Goal: Task Accomplishment & Management: Complete application form

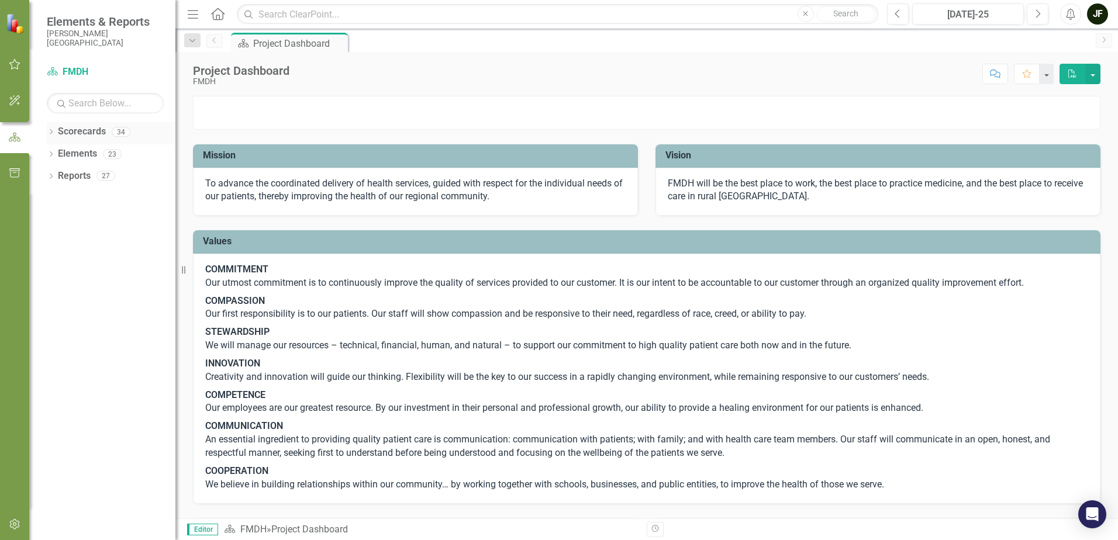
click at [49, 130] on icon "Dropdown" at bounding box center [51, 133] width 8 height 6
click at [57, 150] on icon "Dropdown" at bounding box center [57, 153] width 9 height 7
click at [67, 218] on icon "Dropdown" at bounding box center [68, 219] width 9 height 7
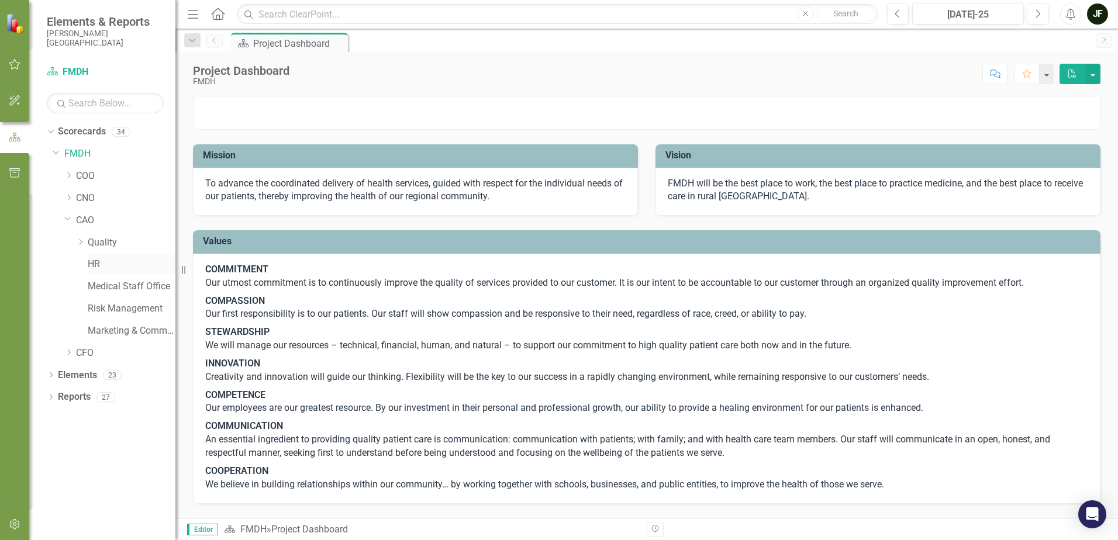
click at [90, 262] on link "HR" at bounding box center [132, 264] width 88 height 13
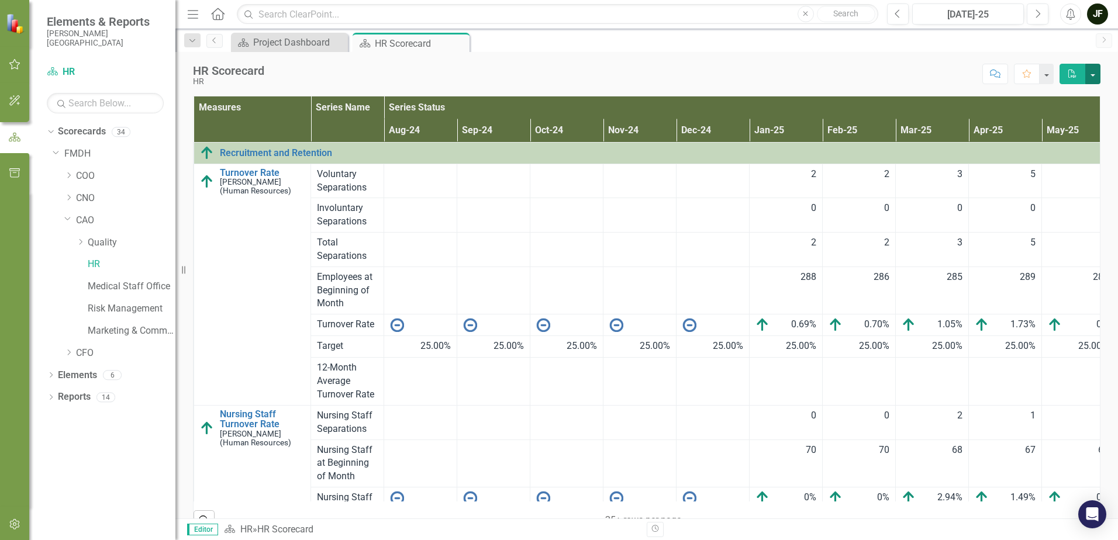
click at [1095, 76] on button "button" at bounding box center [1092, 74] width 15 height 20
click at [926, 77] on div "Score: N/A Jul-25 Completed Comment Favorite PDF" at bounding box center [685, 74] width 830 height 20
click at [1045, 77] on button "button" at bounding box center [1046, 74] width 15 height 20
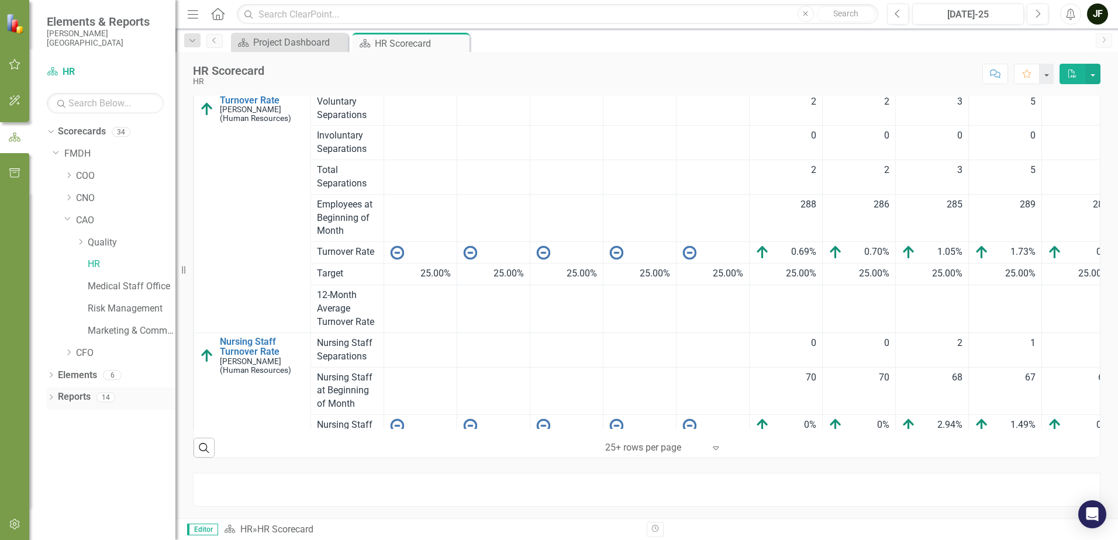
click at [51, 401] on icon "Dropdown" at bounding box center [51, 398] width 8 height 6
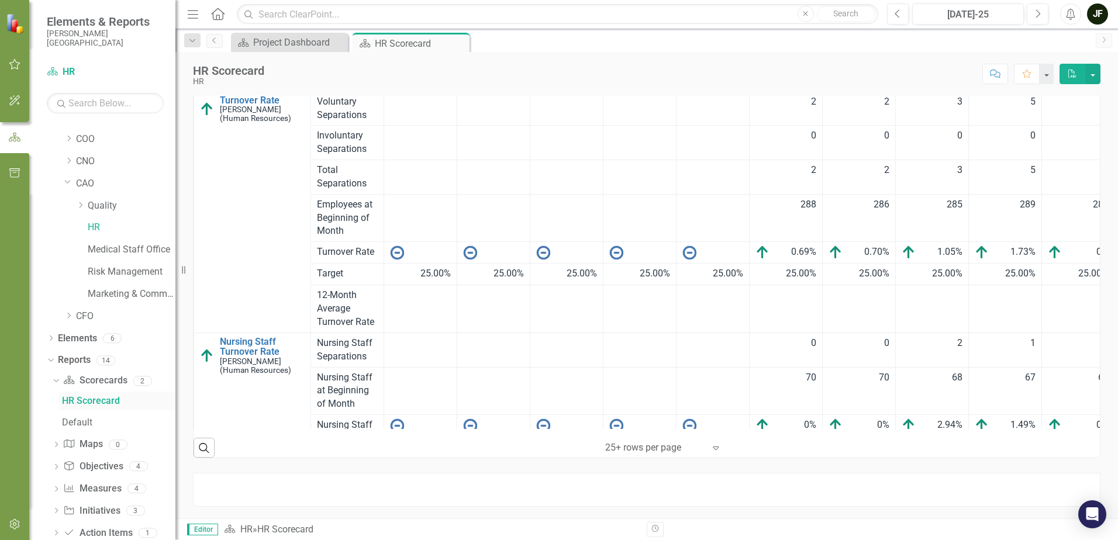
scroll to position [60, 0]
click at [56, 468] on icon "Dropdown" at bounding box center [56, 467] width 8 height 6
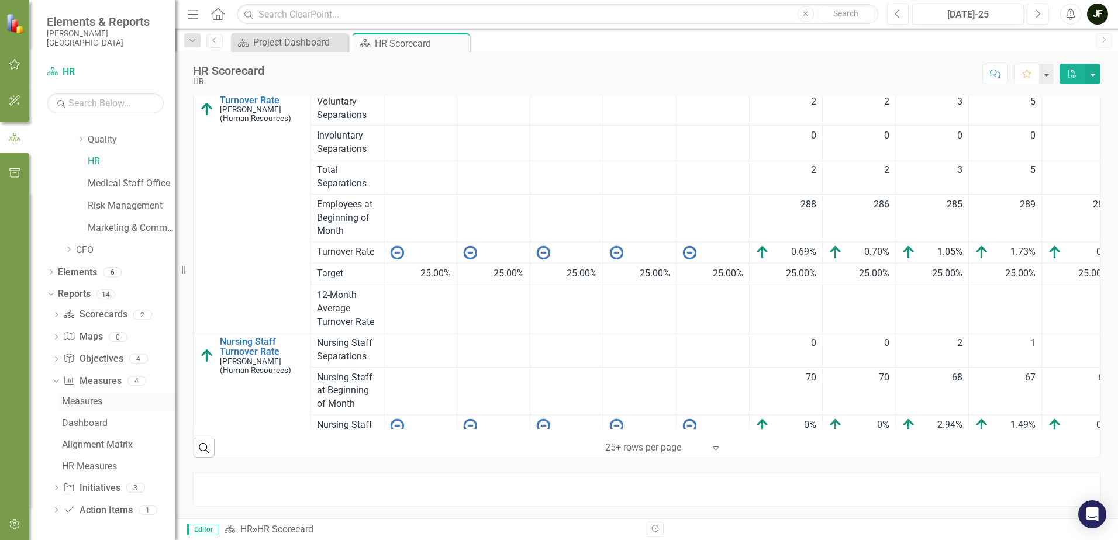
click at [93, 402] on div "Measures" at bounding box center [118, 402] width 113 height 11
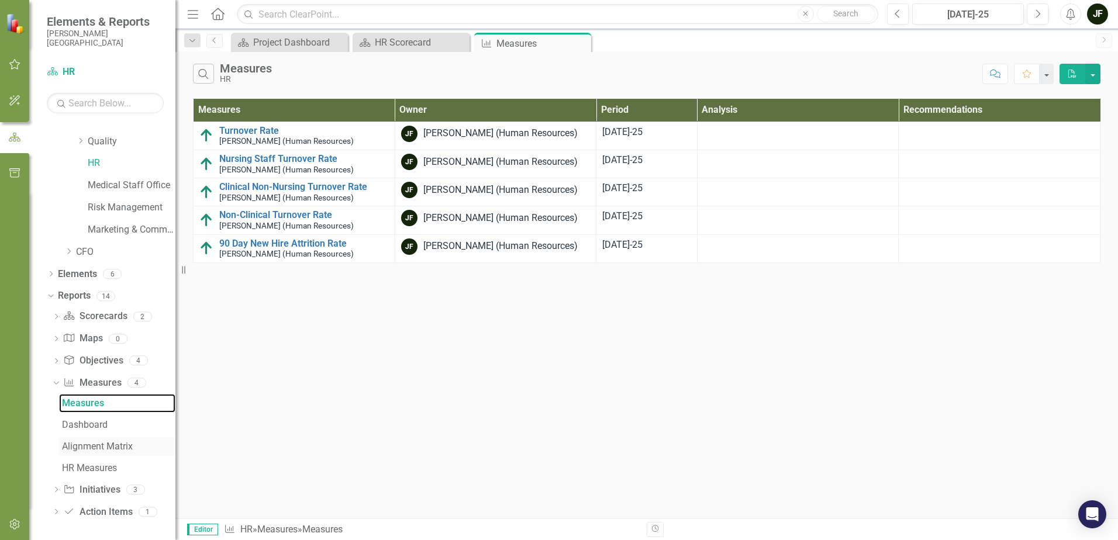
scroll to position [103, 0]
click at [89, 444] on div "Alignment Matrix" at bounding box center [118, 445] width 113 height 11
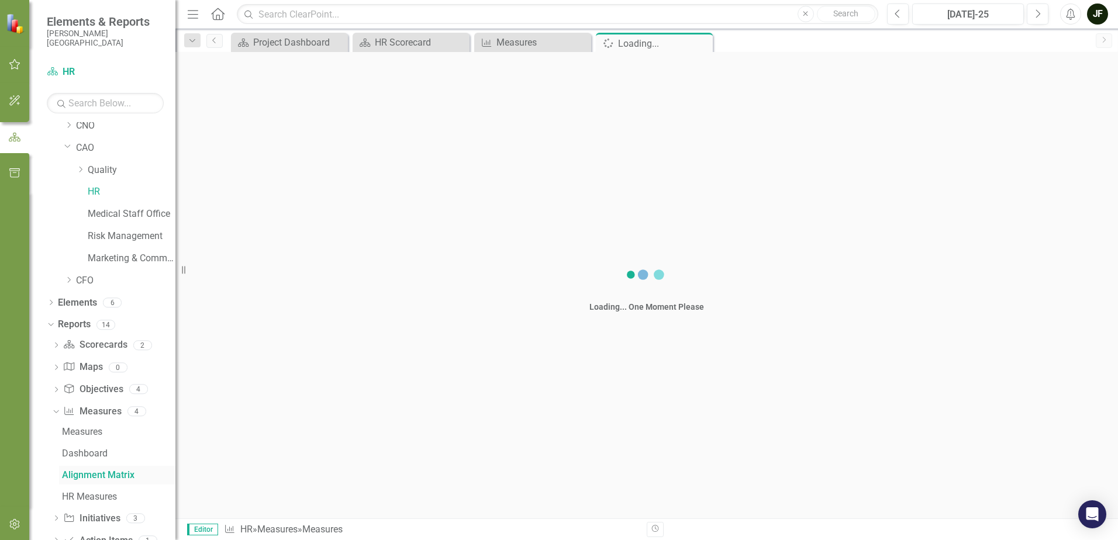
scroll to position [17, 0]
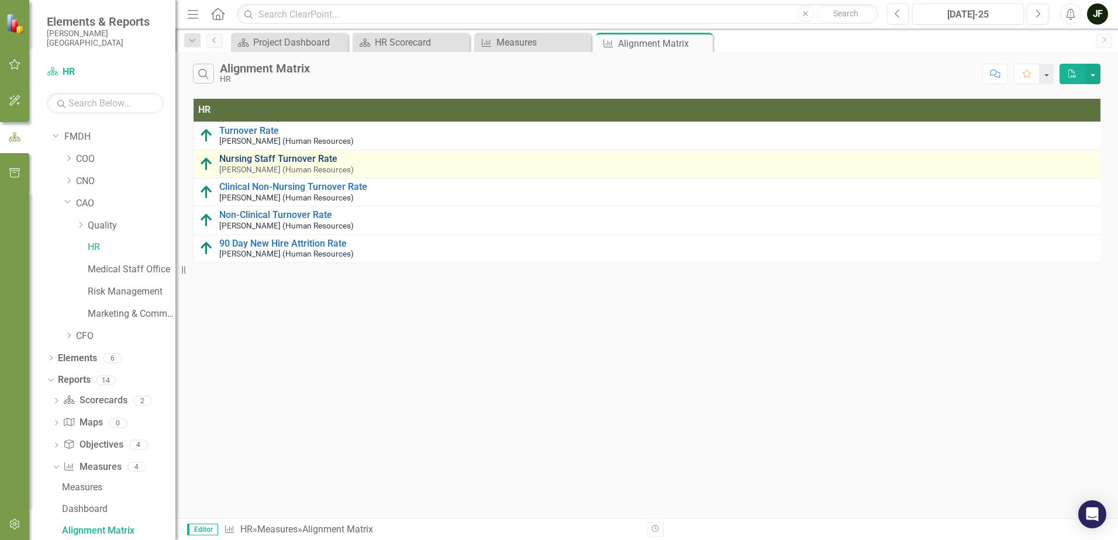
click at [265, 163] on link "Nursing Staff Turnover Rate" at bounding box center [659, 159] width 880 height 11
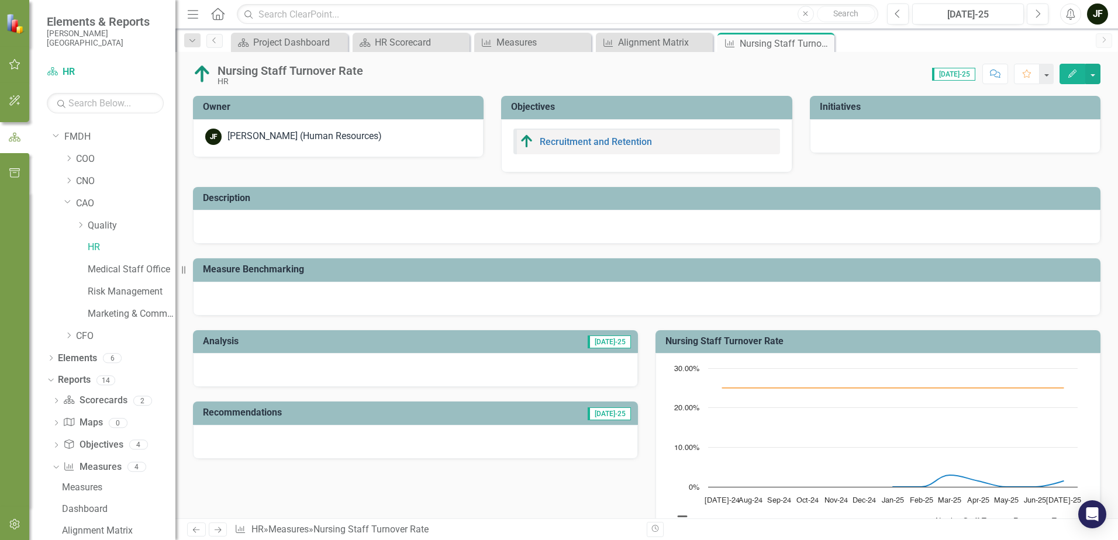
click at [599, 342] on span "[DATE]-25" at bounding box center [609, 342] width 43 height 13
click at [511, 370] on div at bounding box center [415, 370] width 445 height 34
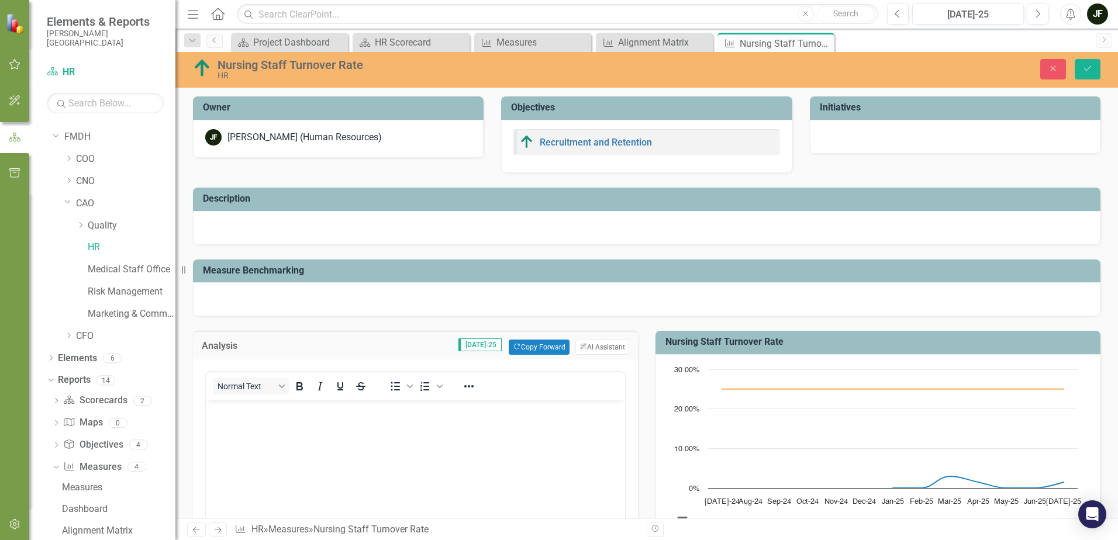
click at [564, 323] on div "Analysis Jul-25 Copy Forward Copy Forward ClearPoint AI AI Assistant Normal Tex…" at bounding box center [415, 482] width 463 height 333
click at [1060, 65] on button "Close" at bounding box center [1053, 69] width 26 height 20
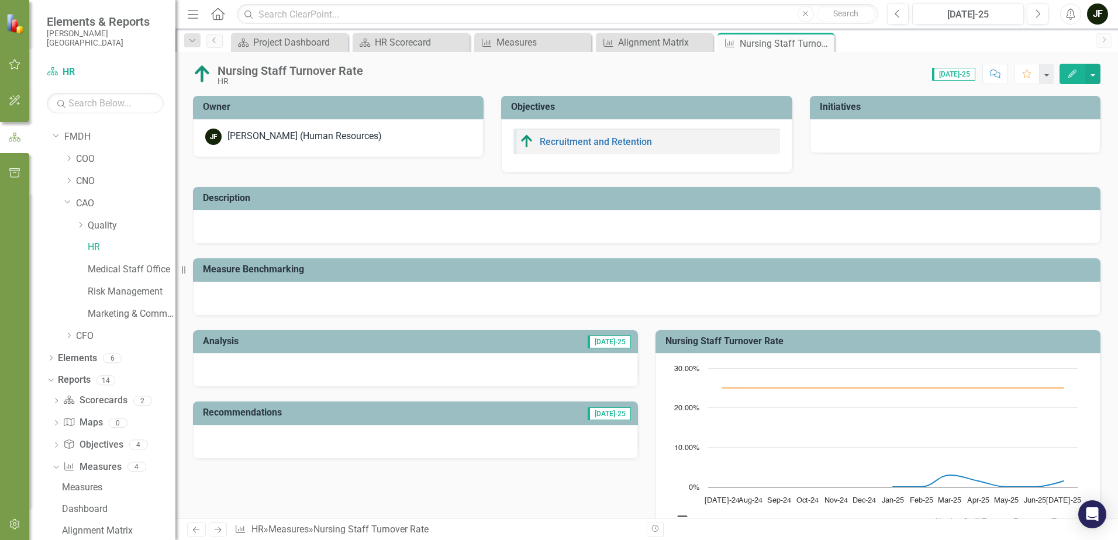
click at [270, 270] on h3 "Measure Benchmarking" at bounding box center [649, 269] width 892 height 11
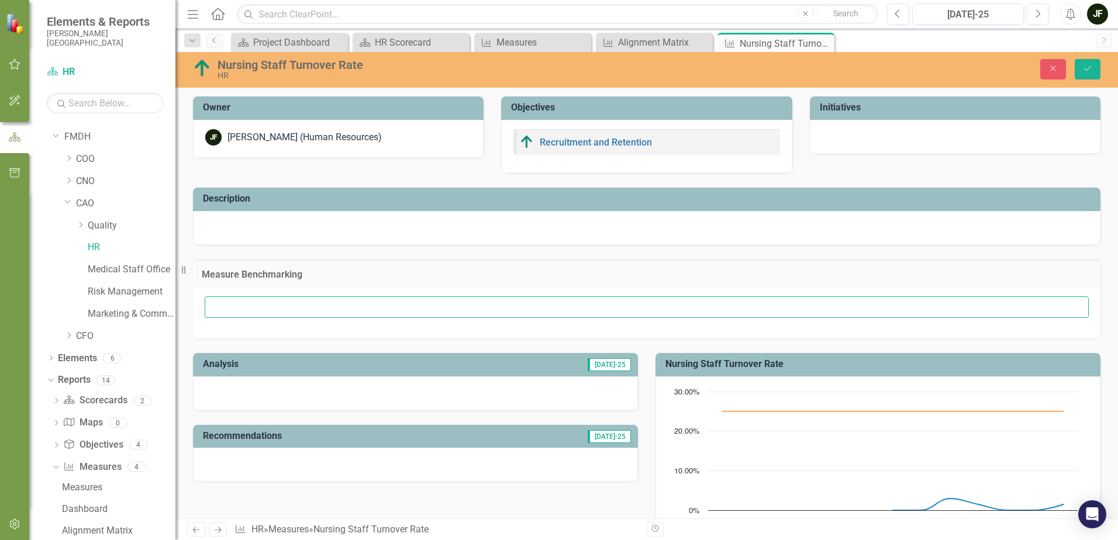
click at [285, 312] on input "text" at bounding box center [647, 308] width 884 height 22
click at [359, 270] on h3 "Measure Benchmarking" at bounding box center [647, 275] width 890 height 11
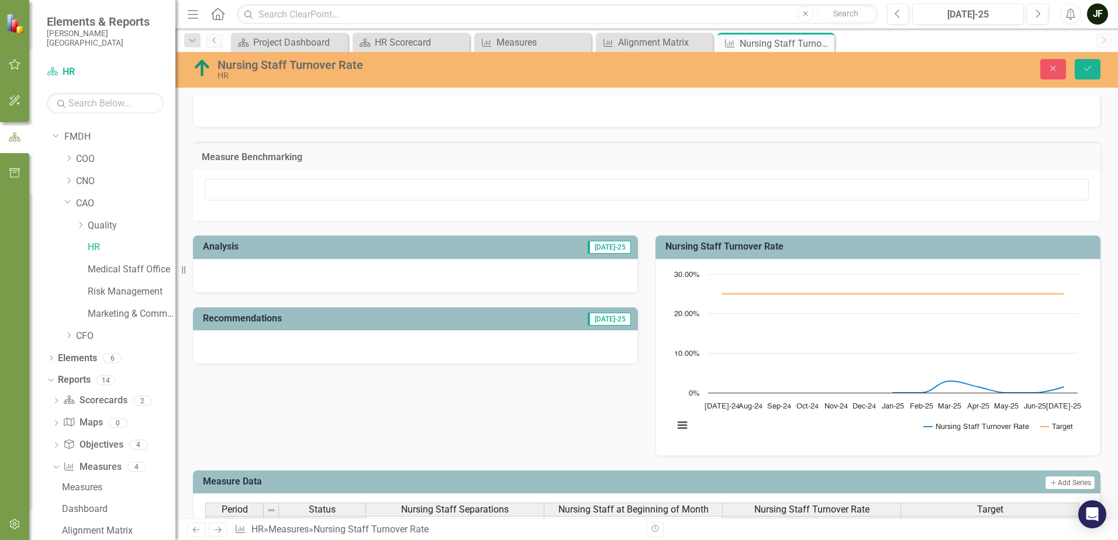
scroll to position [117, 0]
click at [677, 423] on button "View chart menu, Chart" at bounding box center [682, 426] width 16 height 16
click at [598, 397] on div "Analysis Jul-25 Recommendations Jul-25 Nursing Staff Turnover Rate Chart Line c…" at bounding box center [646, 339] width 925 height 235
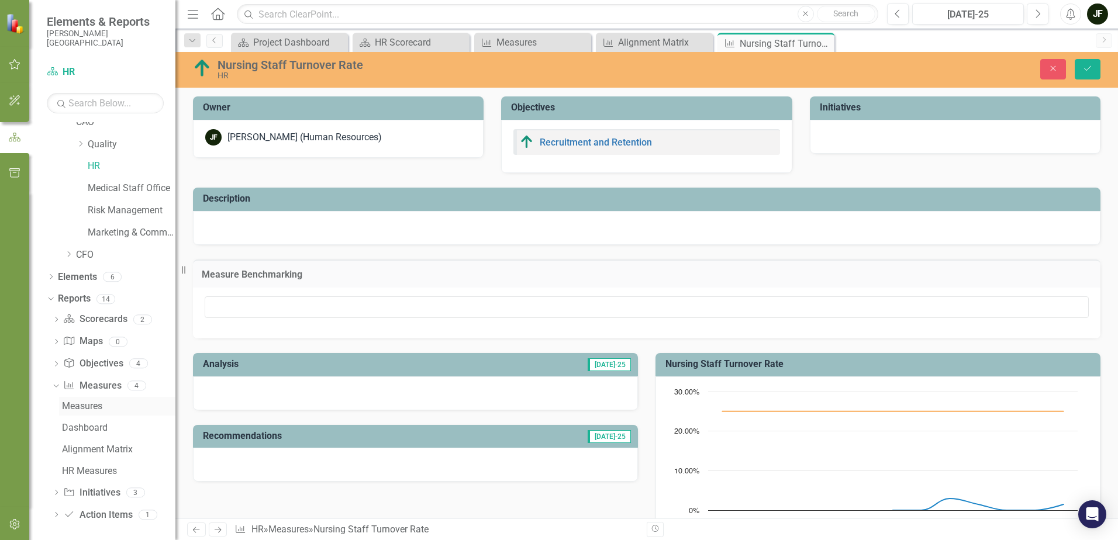
scroll to position [103, 0]
click at [219, 532] on icon "Next" at bounding box center [218, 530] width 10 height 8
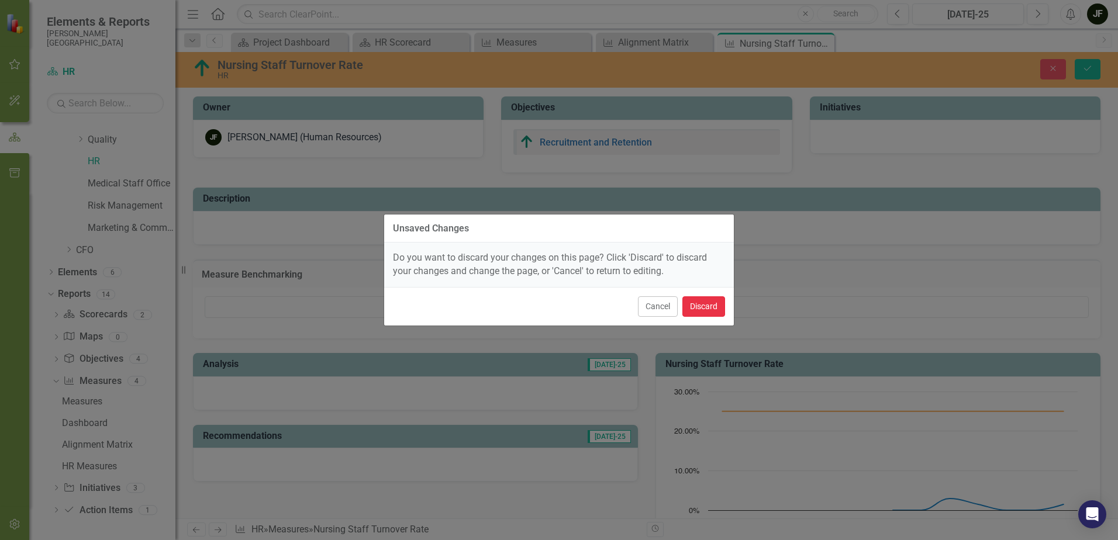
click at [709, 303] on button "Discard" at bounding box center [704, 307] width 43 height 20
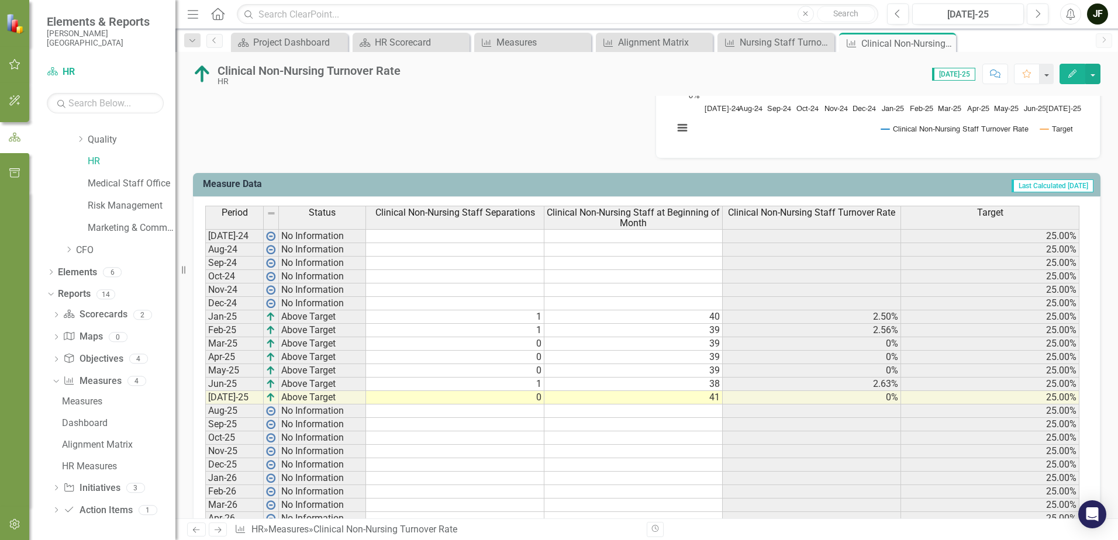
scroll to position [409, 0]
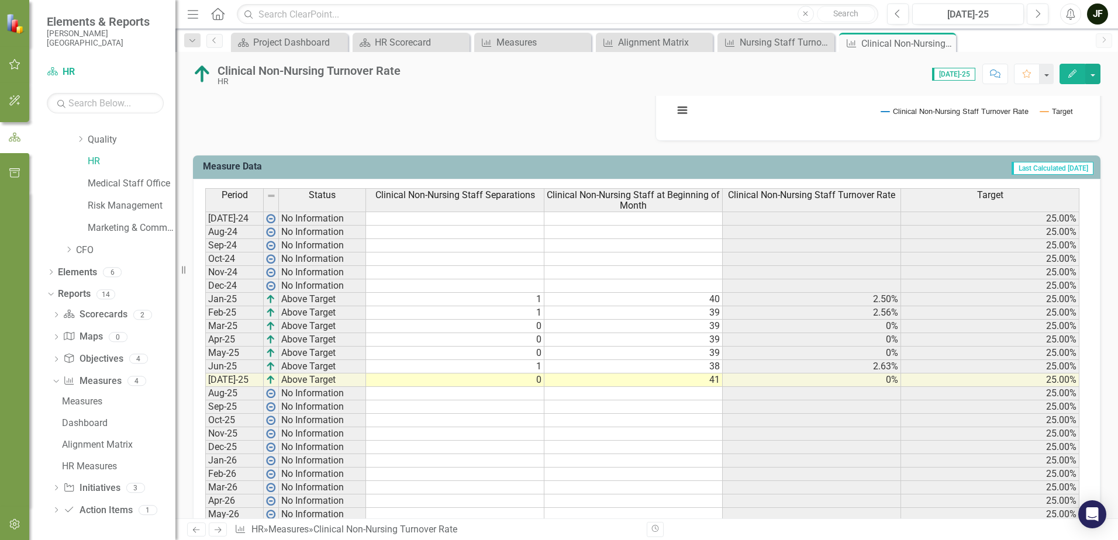
click at [218, 529] on icon "Next" at bounding box center [218, 530] width 10 height 8
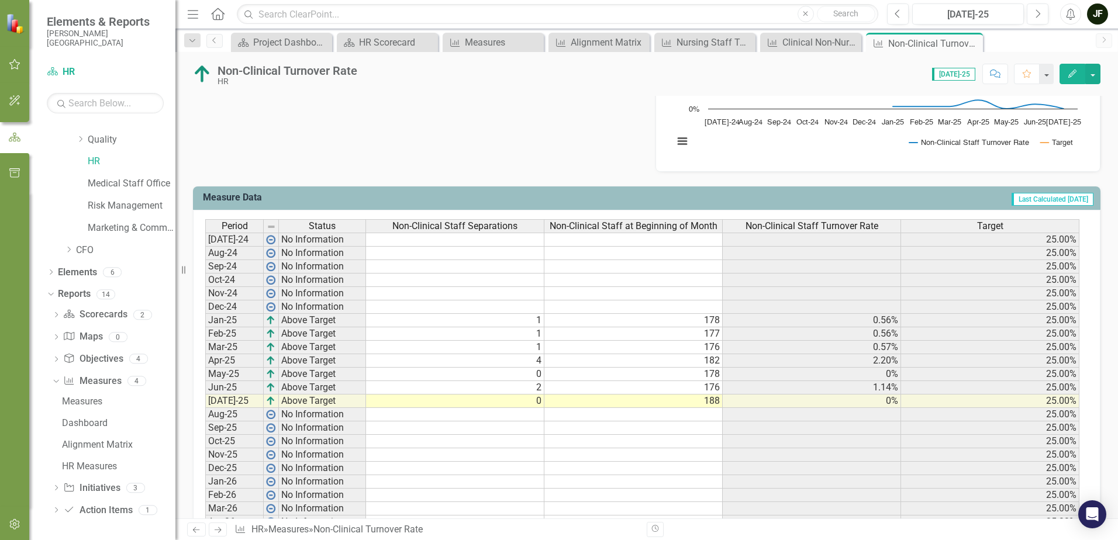
scroll to position [409, 0]
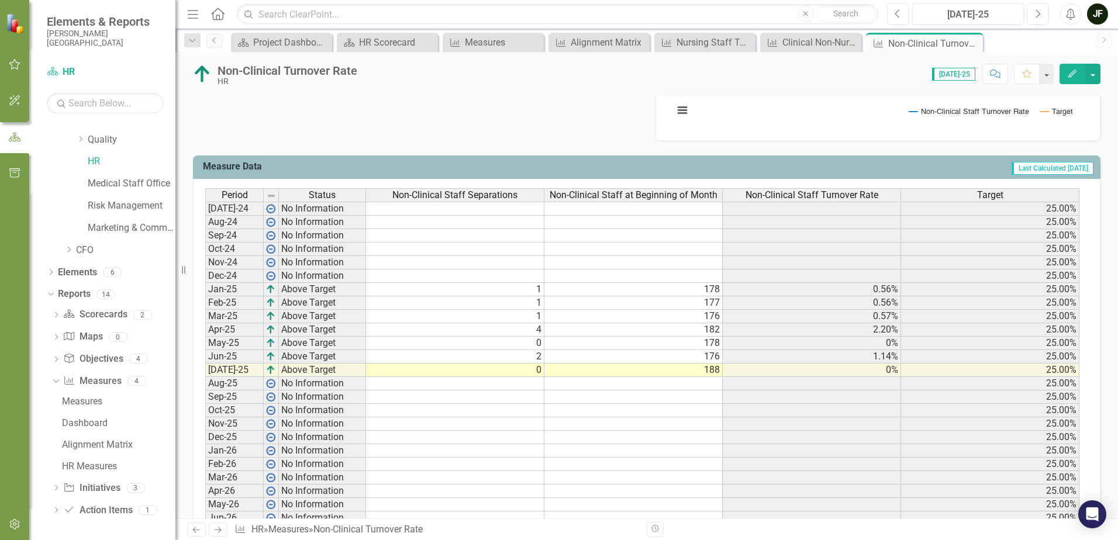
click at [197, 532] on icon "Previous" at bounding box center [196, 530] width 10 height 8
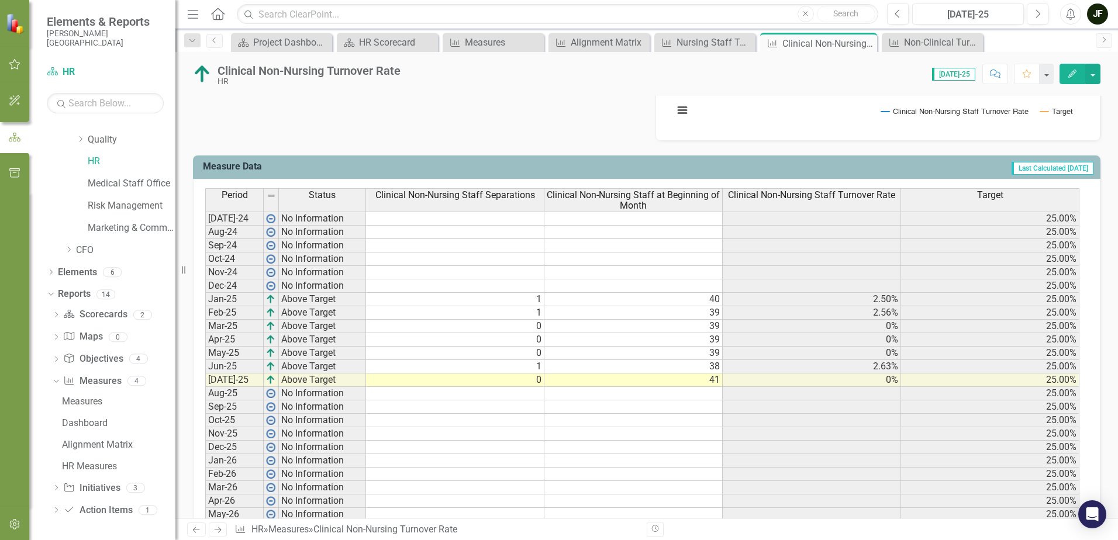
scroll to position [455, 0]
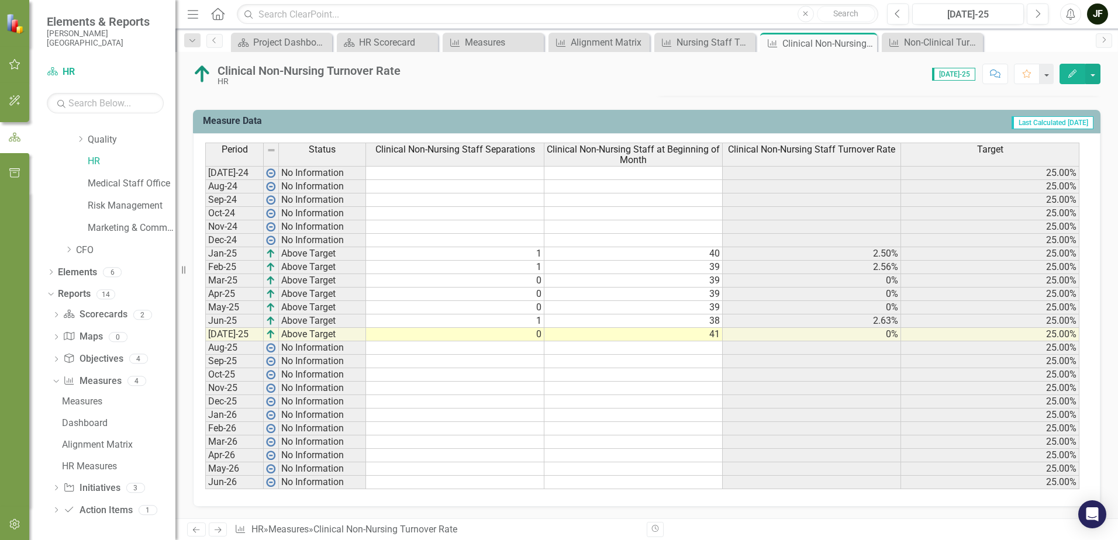
click at [220, 530] on icon at bounding box center [218, 531] width 7 height 6
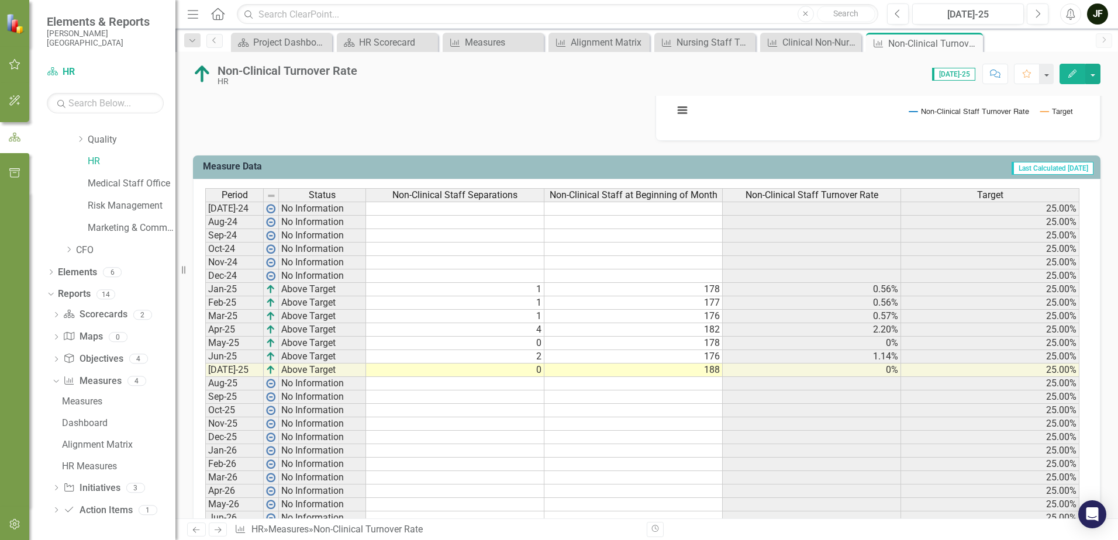
scroll to position [446, 0]
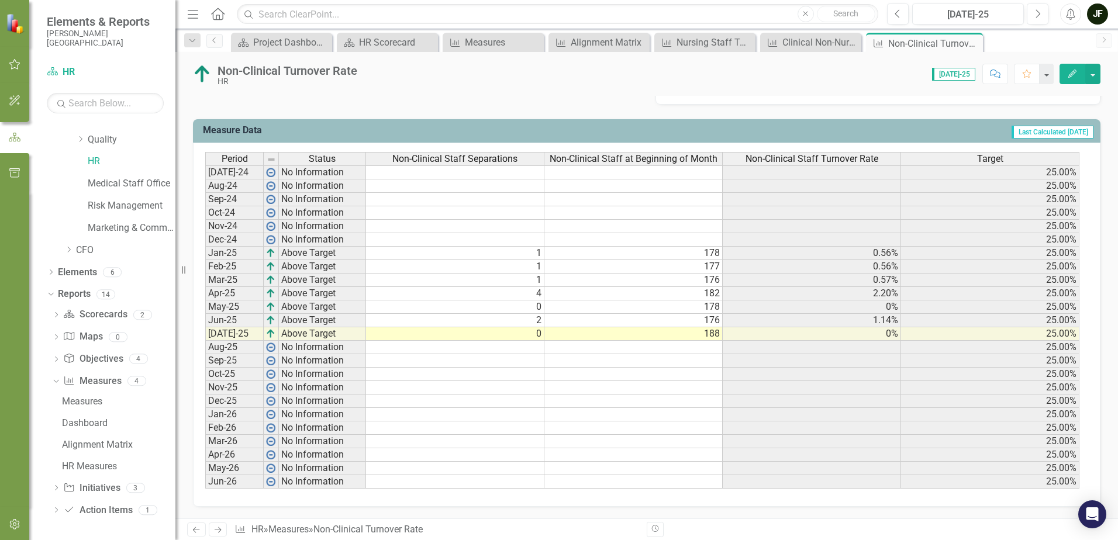
click at [191, 530] on icon "Previous" at bounding box center [196, 530] width 10 height 8
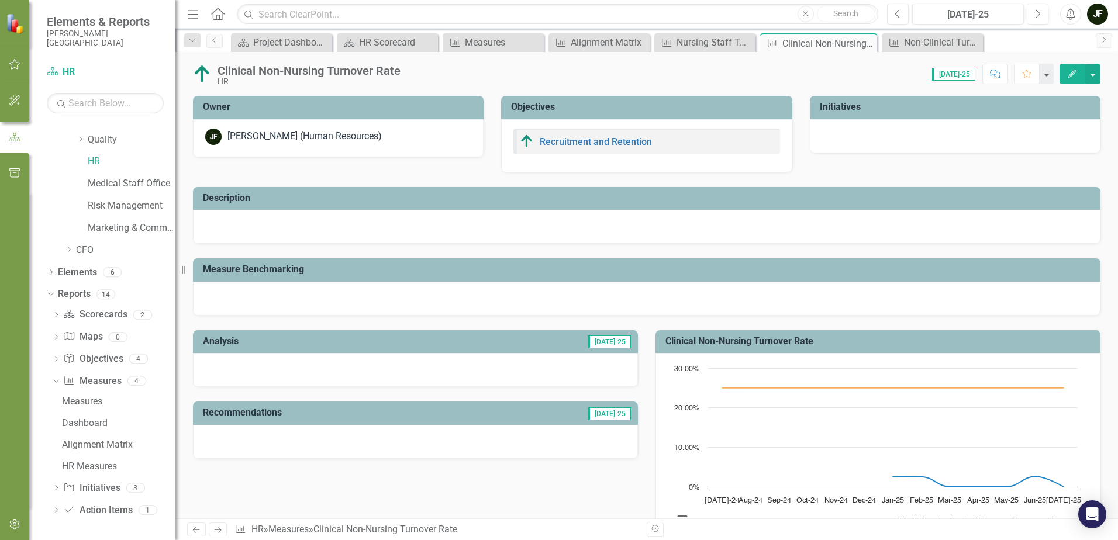
click at [221, 532] on icon "Next" at bounding box center [218, 530] width 10 height 8
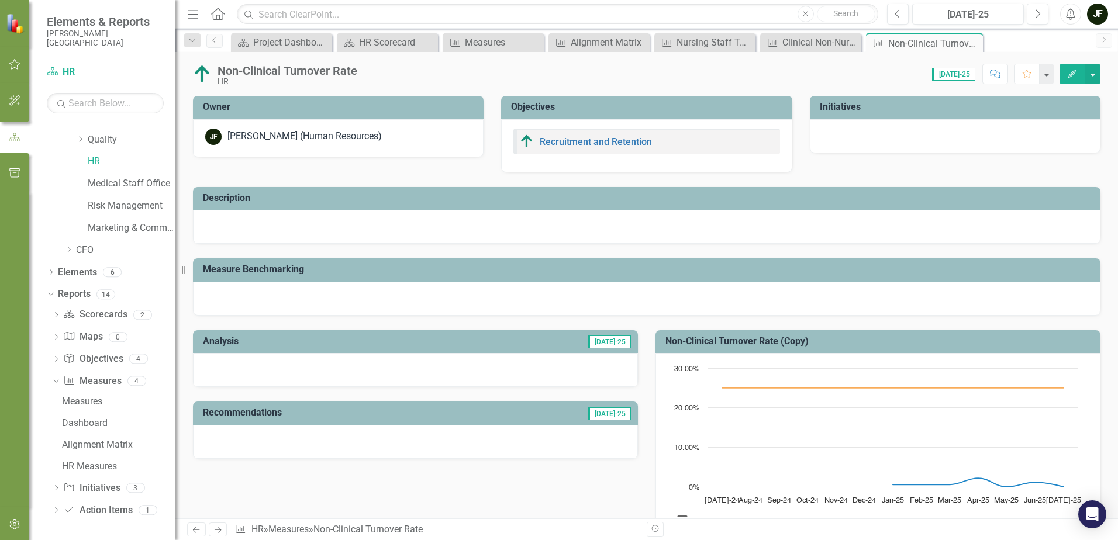
click at [221, 532] on icon "Next" at bounding box center [218, 530] width 10 height 8
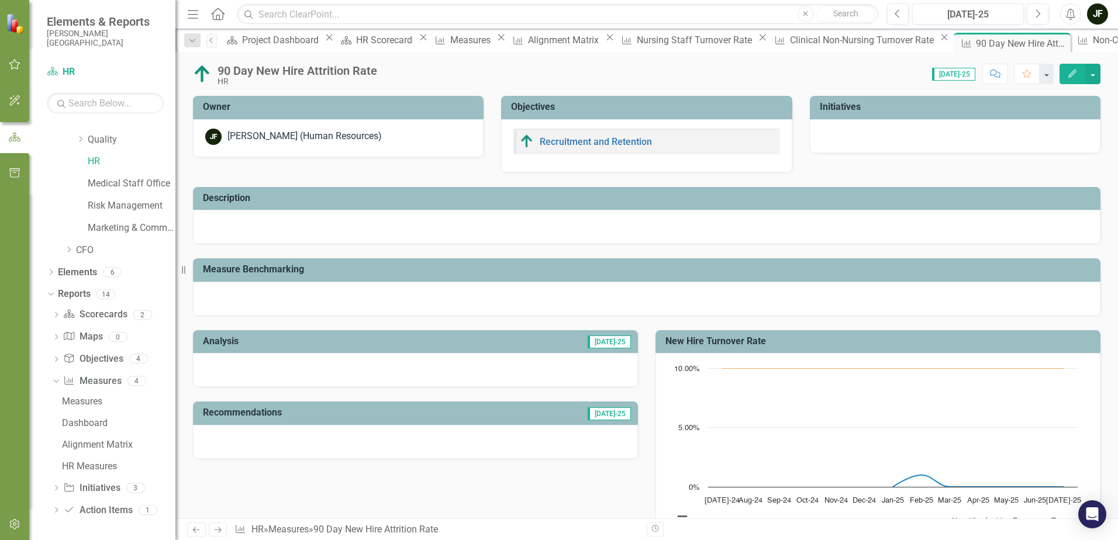
click at [198, 533] on icon "Previous" at bounding box center [196, 530] width 10 height 8
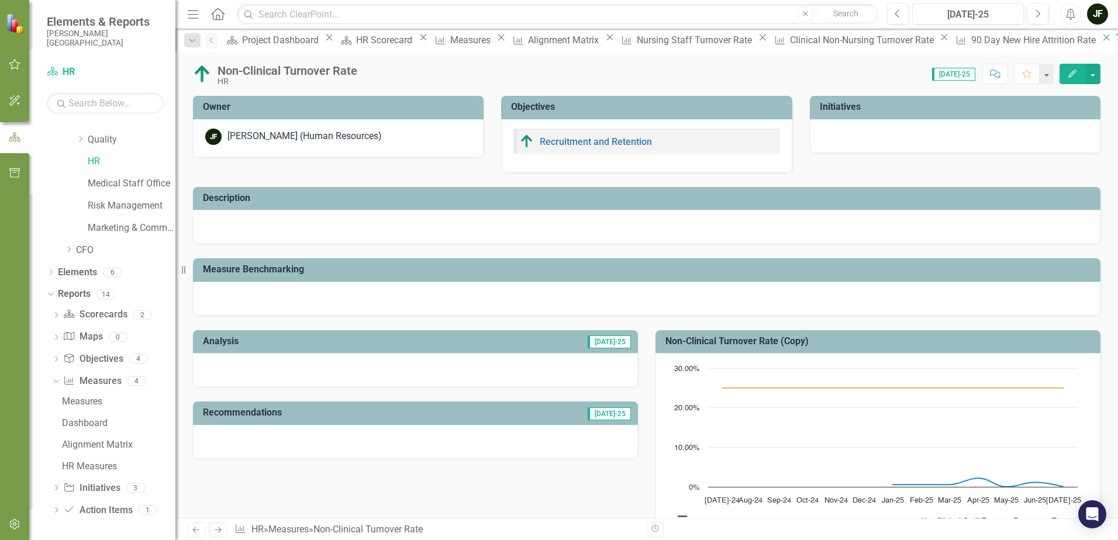
click at [198, 533] on icon "Previous" at bounding box center [196, 530] width 10 height 8
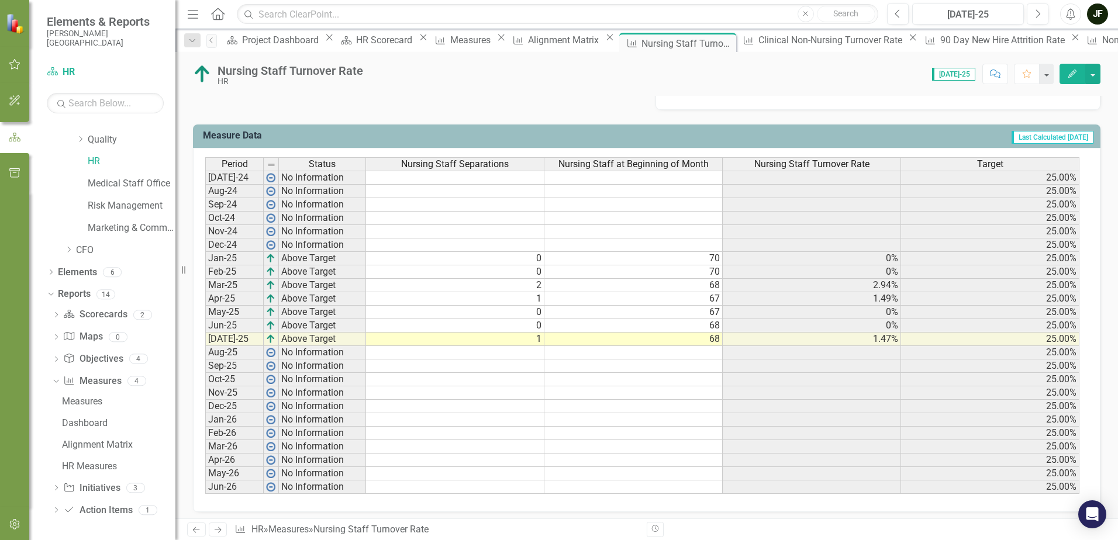
scroll to position [446, 0]
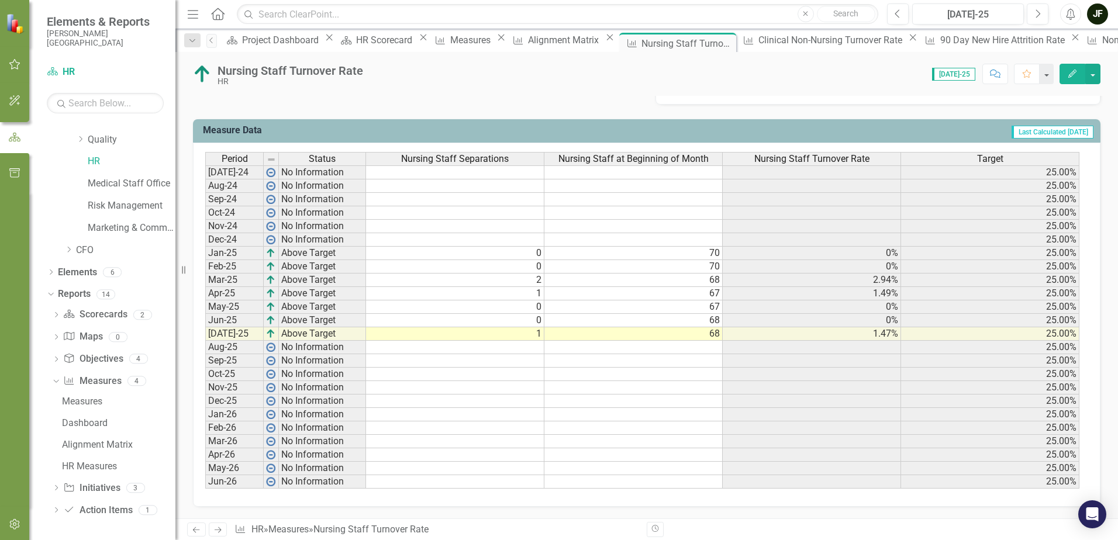
click at [211, 530] on link "Next" at bounding box center [218, 530] width 19 height 14
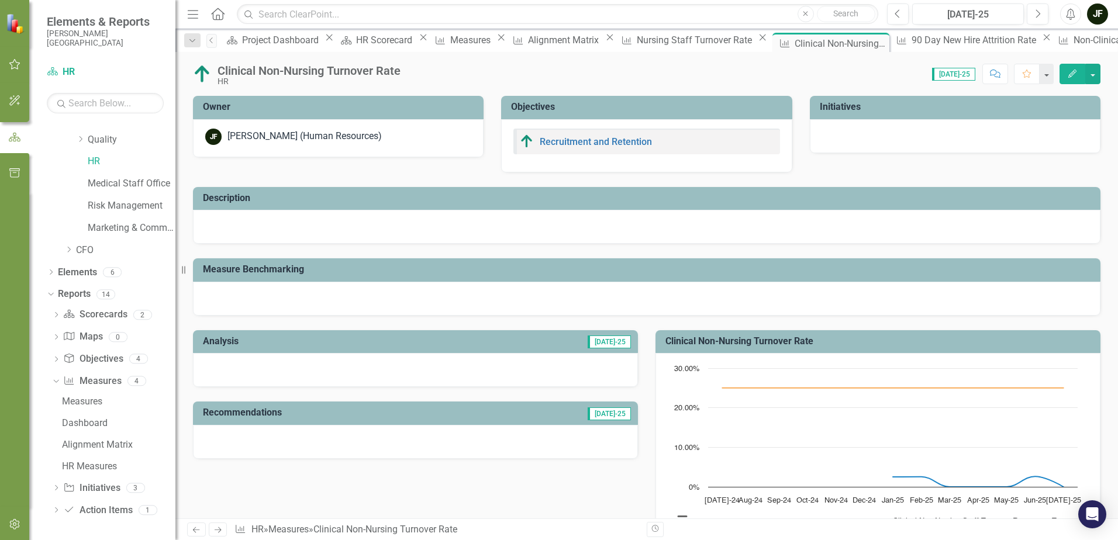
click at [215, 526] on icon "Next" at bounding box center [218, 530] width 10 height 8
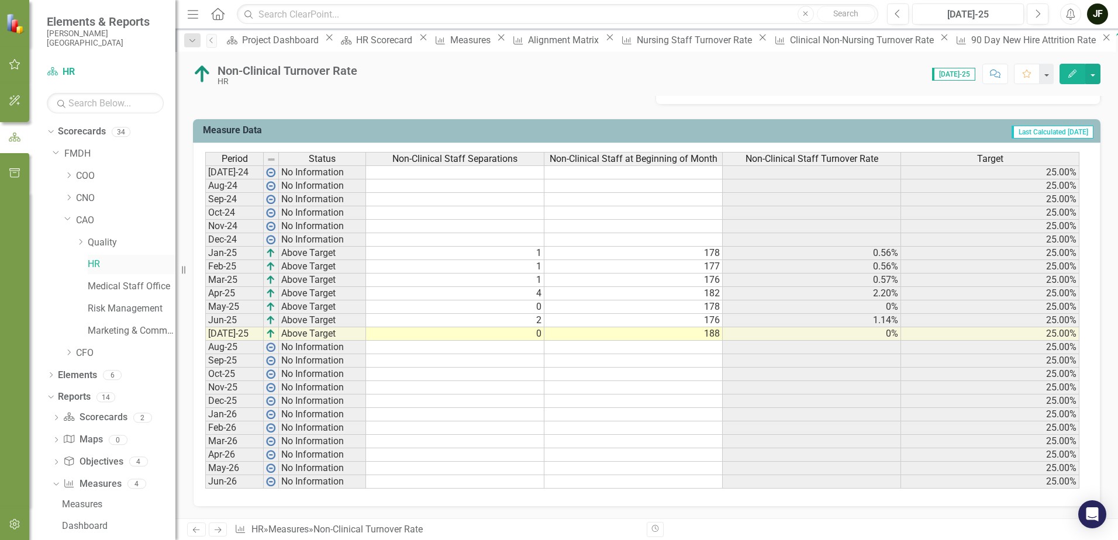
click at [96, 261] on link "HR" at bounding box center [132, 264] width 88 height 13
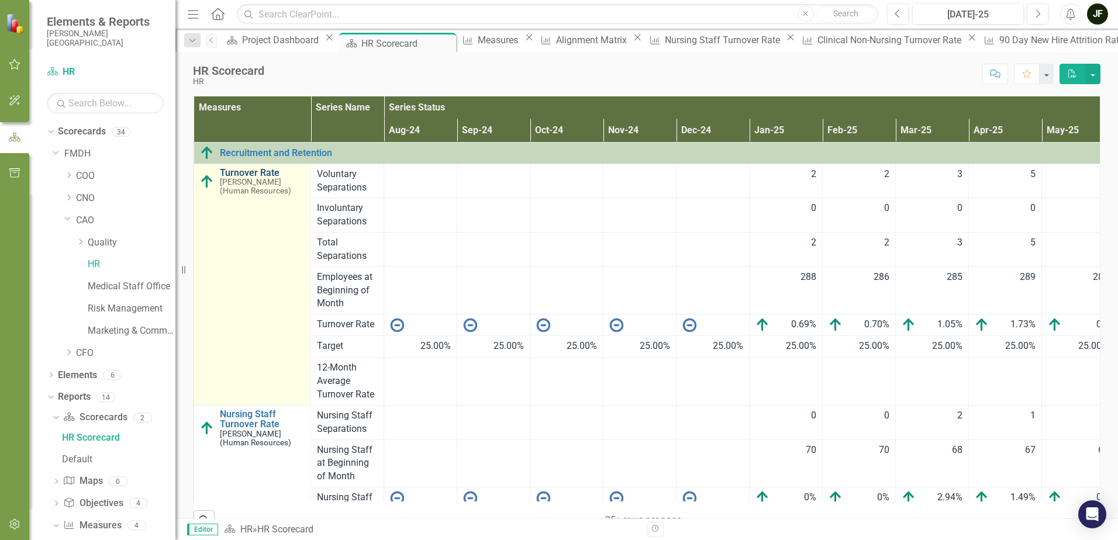
click at [259, 174] on link "Turnover Rate" at bounding box center [262, 173] width 85 height 11
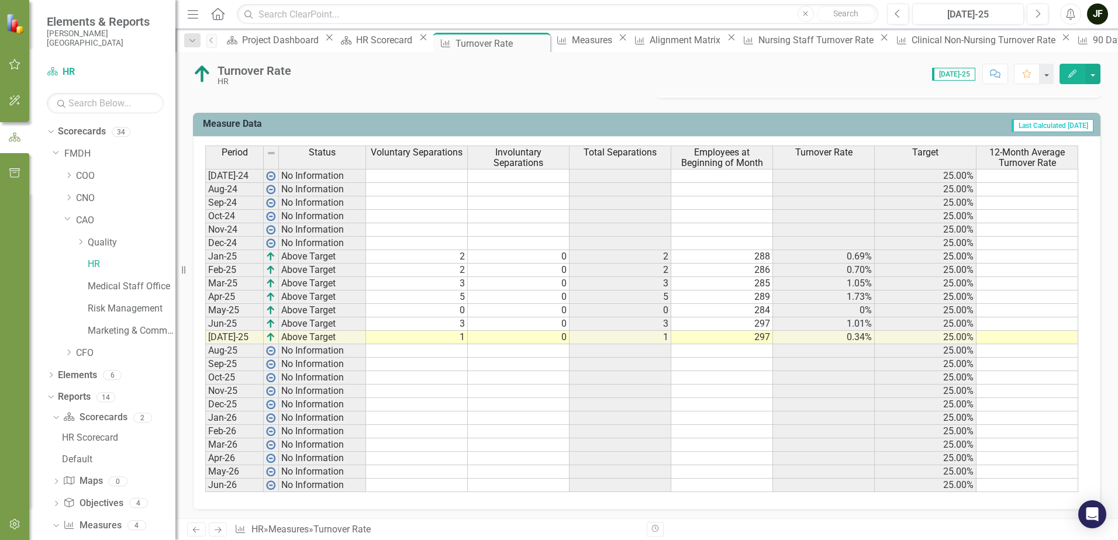
scroll to position [455, 0]
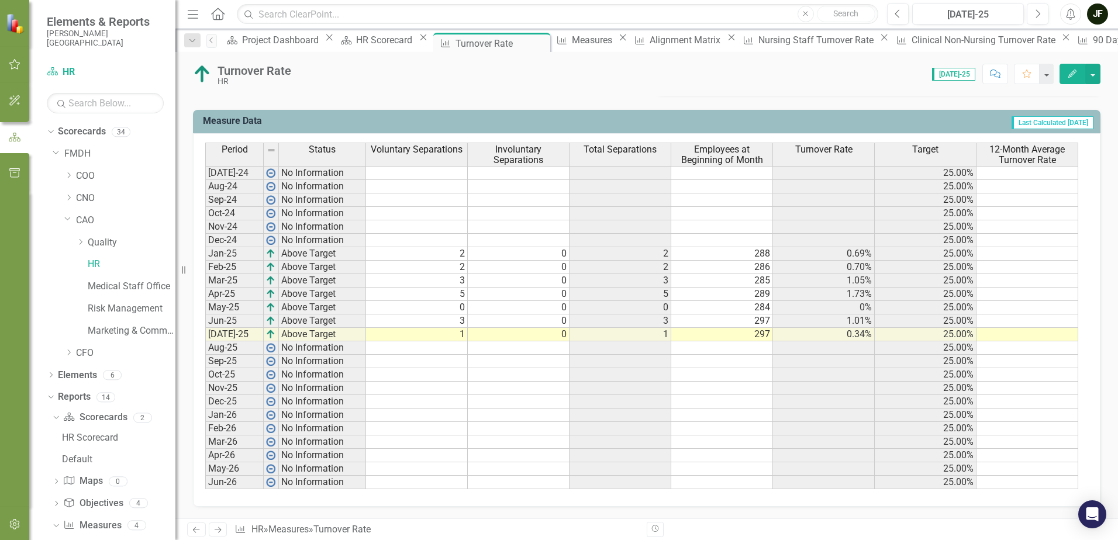
click at [819, 498] on div "Period Status Voluntary Separations Involuntary Separations Total Separations E…" at bounding box center [647, 320] width 908 height 374
click at [432, 350] on td at bounding box center [417, 348] width 102 height 13
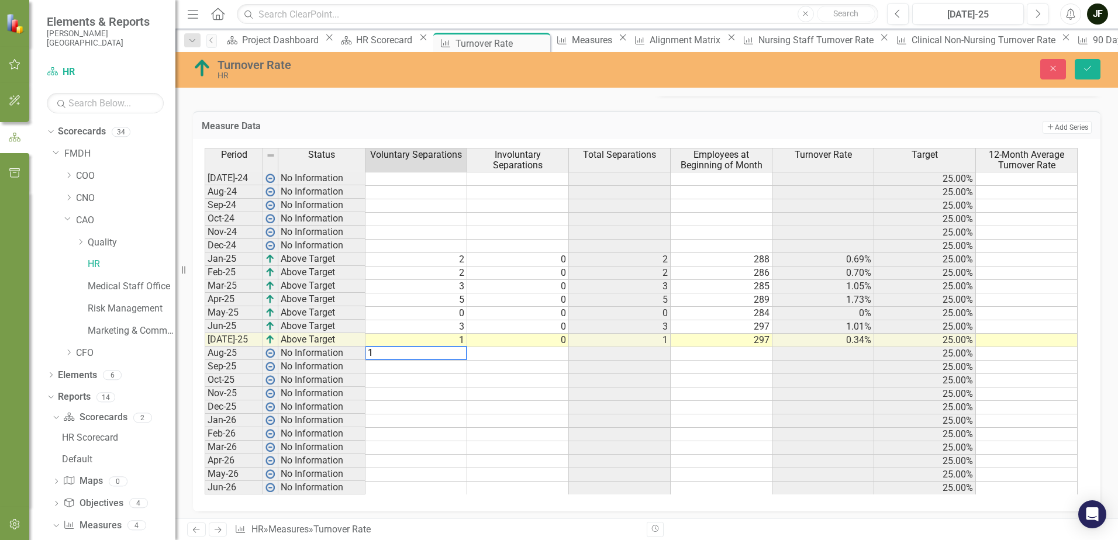
click at [433, 367] on td at bounding box center [417, 367] width 102 height 13
click at [431, 380] on td at bounding box center [417, 380] width 102 height 13
click at [428, 392] on td at bounding box center [417, 394] width 102 height 13
click at [424, 406] on td at bounding box center [417, 407] width 102 height 13
click at [718, 354] on td at bounding box center [722, 353] width 102 height 13
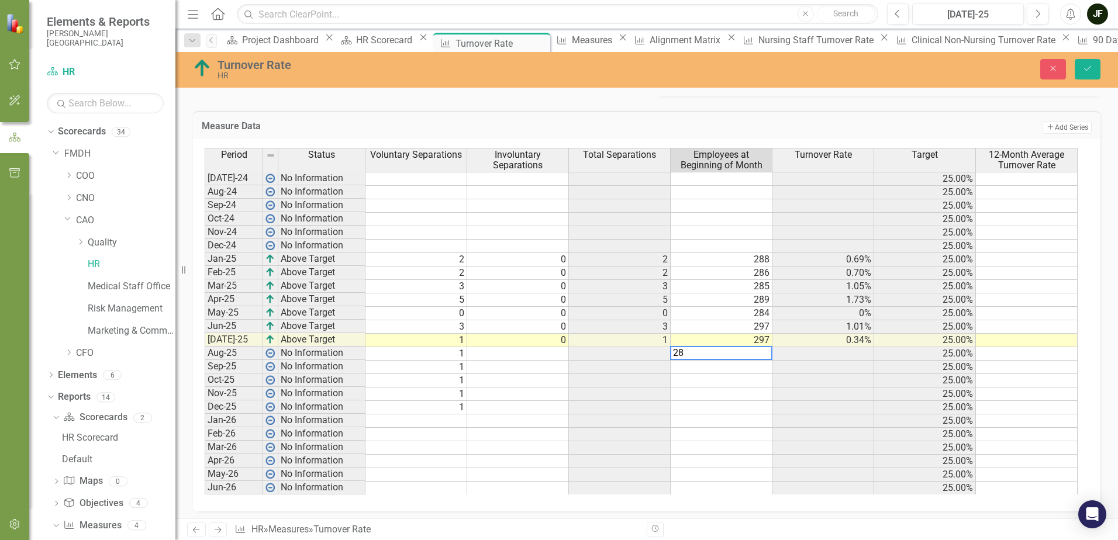
type textarea "2"
click at [725, 368] on td at bounding box center [722, 367] width 102 height 13
type textarea "9"
click at [722, 377] on td at bounding box center [722, 380] width 102 height 13
click at [725, 391] on td at bounding box center [722, 394] width 102 height 13
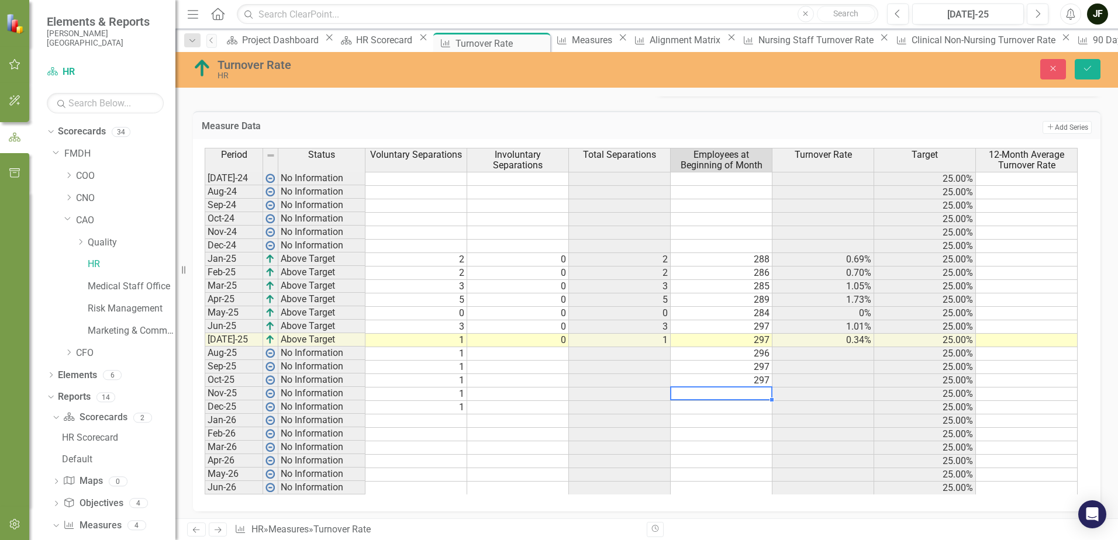
type textarea "1"
click at [725, 407] on td at bounding box center [722, 407] width 102 height 13
type textarea "297"
click at [767, 449] on td at bounding box center [722, 448] width 102 height 13
click at [1078, 71] on button "Save" at bounding box center [1088, 69] width 26 height 20
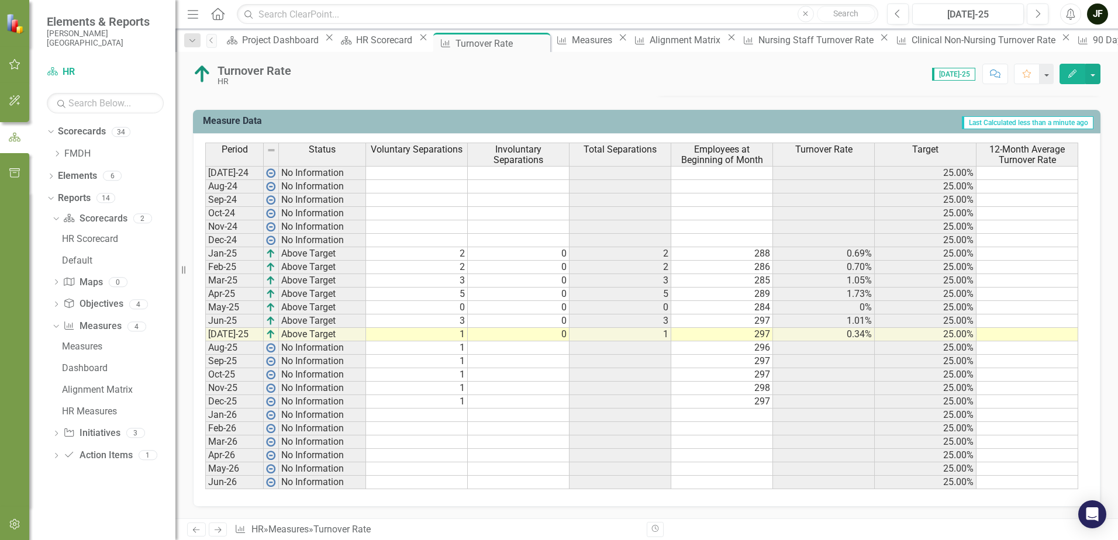
scroll to position [338, 0]
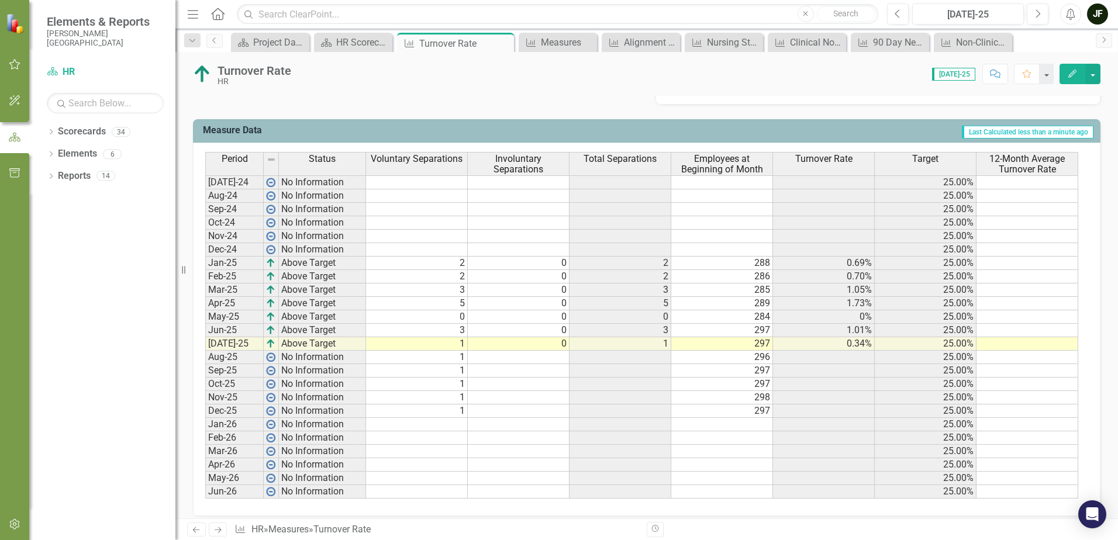
scroll to position [455, 0]
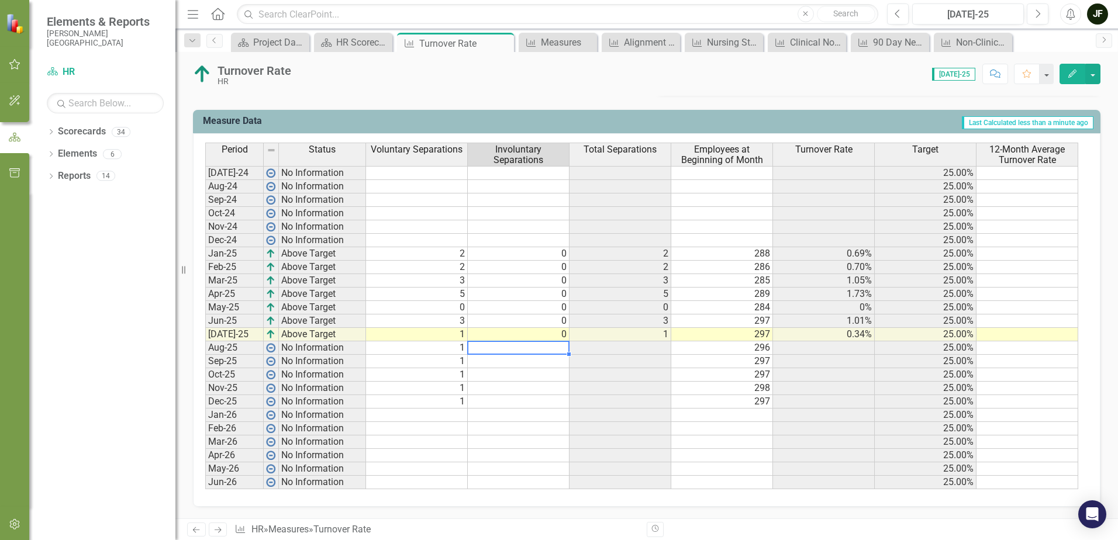
click at [554, 349] on td at bounding box center [519, 348] width 102 height 13
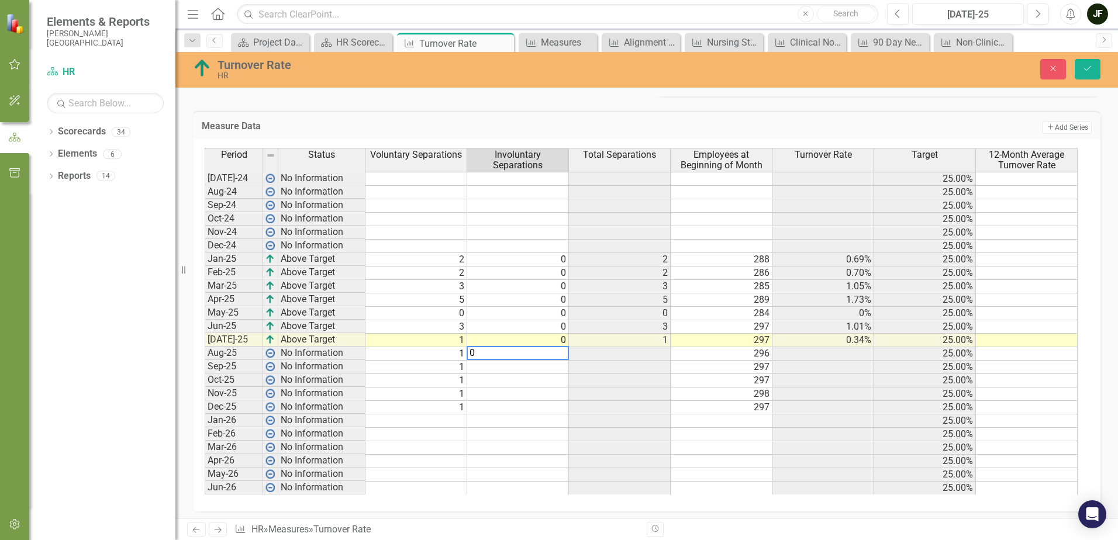
type textarea "0"
click at [546, 366] on td at bounding box center [518, 367] width 102 height 13
type textarea "0"
click at [542, 377] on td at bounding box center [518, 380] width 102 height 13
type textarea "0"
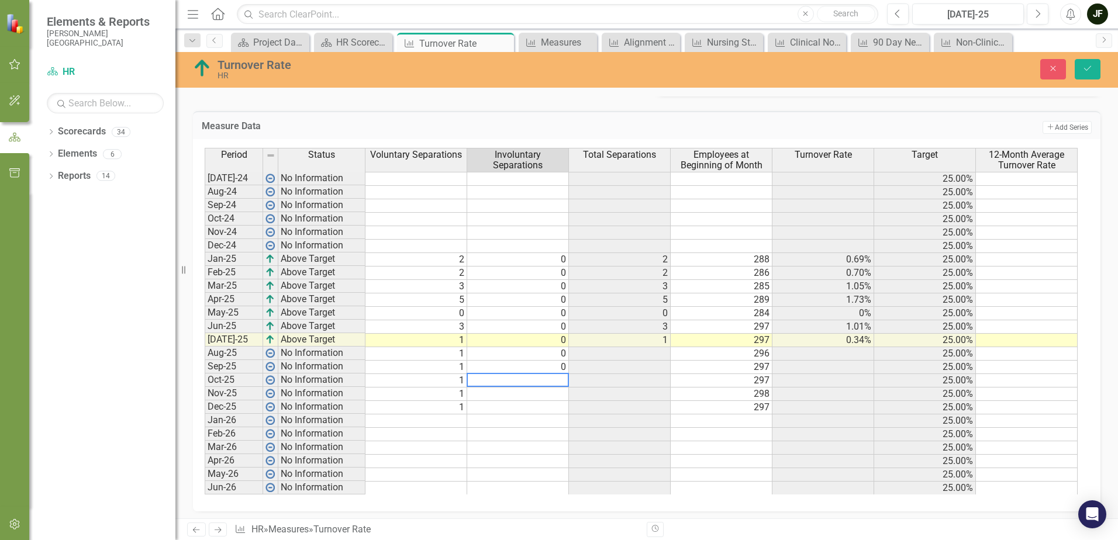
click at [535, 393] on td at bounding box center [518, 394] width 102 height 13
type textarea "0"
click at [535, 408] on td at bounding box center [518, 407] width 102 height 13
type textarea "0"
click at [205, 454] on div "Period Status Voluntary Separations Involuntary Separations Total Separations E…" at bounding box center [205, 321] width 0 height 347
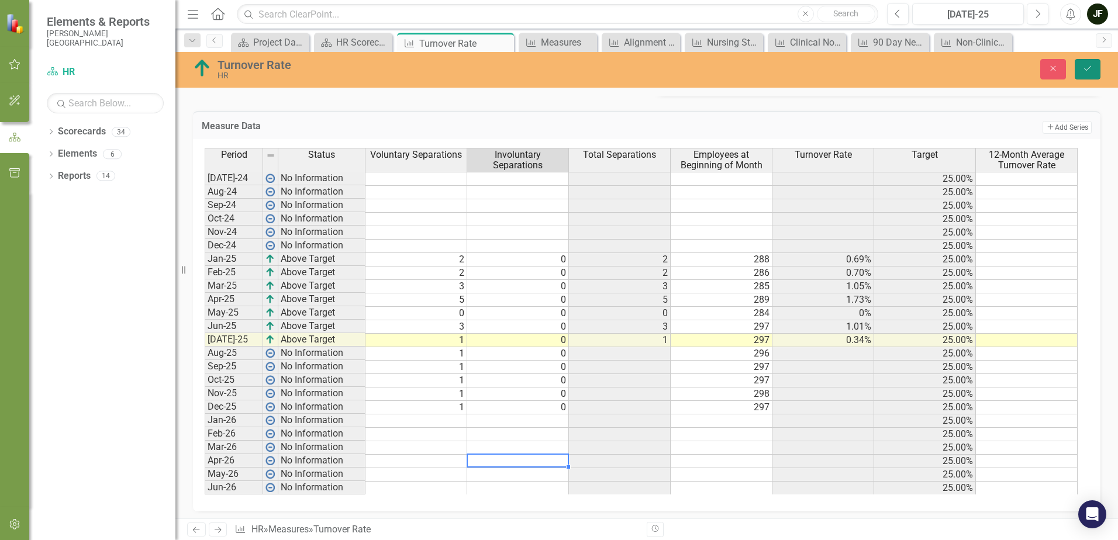
click at [1080, 71] on button "Save" at bounding box center [1088, 69] width 26 height 20
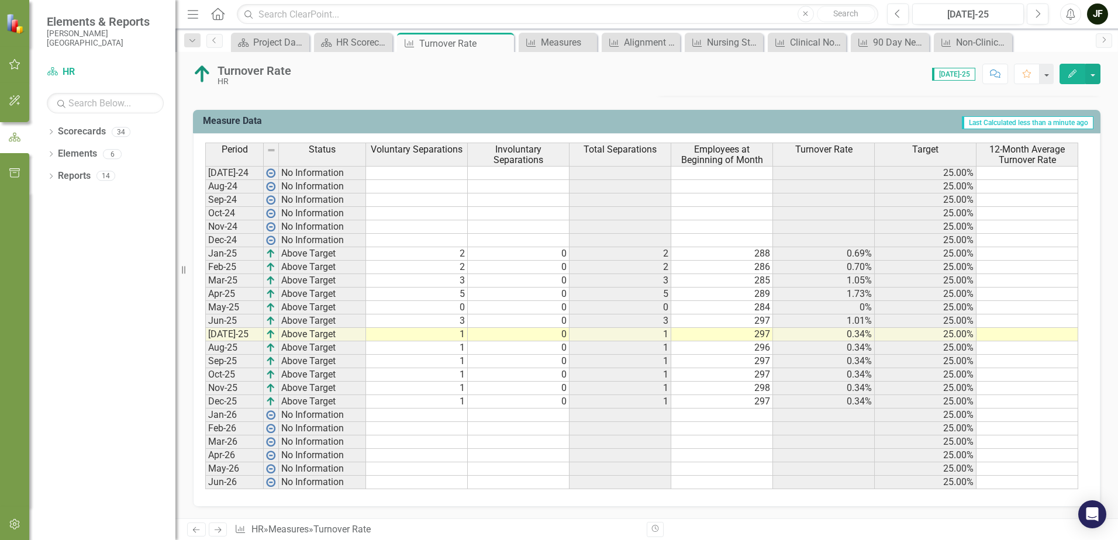
click at [205, 382] on div "Period Status Voluntary Separations Involuntary Separations Total Separations E…" at bounding box center [205, 316] width 0 height 347
click at [461, 347] on td "1" at bounding box center [417, 348] width 102 height 13
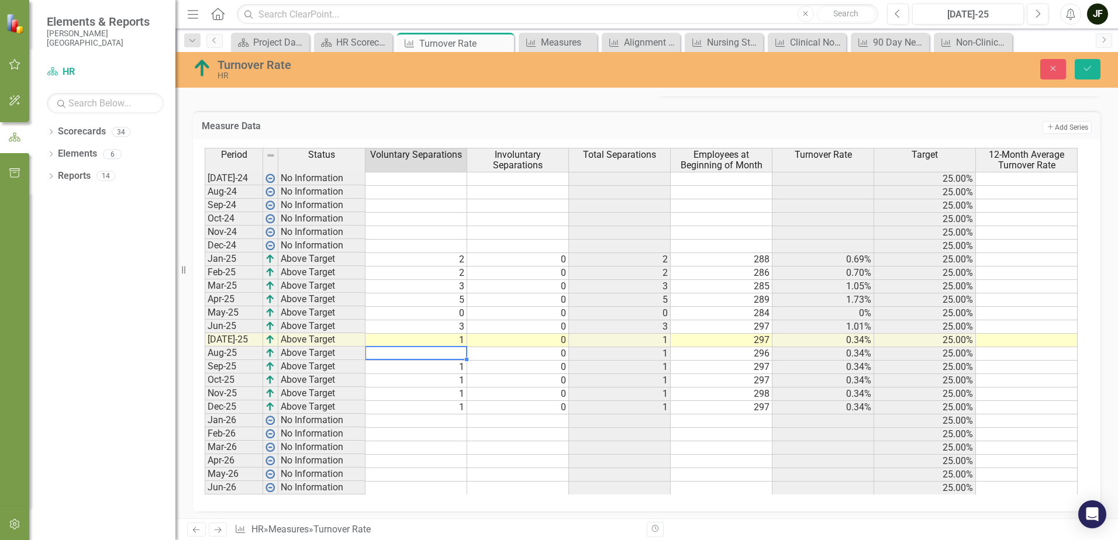
click at [454, 364] on td "1" at bounding box center [417, 367] width 102 height 13
click at [456, 382] on td "1" at bounding box center [417, 380] width 102 height 13
click at [453, 392] on td "1" at bounding box center [417, 394] width 102 height 13
click at [456, 408] on td "1" at bounding box center [417, 407] width 102 height 13
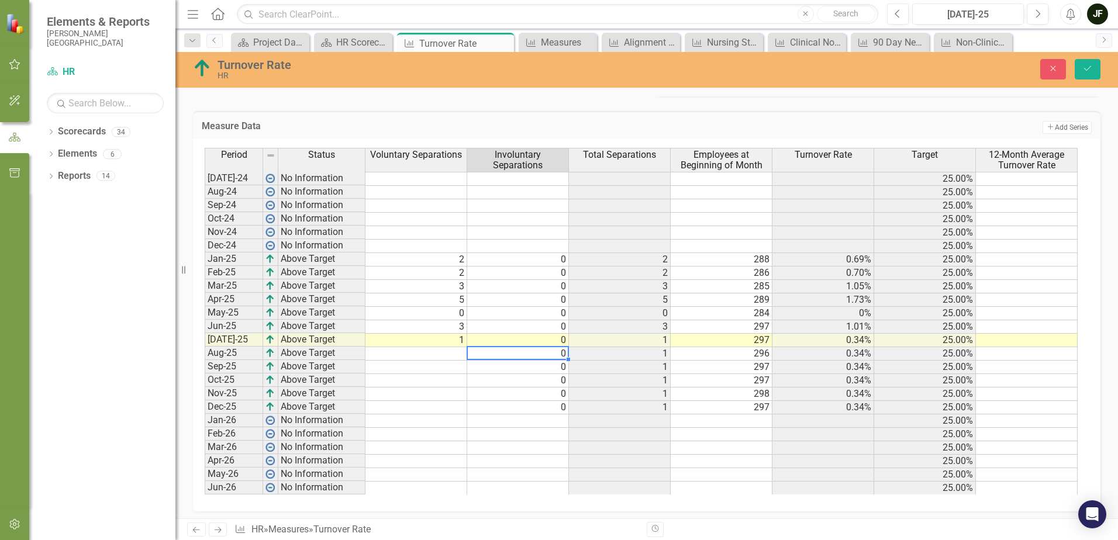
click at [542, 355] on td "0" at bounding box center [518, 353] width 102 height 13
click at [542, 360] on div at bounding box center [518, 359] width 102 height 1
click at [541, 367] on td "0" at bounding box center [518, 367] width 102 height 13
click at [541, 383] on td "0" at bounding box center [518, 380] width 102 height 13
click at [540, 397] on td "0" at bounding box center [518, 394] width 102 height 13
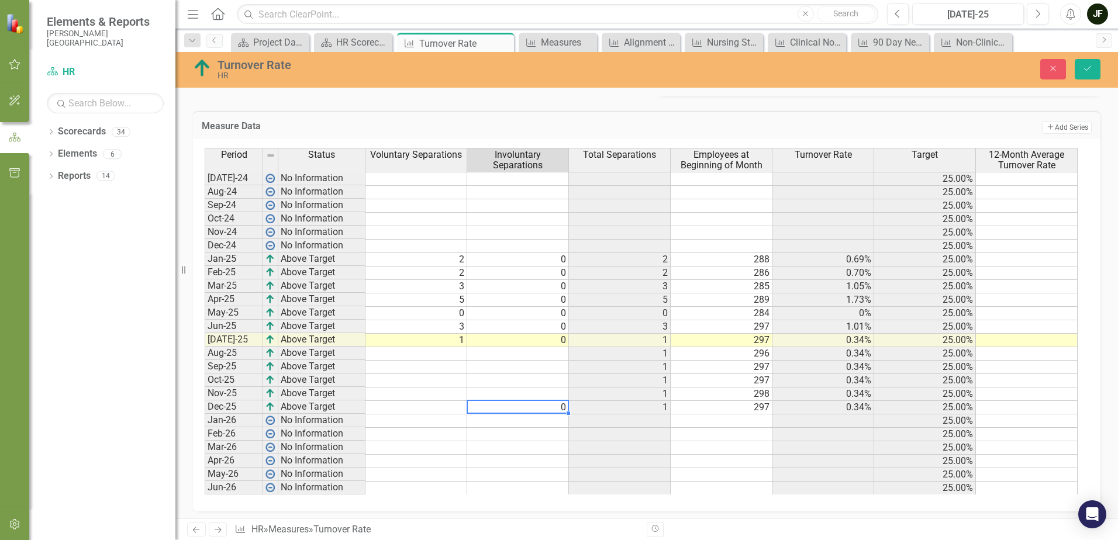
click at [539, 407] on td "0" at bounding box center [518, 407] width 102 height 13
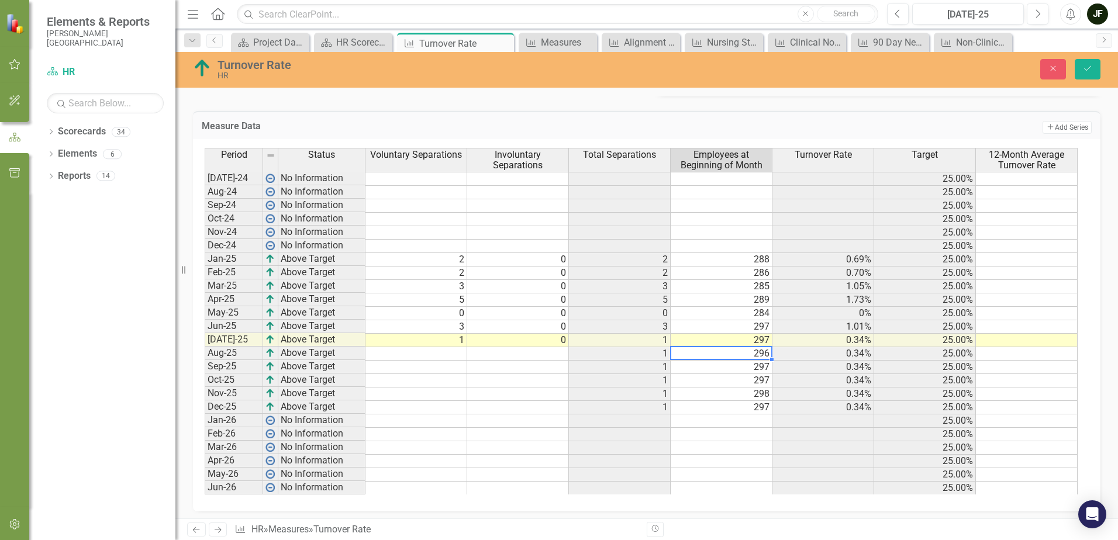
click at [717, 356] on td "296" at bounding box center [722, 353] width 102 height 13
click at [721, 366] on td "297" at bounding box center [722, 367] width 102 height 13
click at [722, 381] on td "297" at bounding box center [722, 380] width 102 height 13
click at [724, 391] on td "298" at bounding box center [722, 394] width 102 height 13
click at [724, 403] on td "297" at bounding box center [722, 407] width 102 height 13
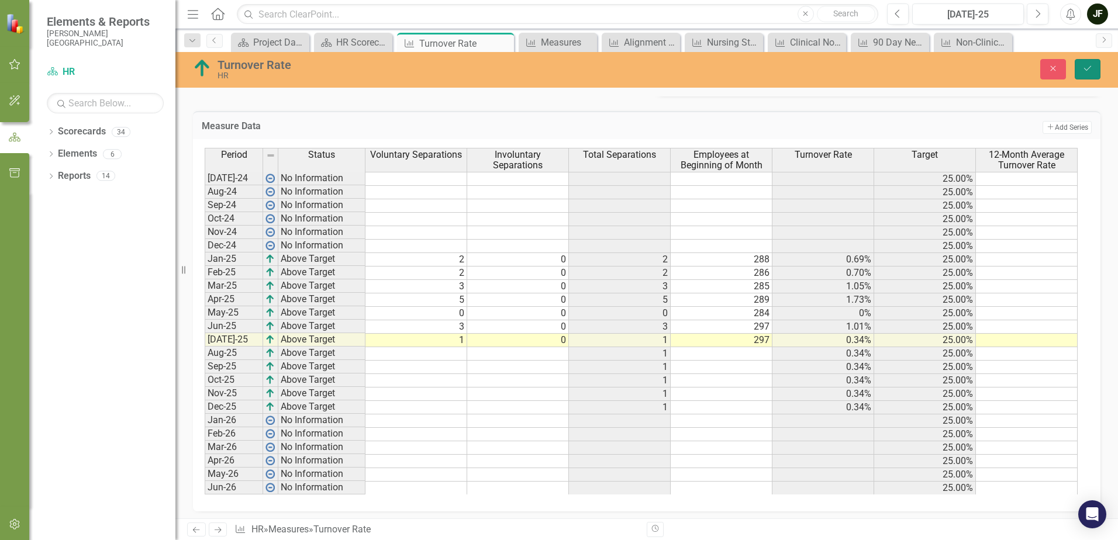
click at [1083, 71] on icon "Save" at bounding box center [1088, 68] width 11 height 8
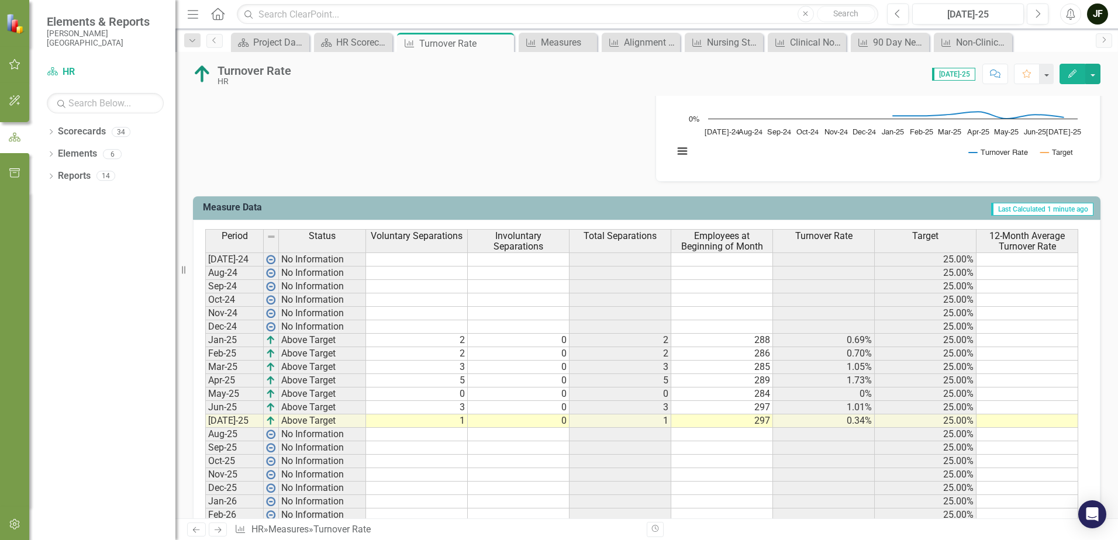
scroll to position [221, 0]
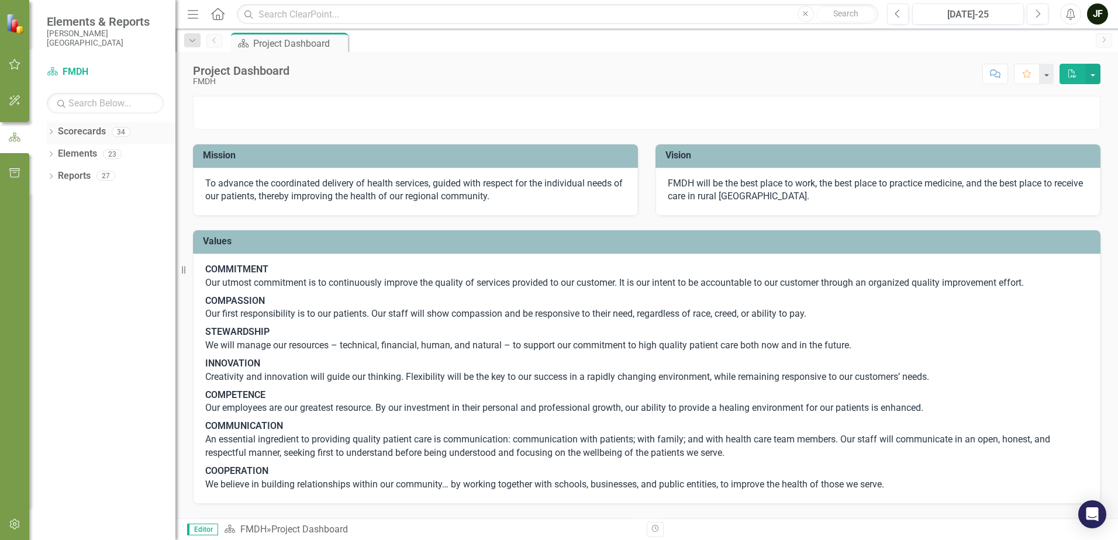
click at [55, 130] on icon "Dropdown" at bounding box center [51, 133] width 8 height 6
click at [68, 153] on link "FMDH" at bounding box center [119, 153] width 111 height 13
click at [58, 154] on icon "Dropdown" at bounding box center [57, 153] width 9 height 7
click at [70, 221] on icon "Dropdown" at bounding box center [68, 219] width 9 height 7
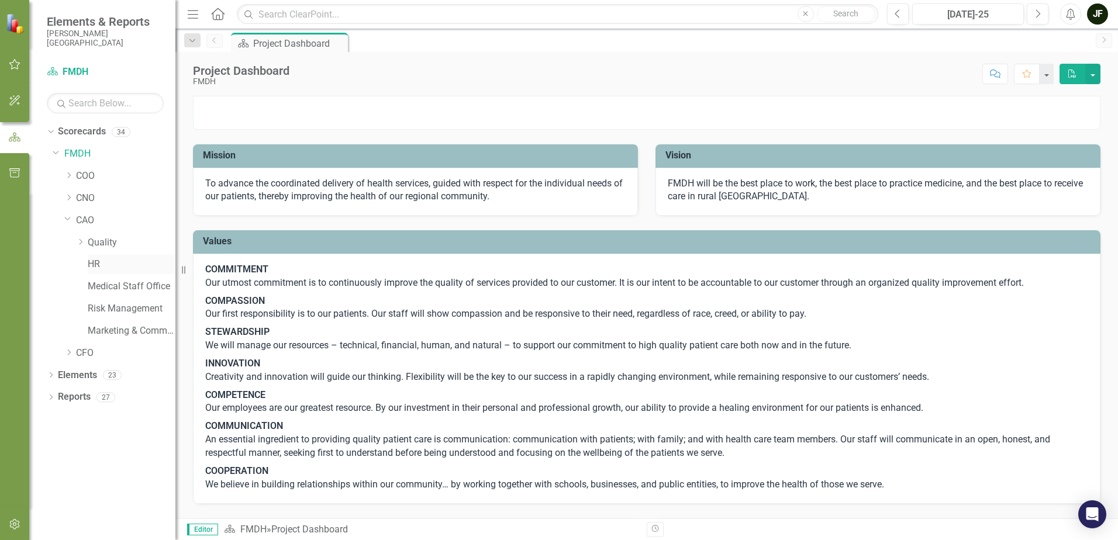
click at [96, 264] on link "HR" at bounding box center [132, 264] width 88 height 13
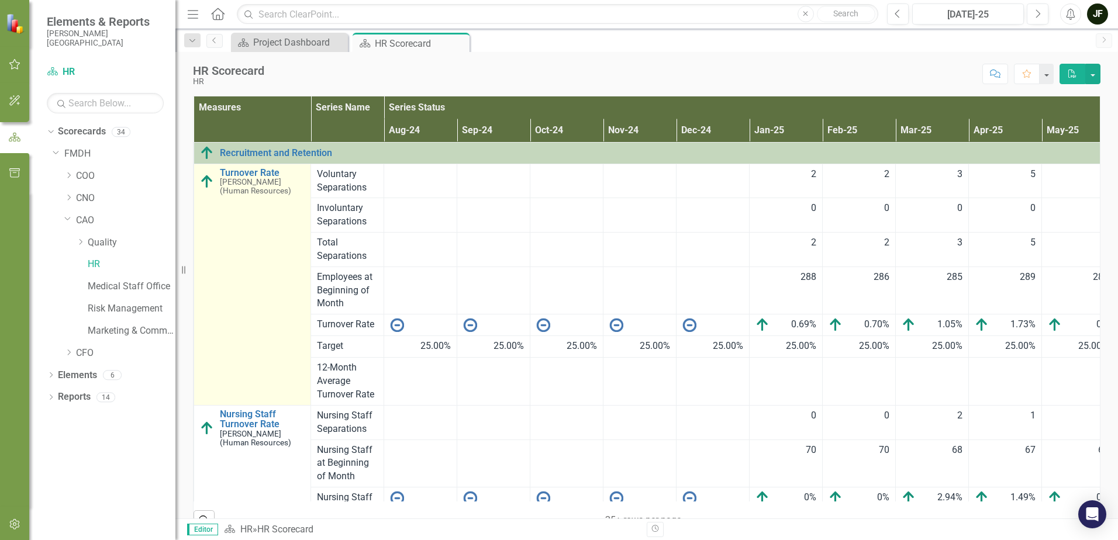
click at [253, 187] on small "[PERSON_NAME] (Human Resources)" at bounding box center [262, 187] width 85 height 18
click at [253, 170] on link "Turnover Rate" at bounding box center [262, 173] width 85 height 11
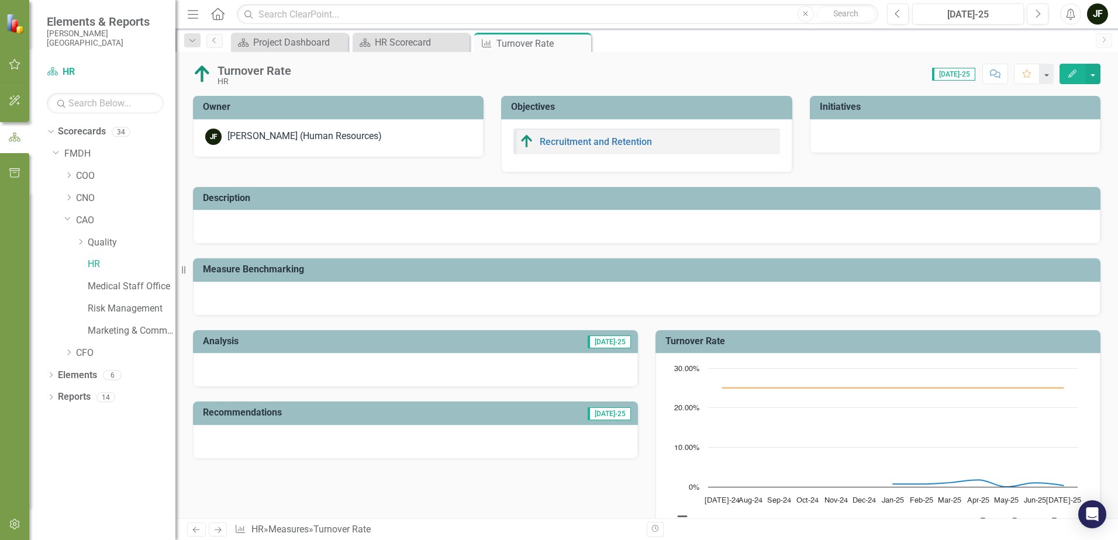
click at [233, 364] on div at bounding box center [415, 370] width 445 height 34
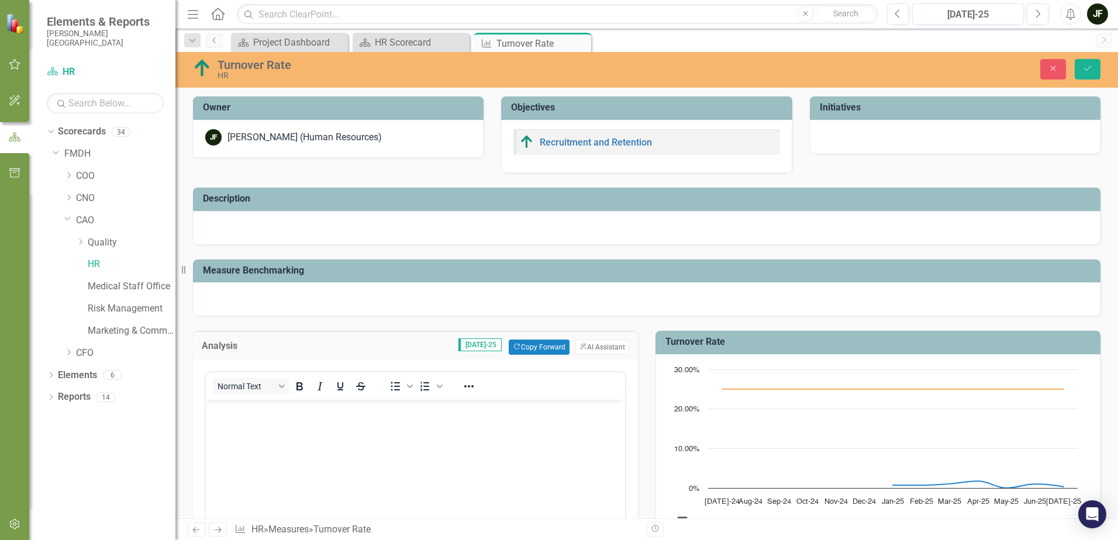
click at [230, 414] on p "Rich Text Area. Press ALT-0 for help." at bounding box center [415, 410] width 413 height 14
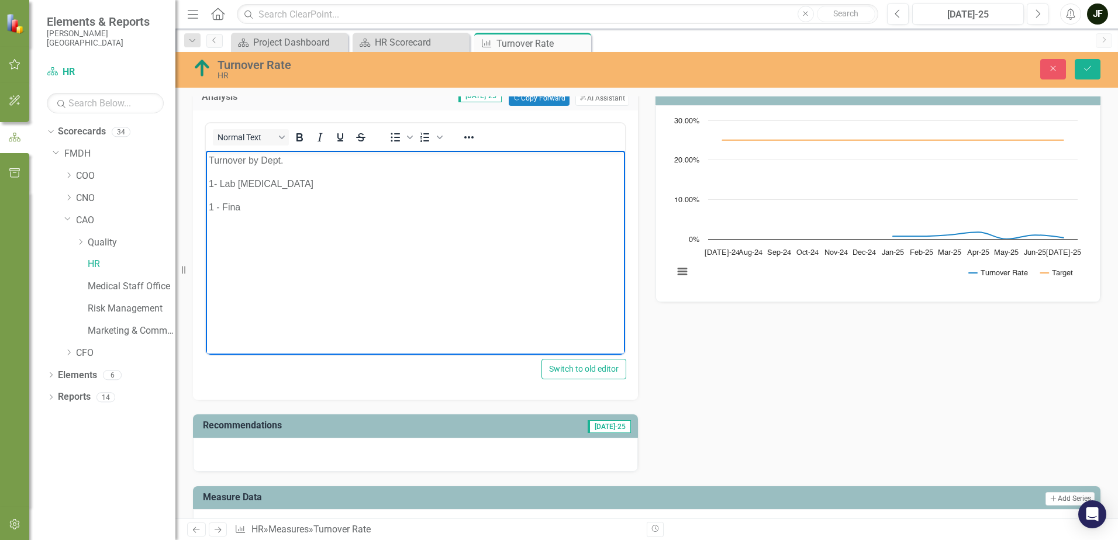
scroll to position [117, 0]
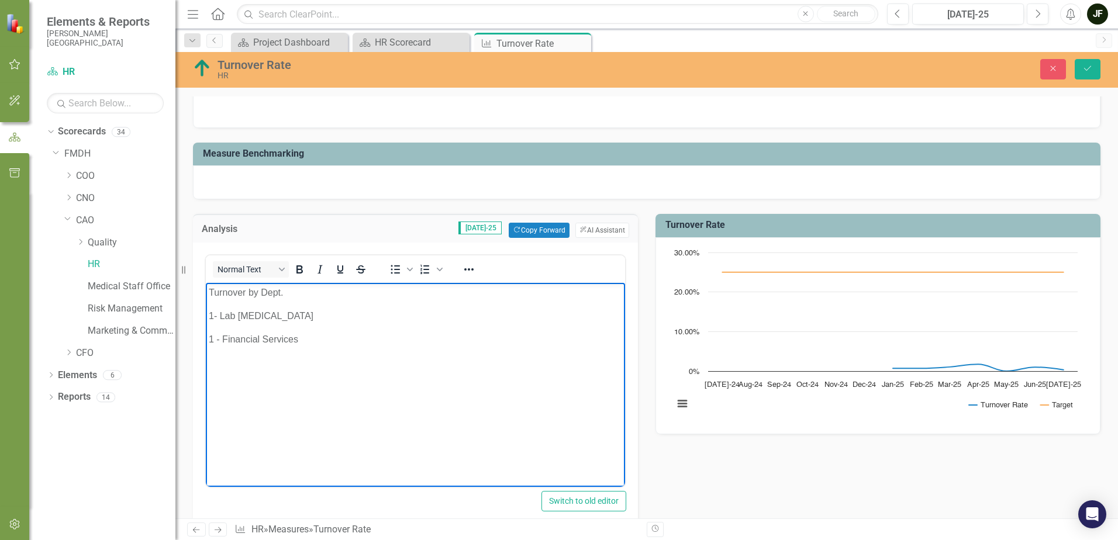
click at [285, 293] on p "Turnover by Dept." at bounding box center [415, 293] width 413 height 14
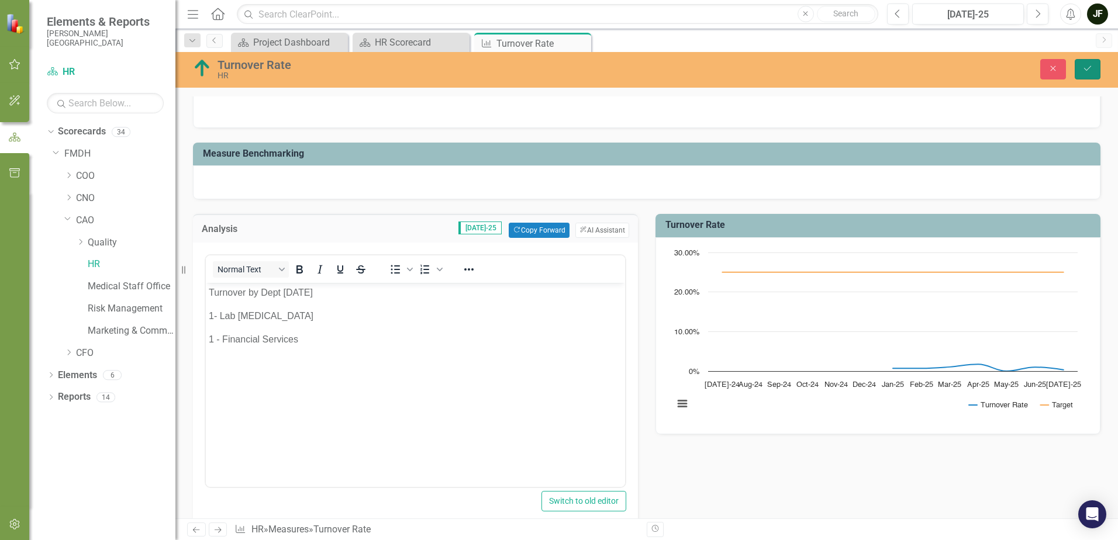
click at [1090, 68] on icon "Save" at bounding box center [1088, 68] width 11 height 8
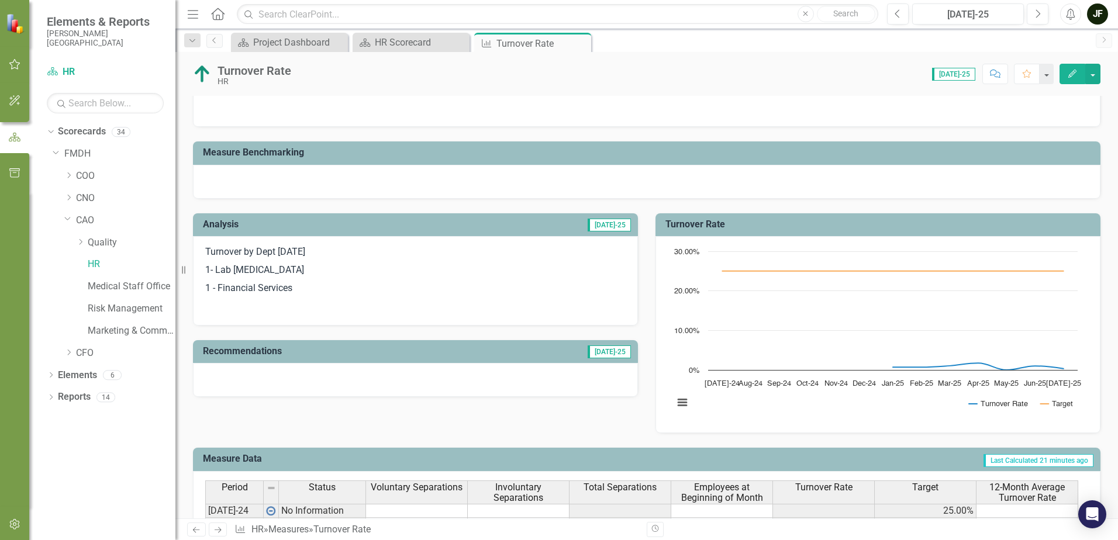
click at [613, 226] on span "[DATE]-25" at bounding box center [609, 225] width 43 height 13
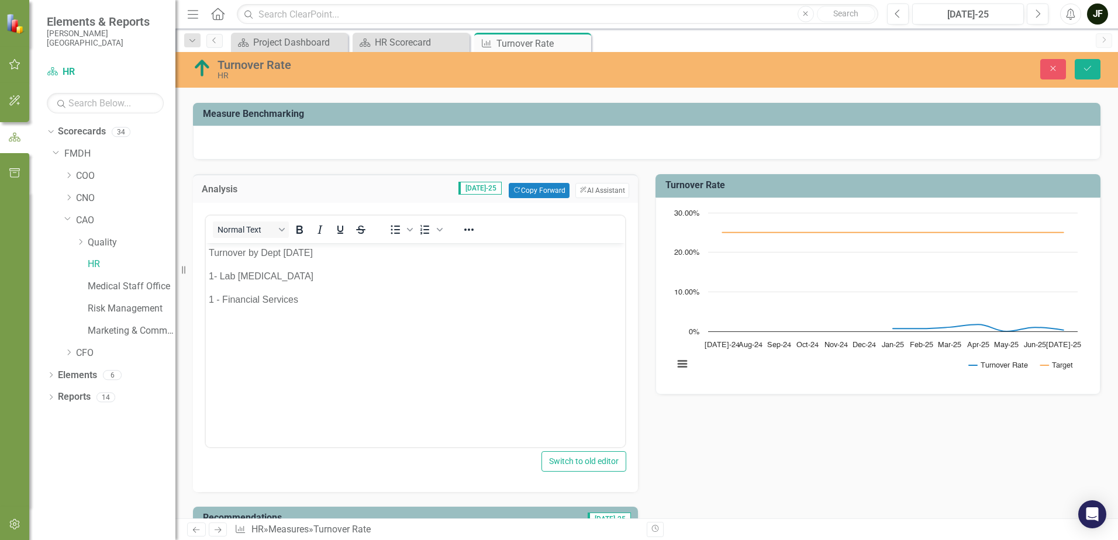
scroll to position [175, 0]
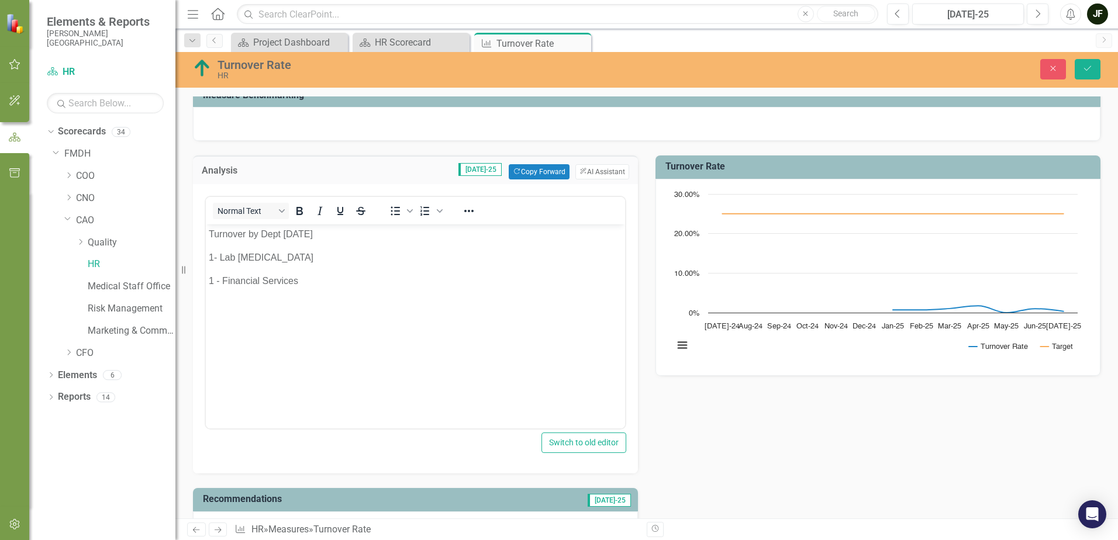
click at [675, 436] on div "Analysis Jul-25 Copy Forward Copy Forward ClearPoint AI AI Assistant <p>Turnove…" at bounding box center [646, 343] width 925 height 405
click at [1056, 65] on icon "Close" at bounding box center [1053, 68] width 11 height 8
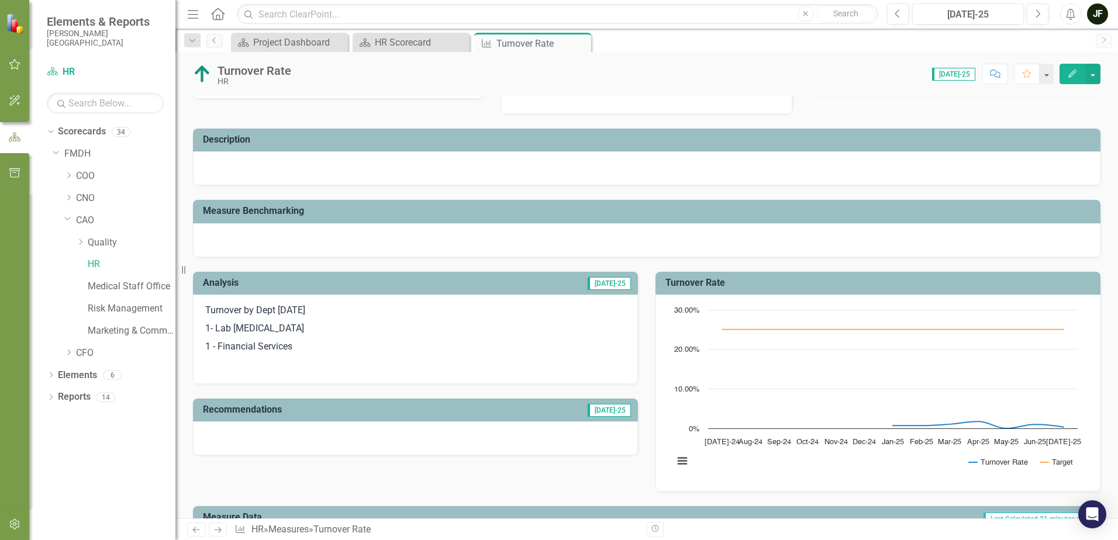
scroll to position [0, 0]
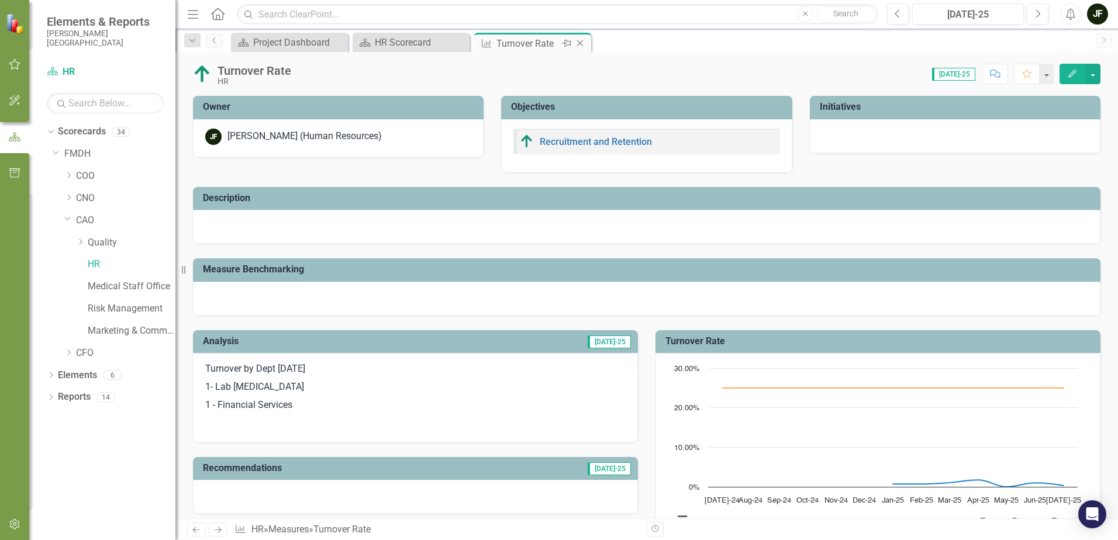
click at [583, 43] on icon "Close" at bounding box center [580, 43] width 12 height 9
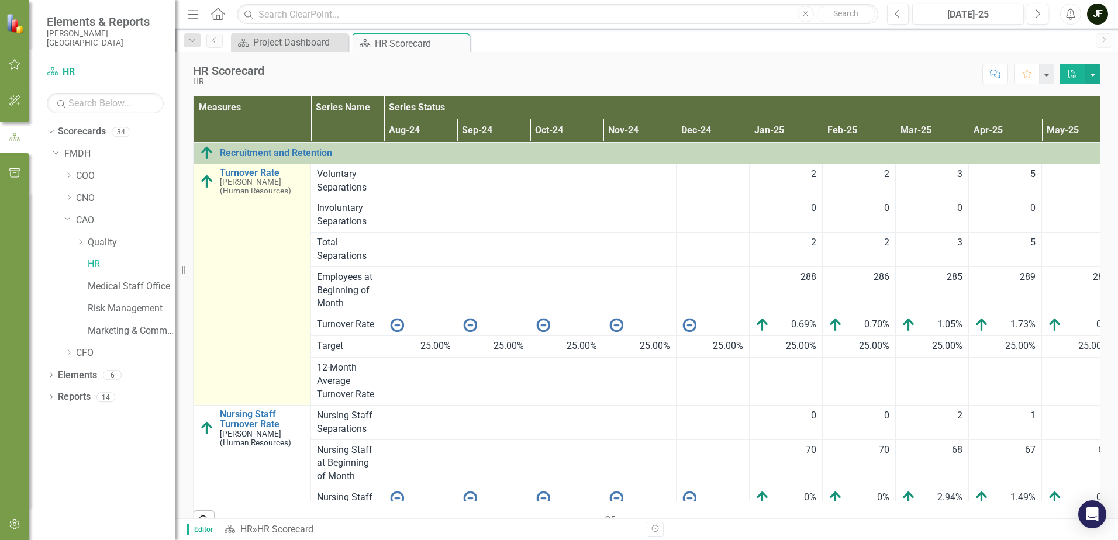
click at [263, 179] on small "[PERSON_NAME] (Human Resources)" at bounding box center [262, 187] width 85 height 18
click at [263, 172] on link "Turnover Rate" at bounding box center [262, 173] width 85 height 11
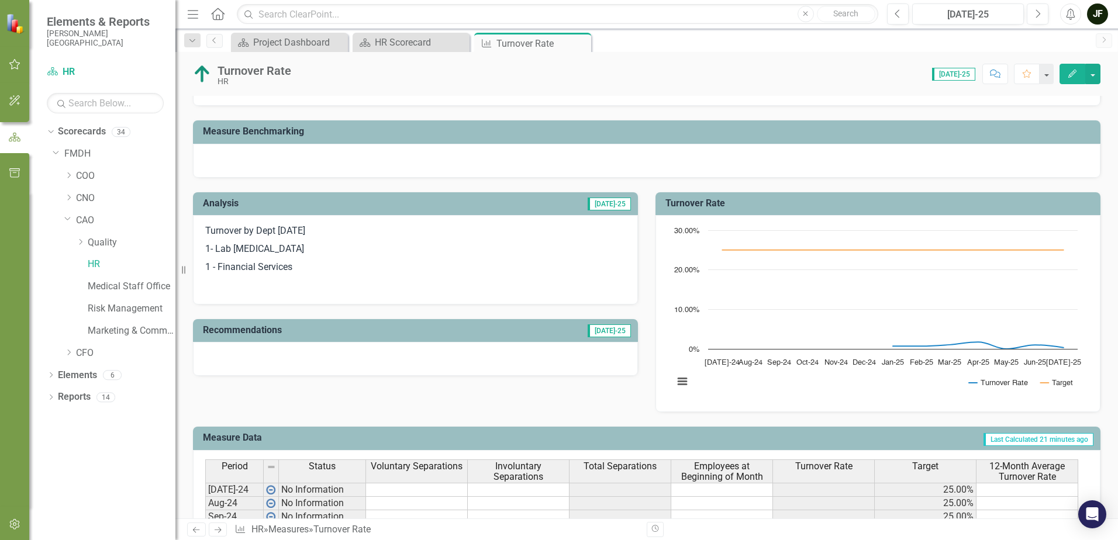
scroll to position [117, 0]
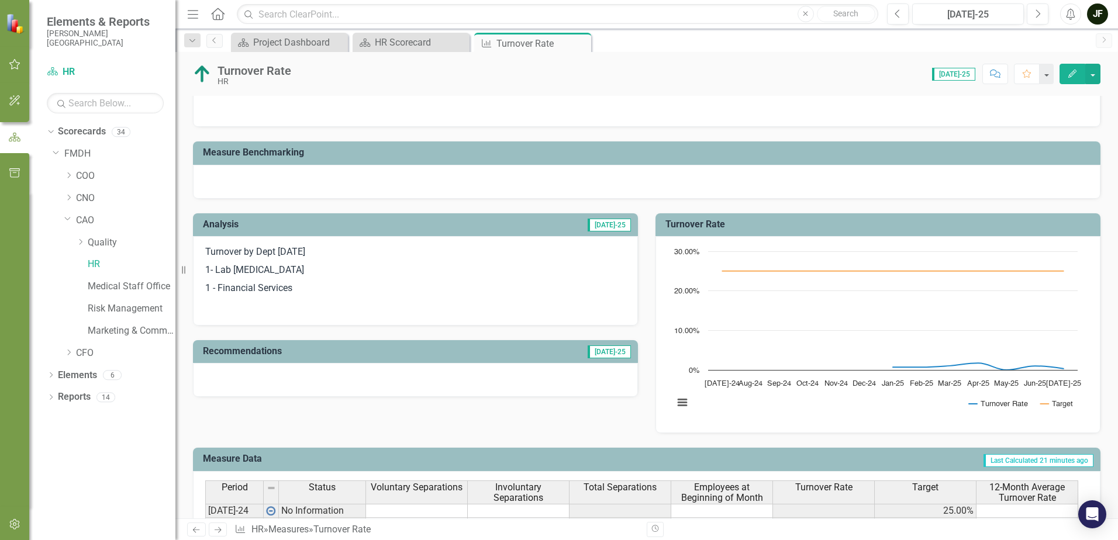
click at [297, 151] on h3 "Measure Benchmarking" at bounding box center [649, 152] width 892 height 11
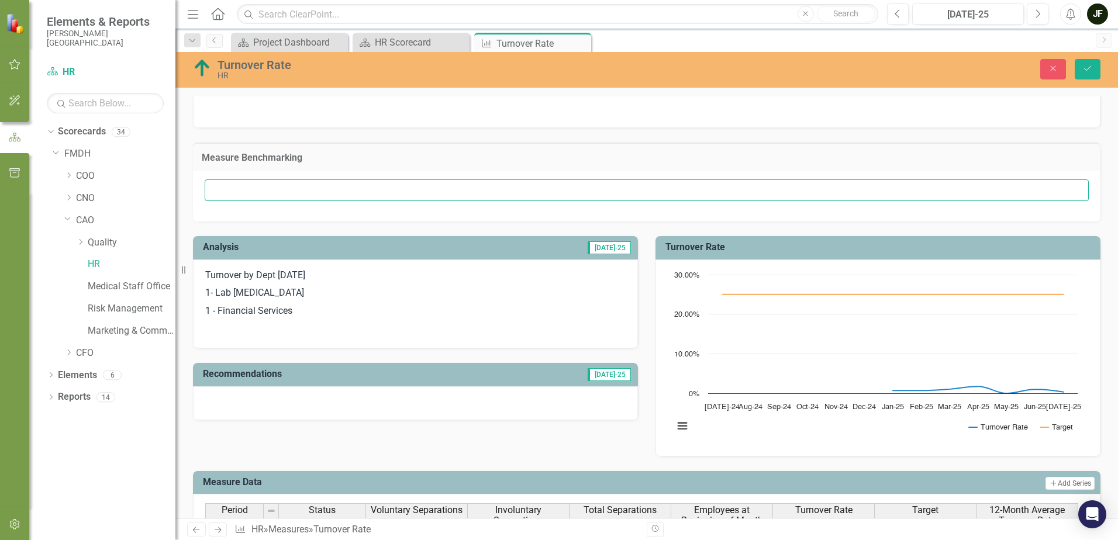
click at [312, 193] on input "text" at bounding box center [647, 191] width 884 height 22
click at [1054, 68] on icon "button" at bounding box center [1053, 68] width 5 height 5
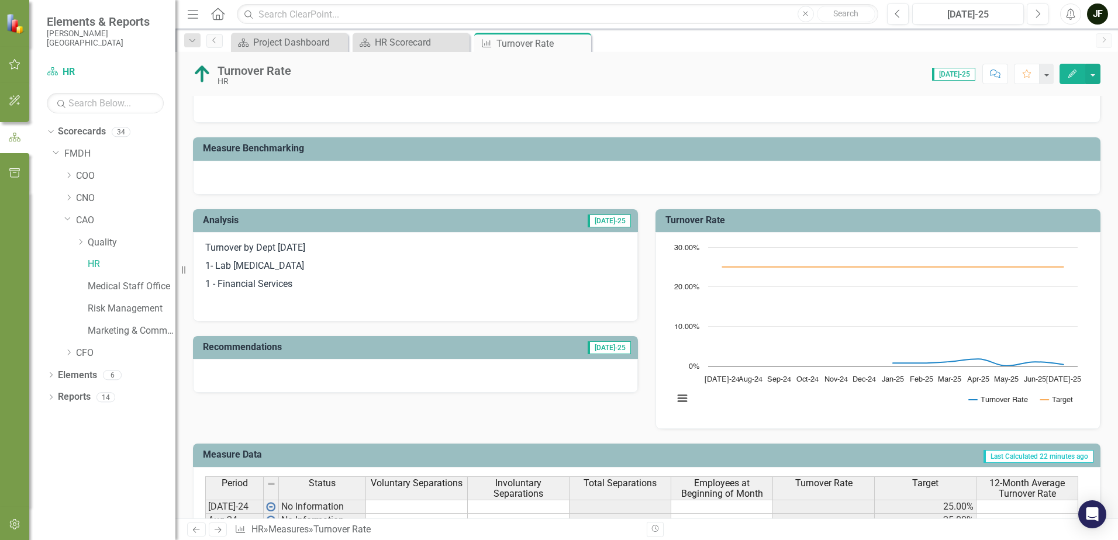
scroll to position [175, 0]
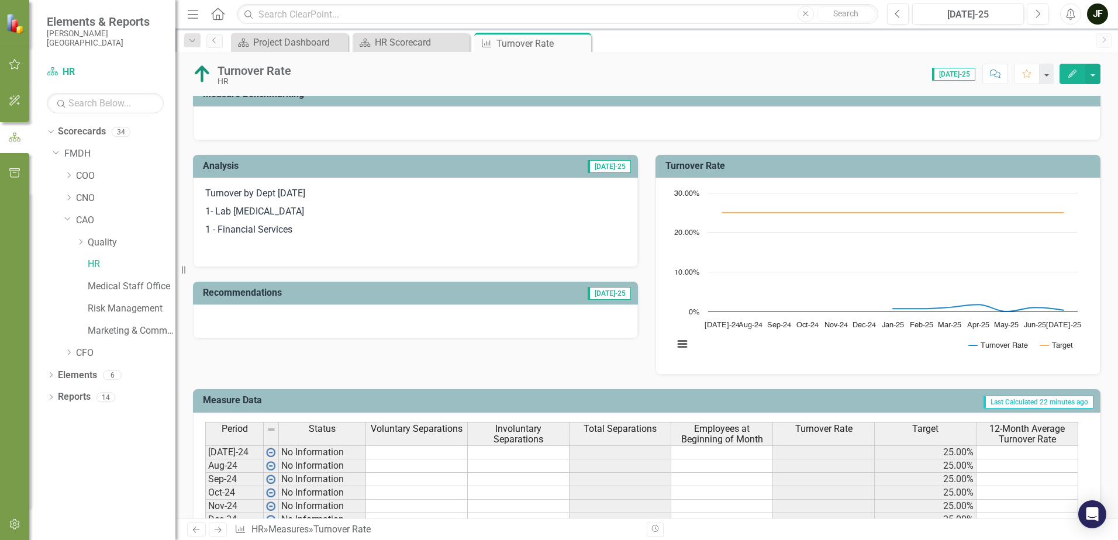
click at [313, 229] on p "1 - Financial Services" at bounding box center [415, 230] width 420 height 18
click at [613, 167] on span "[DATE]-25" at bounding box center [609, 166] width 43 height 13
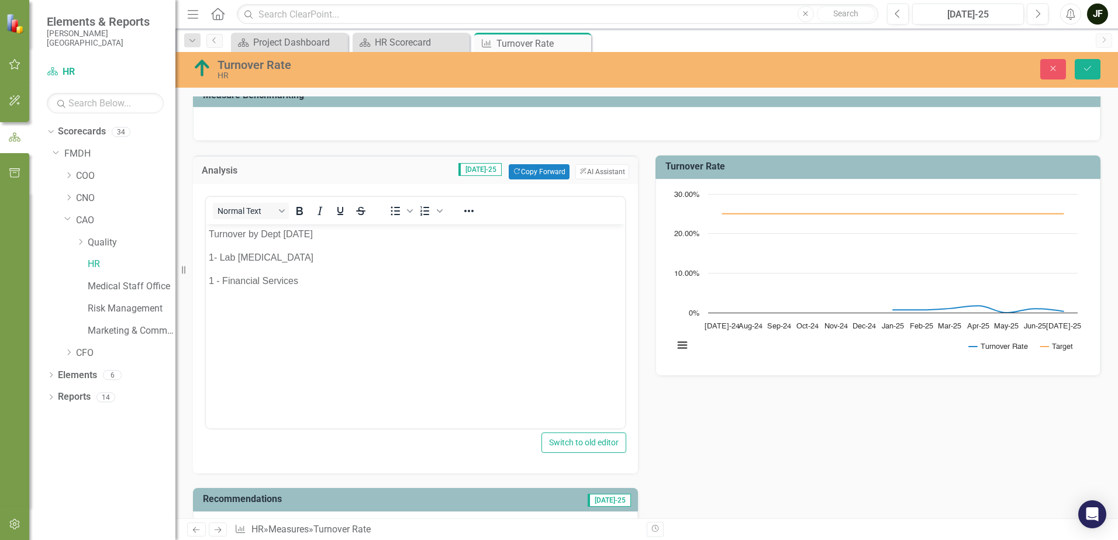
scroll to position [0, 0]
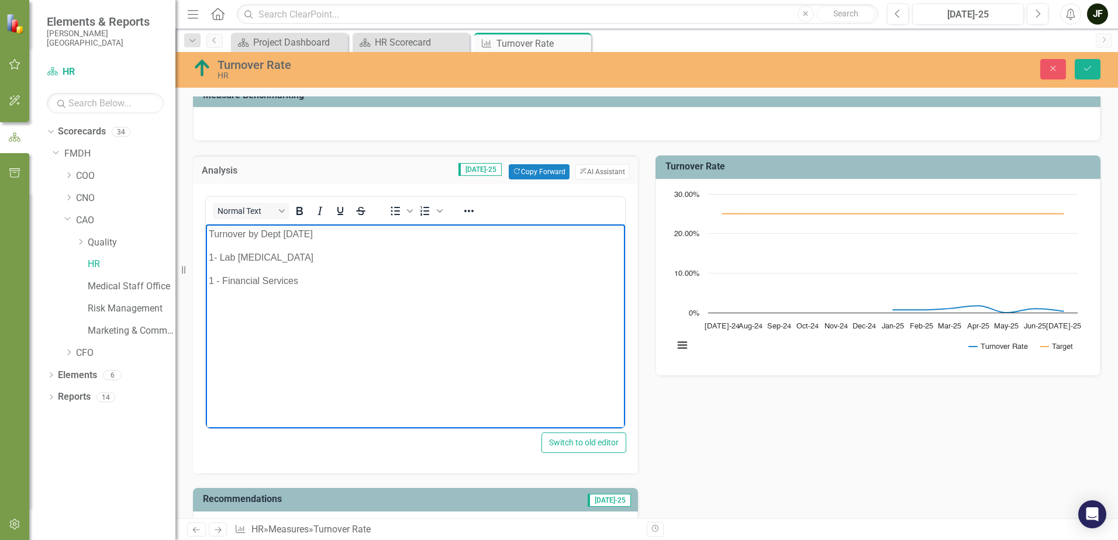
click at [308, 281] on p "1 - Financial Services" at bounding box center [415, 281] width 413 height 14
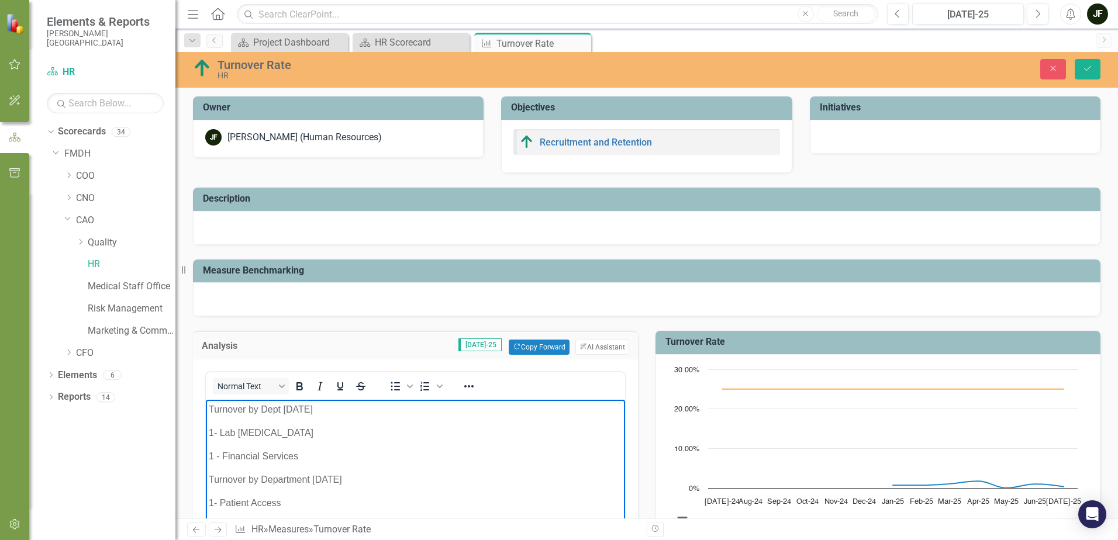
scroll to position [234, 0]
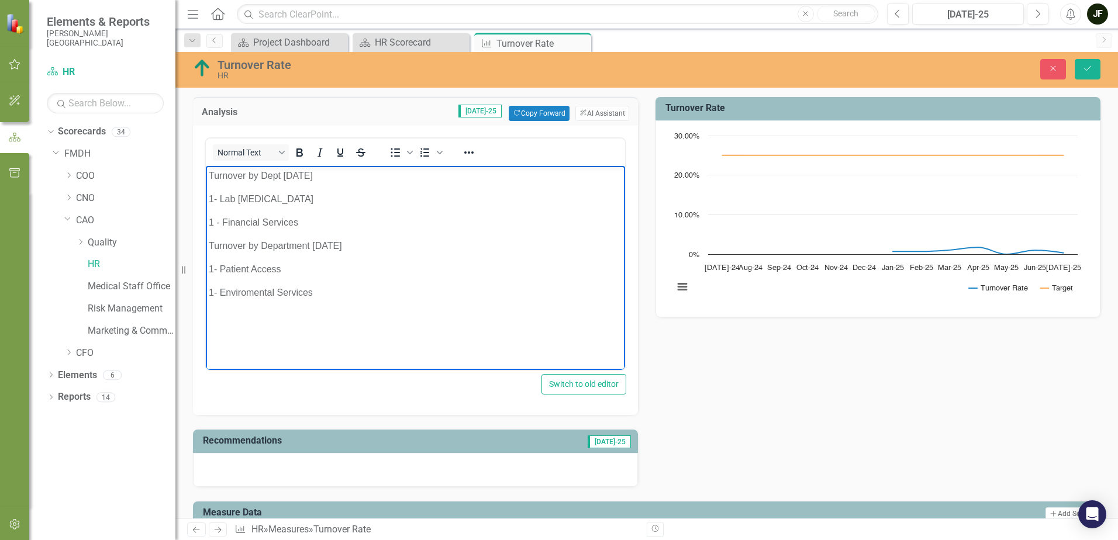
click at [343, 294] on p "1- Enviromental Services" at bounding box center [415, 293] width 413 height 14
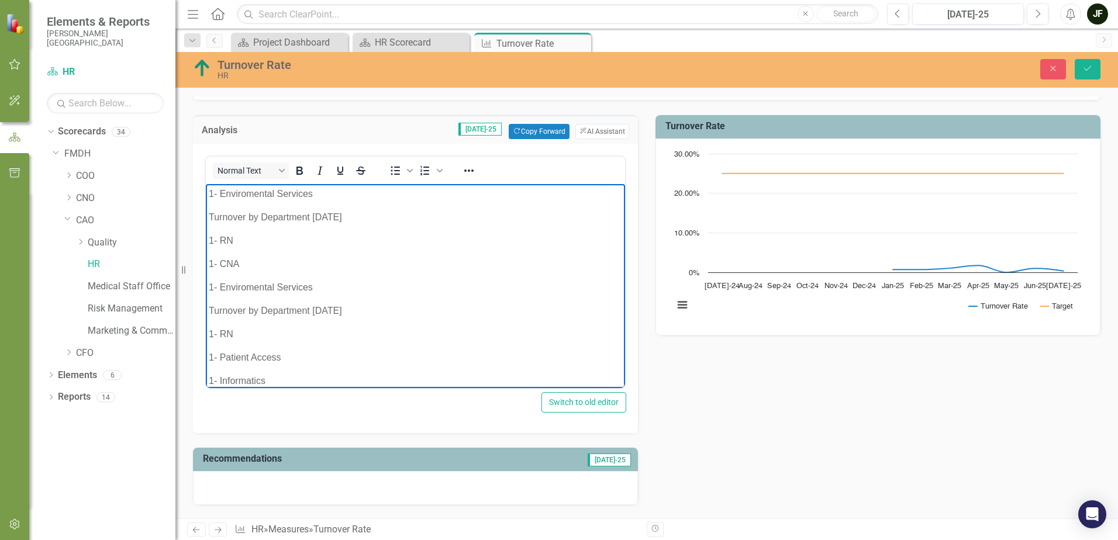
scroll to position [140, 0]
click at [328, 382] on p "2- Retail Pharmacy (Clerks)" at bounding box center [415, 381] width 413 height 14
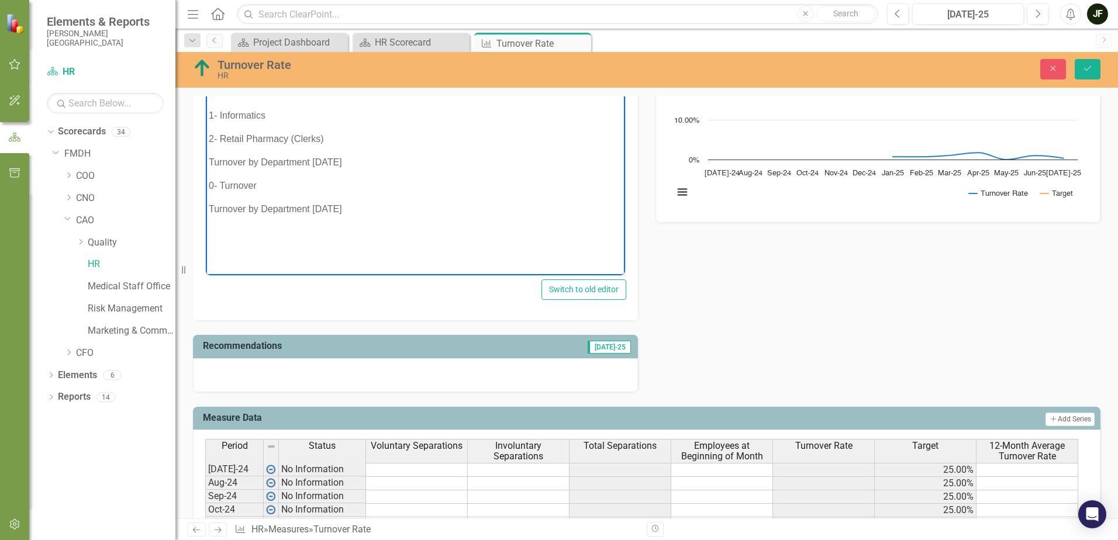
scroll to position [567, 0]
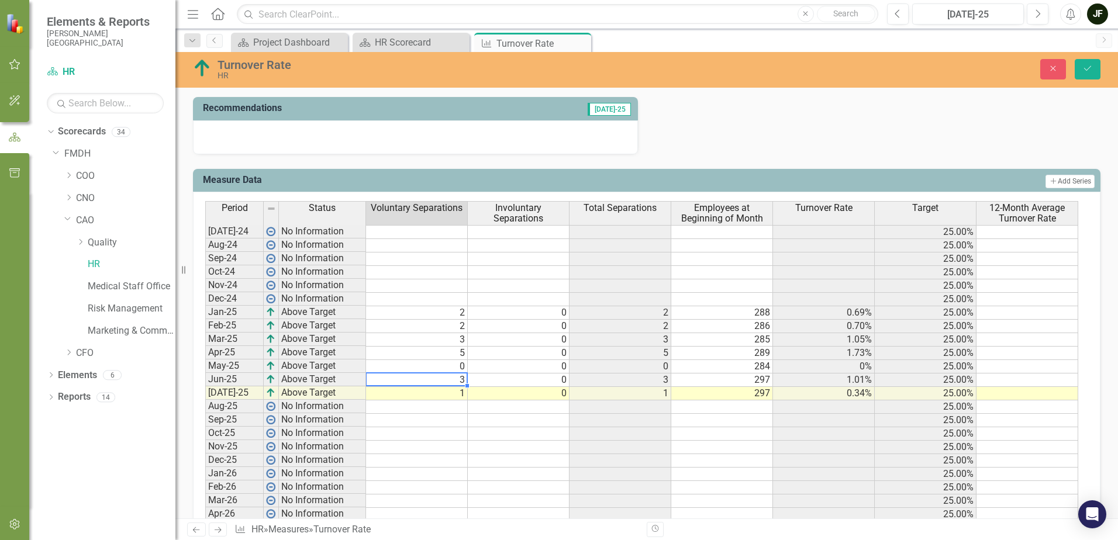
click at [457, 380] on td "3" at bounding box center [417, 380] width 102 height 13
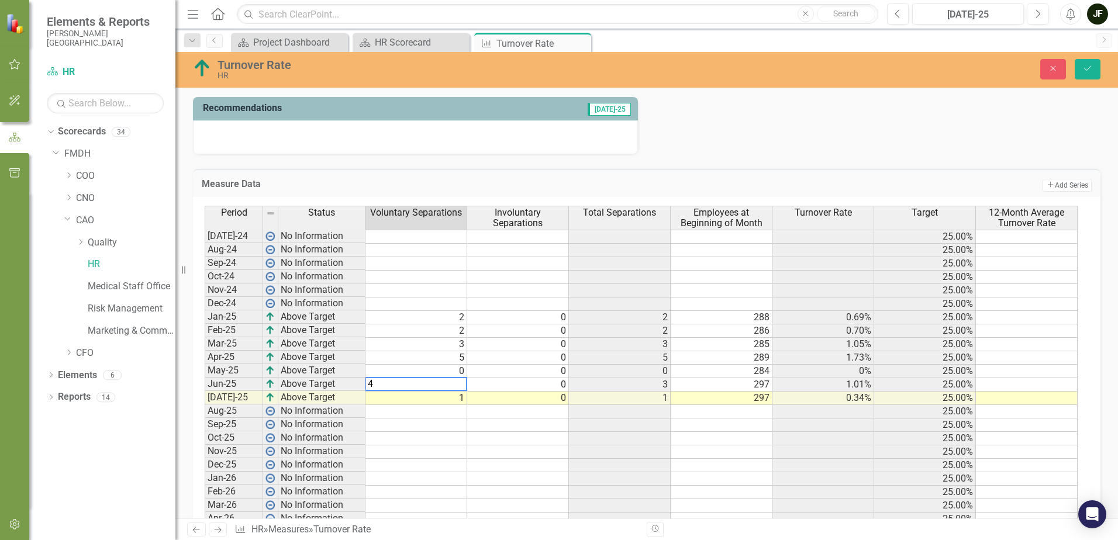
type textarea "4"
click at [464, 446] on td at bounding box center [417, 452] width 102 height 13
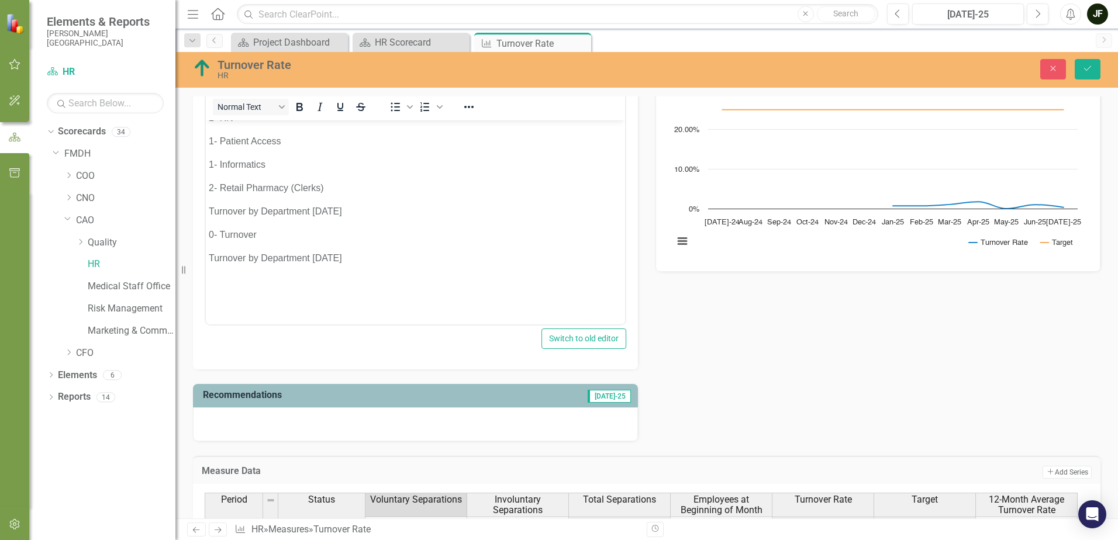
scroll to position [274, 0]
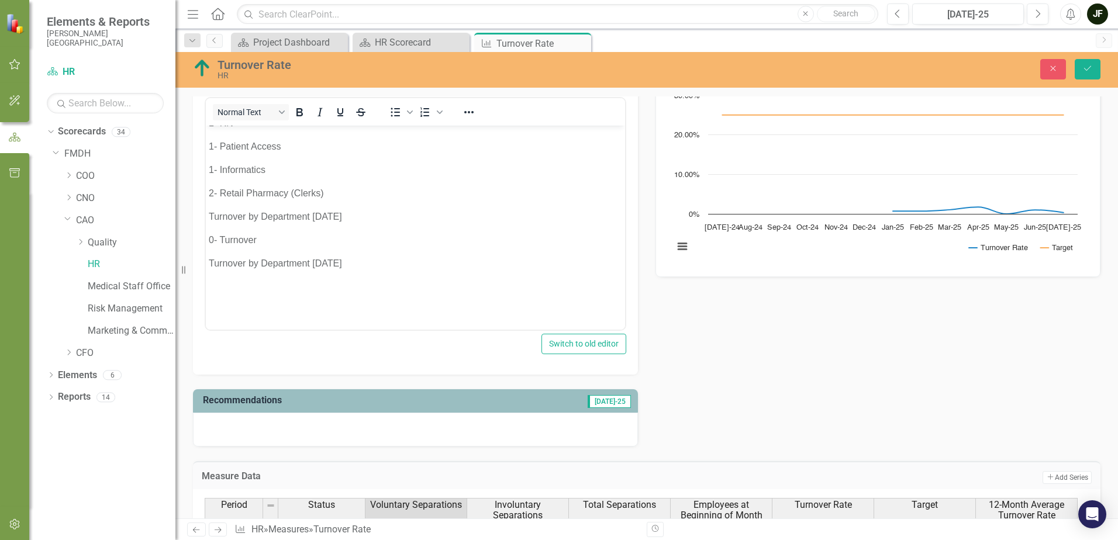
click at [368, 264] on p "Turnover by Department [DATE]" at bounding box center [415, 264] width 413 height 14
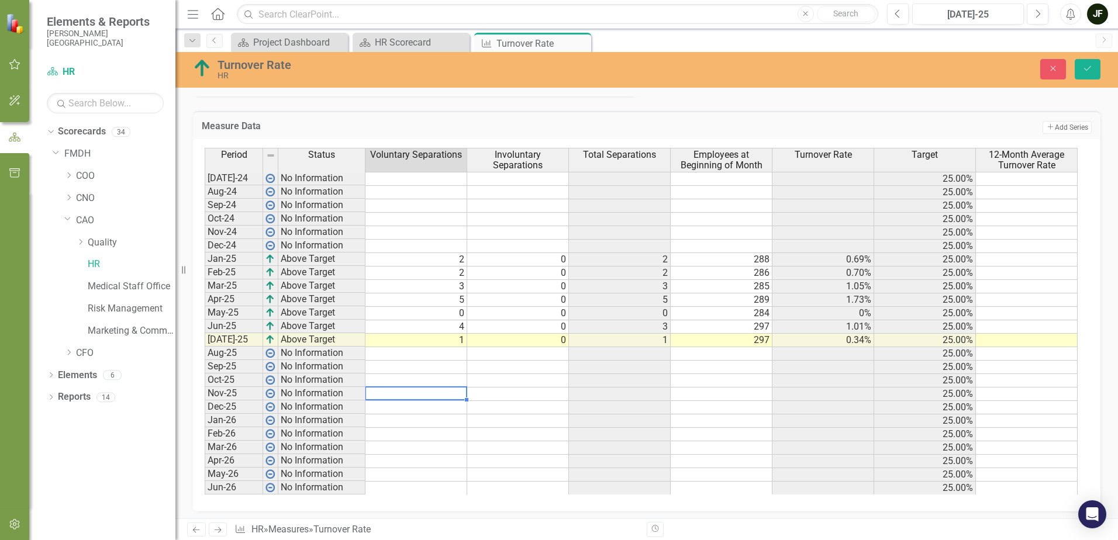
scroll to position [625, 0]
click at [459, 340] on td "1" at bounding box center [417, 339] width 102 height 13
type textarea "2"
click at [205, 360] on div "Period Status Voluntary Separations Involuntary Separations Total Separations E…" at bounding box center [205, 320] width 0 height 347
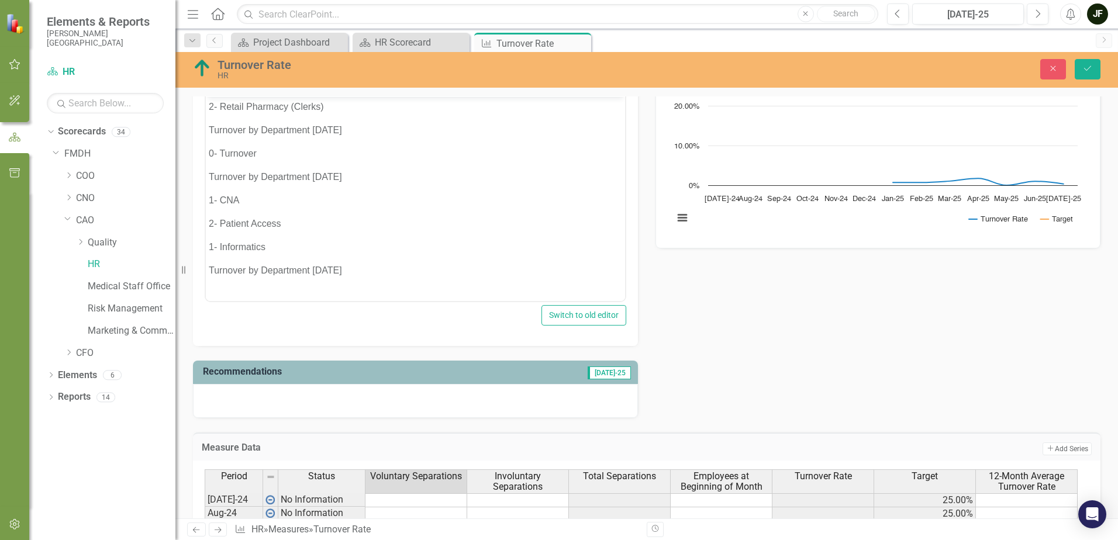
scroll to position [274, 0]
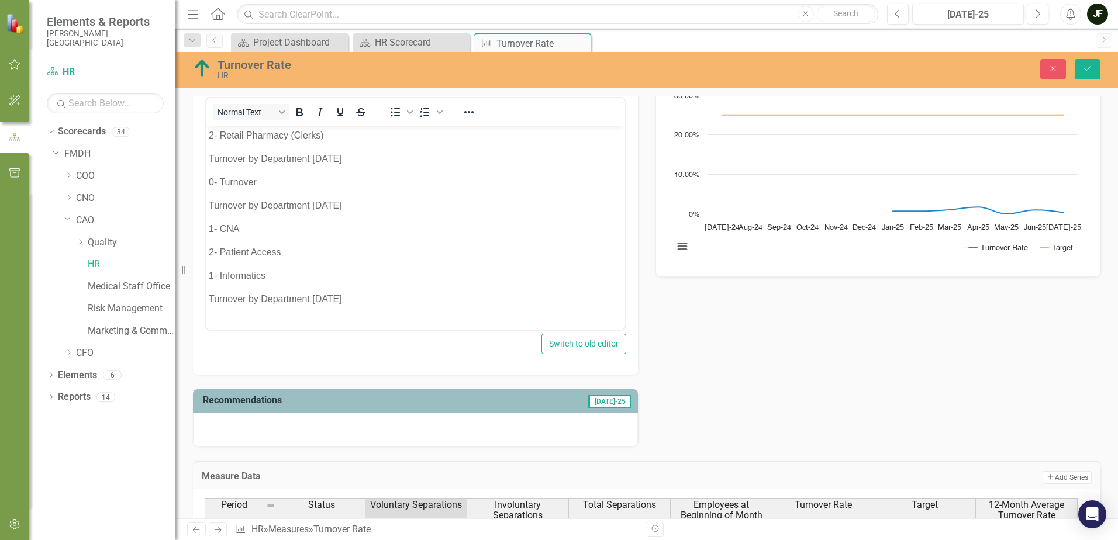
click at [358, 300] on p "Turnover by Department [DATE]" at bounding box center [415, 299] width 413 height 14
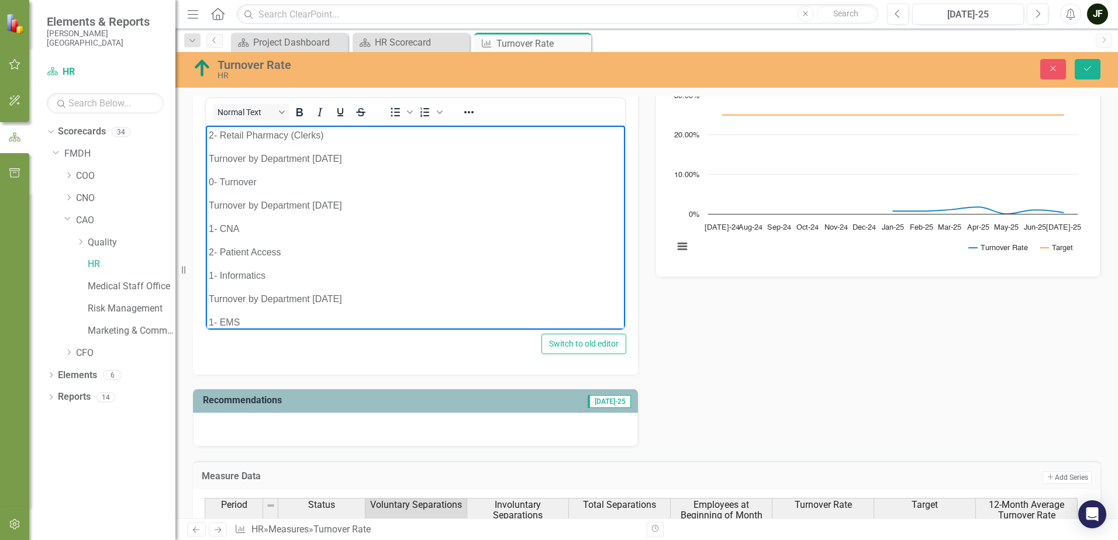
scroll to position [351, 0]
click at [1080, 70] on button "Save" at bounding box center [1088, 69] width 26 height 20
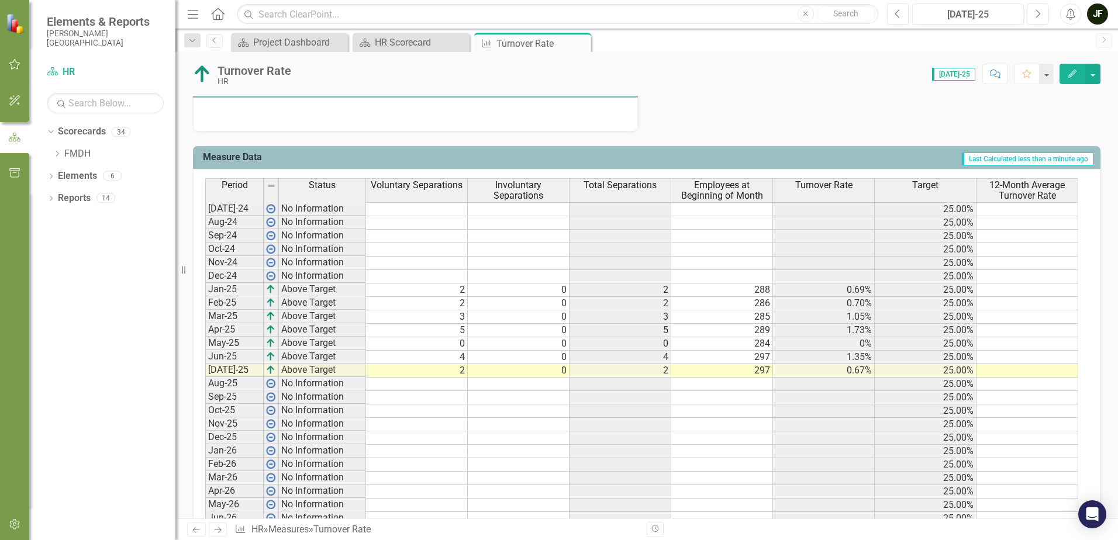
scroll to position [833, 0]
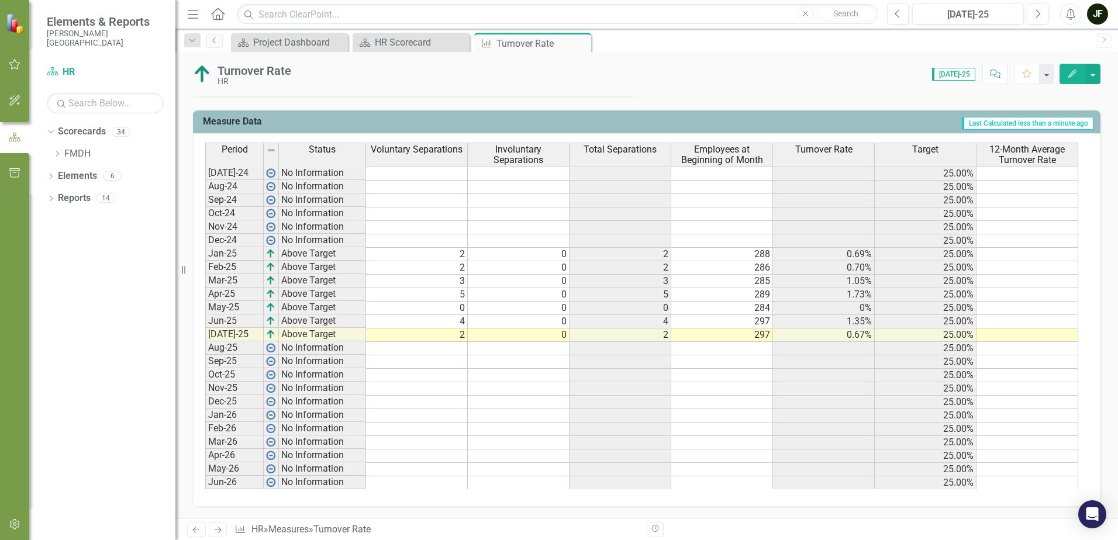
click at [217, 529] on icon "Next" at bounding box center [218, 530] width 10 height 8
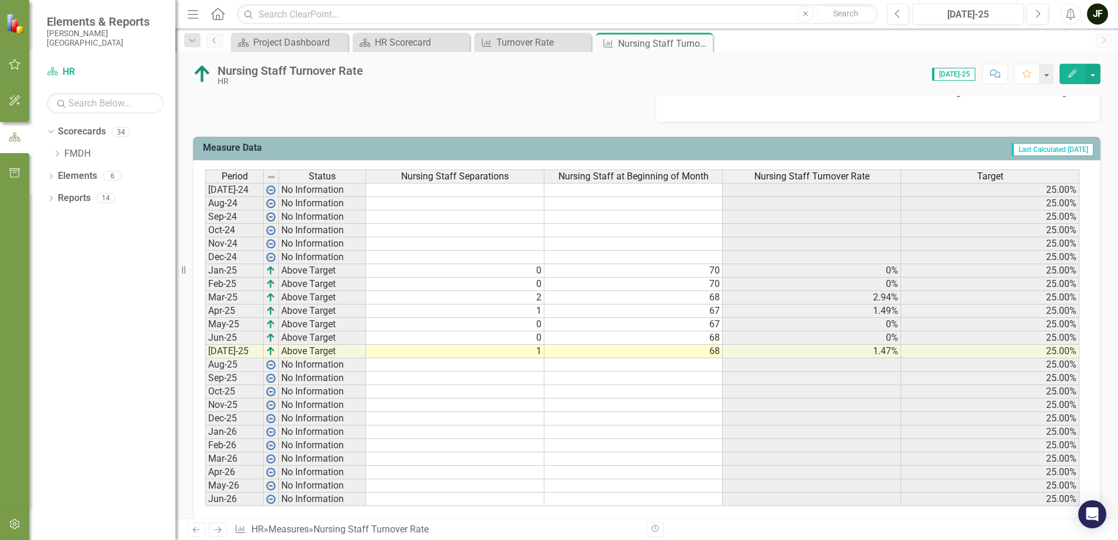
scroll to position [446, 0]
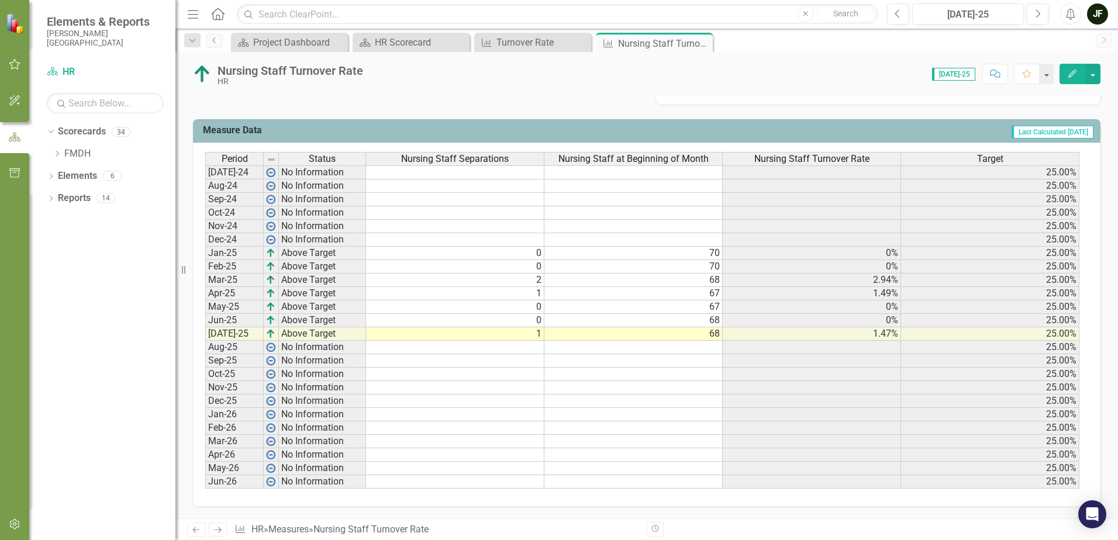
click at [217, 535] on link "Next" at bounding box center [218, 530] width 19 height 14
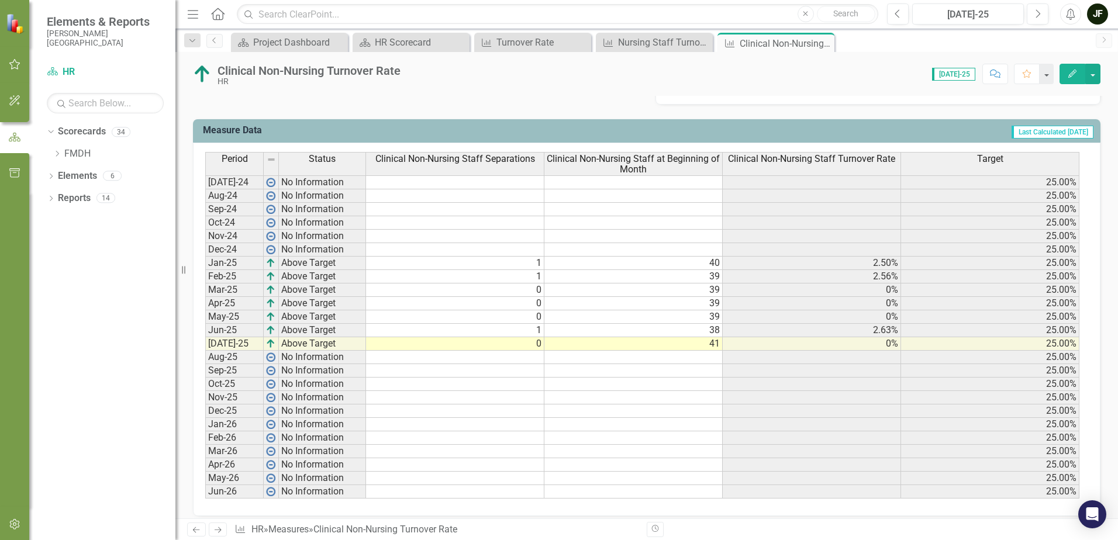
scroll to position [455, 0]
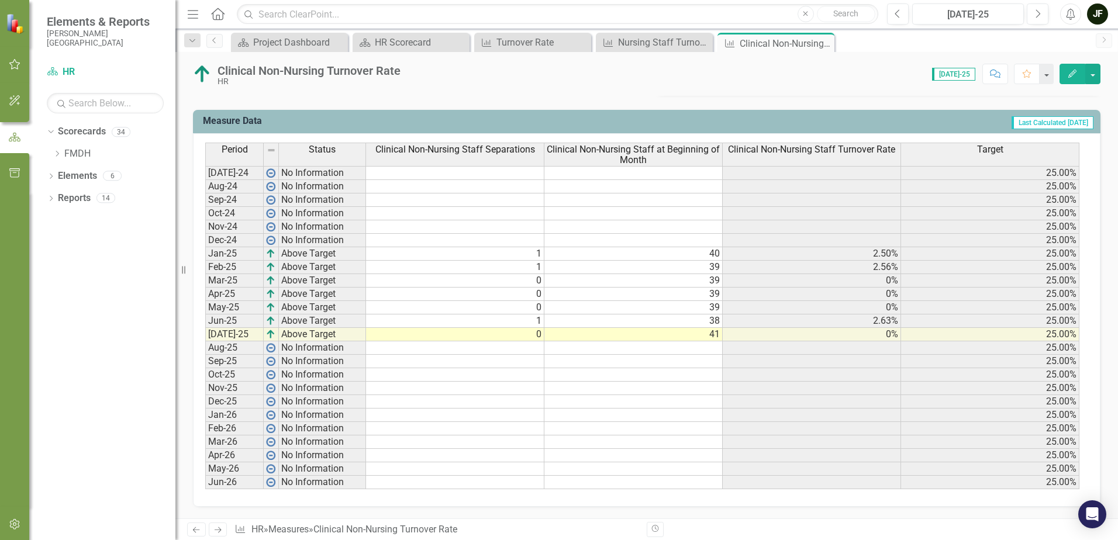
click at [219, 528] on icon at bounding box center [218, 531] width 7 height 6
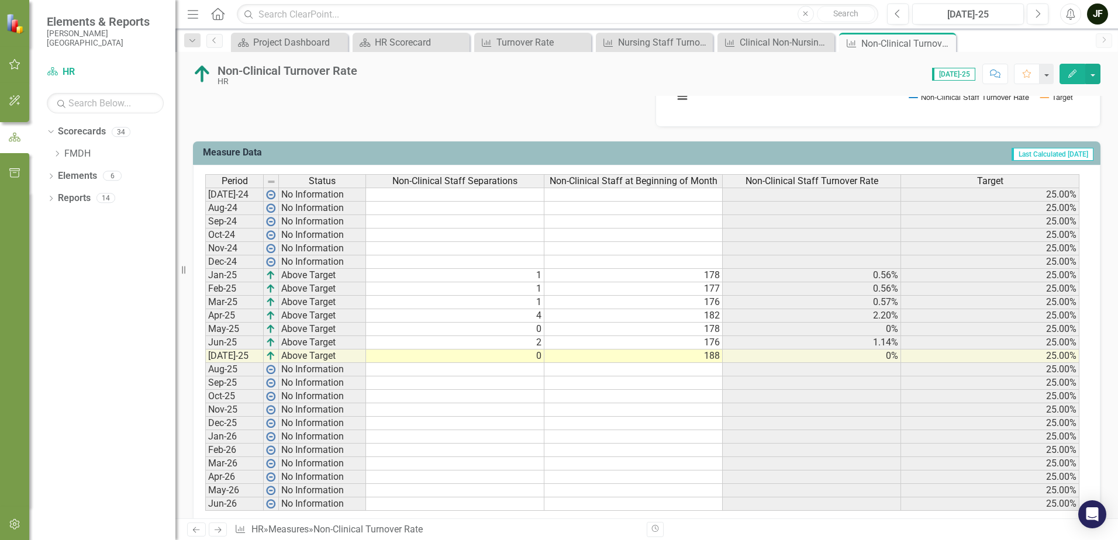
scroll to position [446, 0]
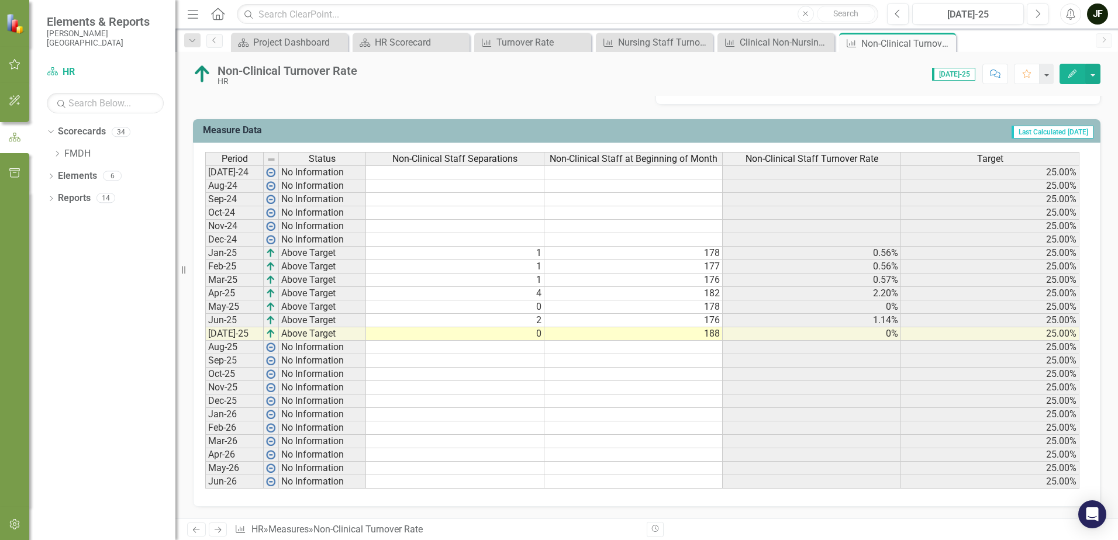
click at [528, 335] on td "0" at bounding box center [455, 334] width 178 height 13
type textarea "1"
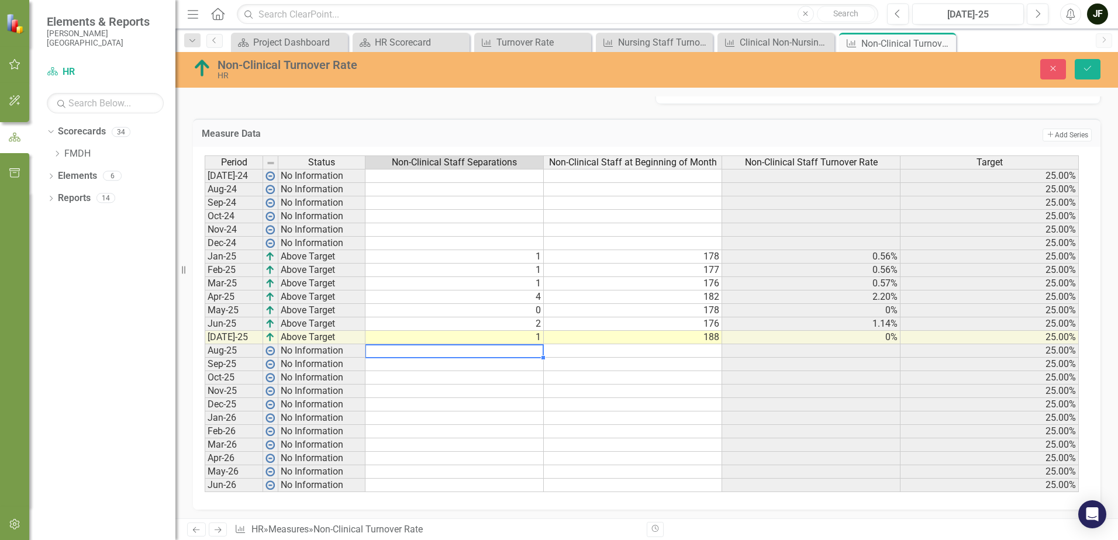
scroll to position [450, 0]
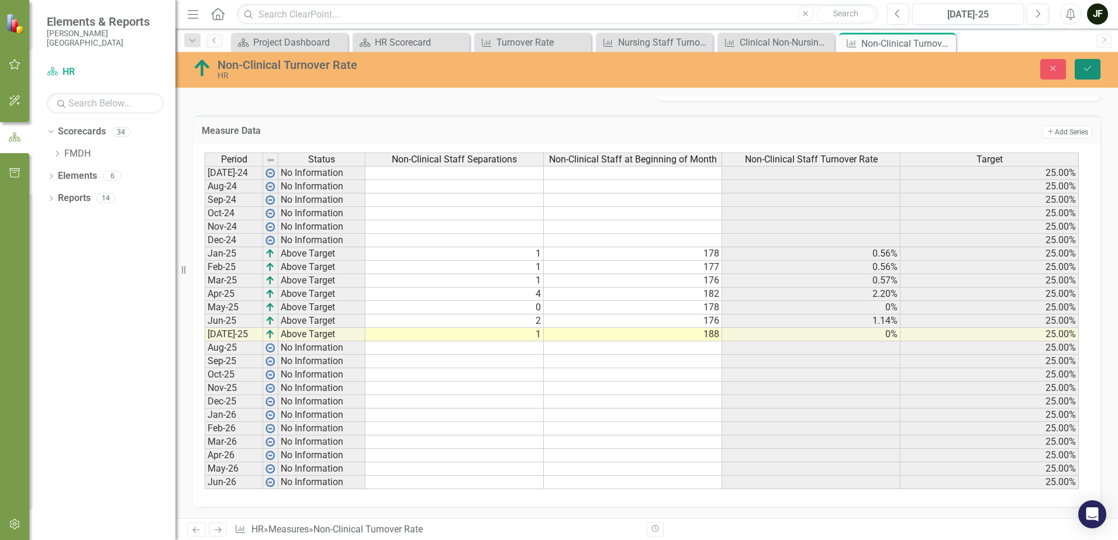
click at [1098, 63] on button "Save" at bounding box center [1088, 69] width 26 height 20
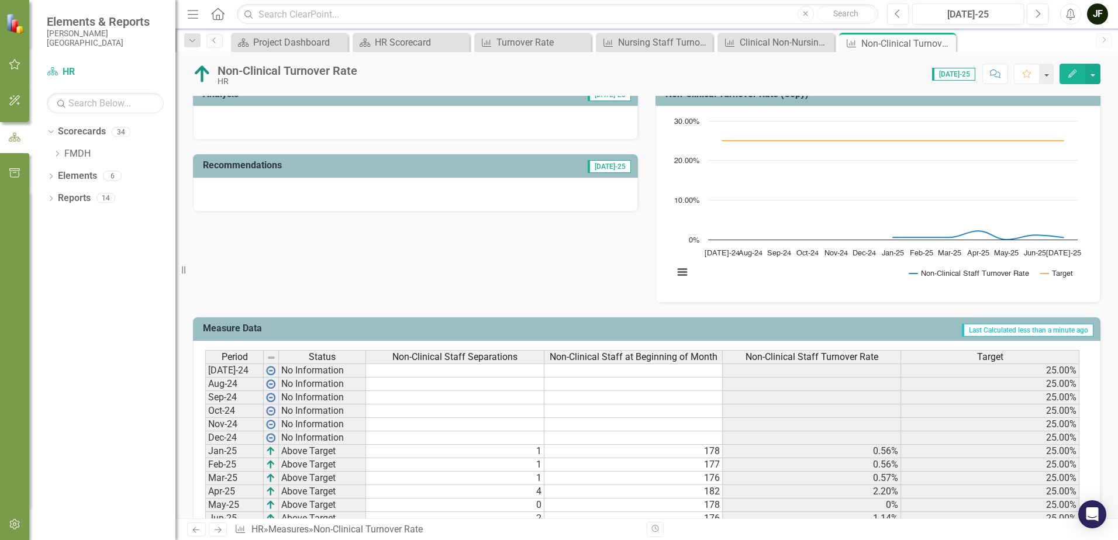
scroll to position [446, 0]
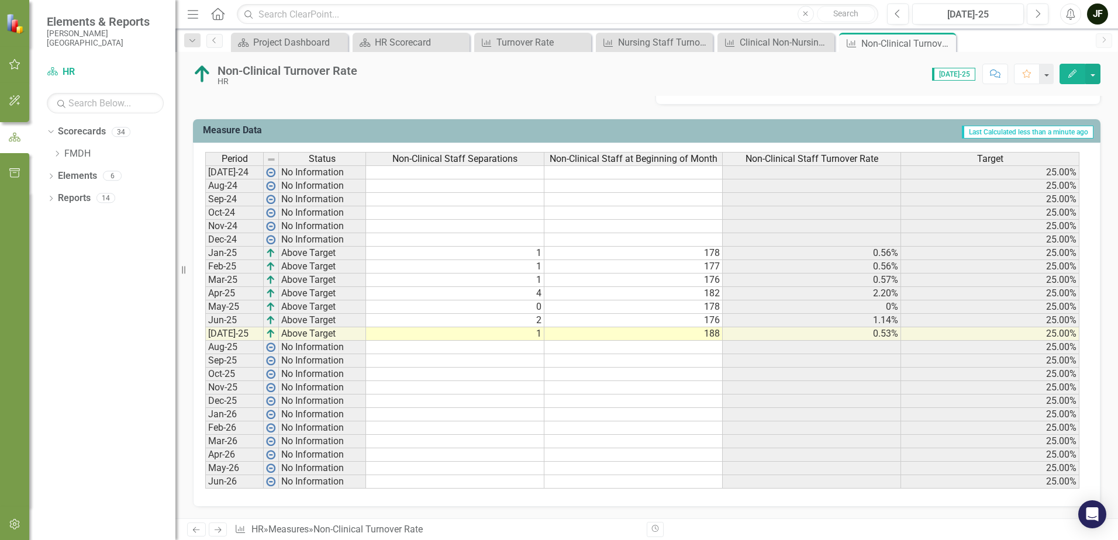
click at [199, 532] on icon "Previous" at bounding box center [196, 530] width 10 height 8
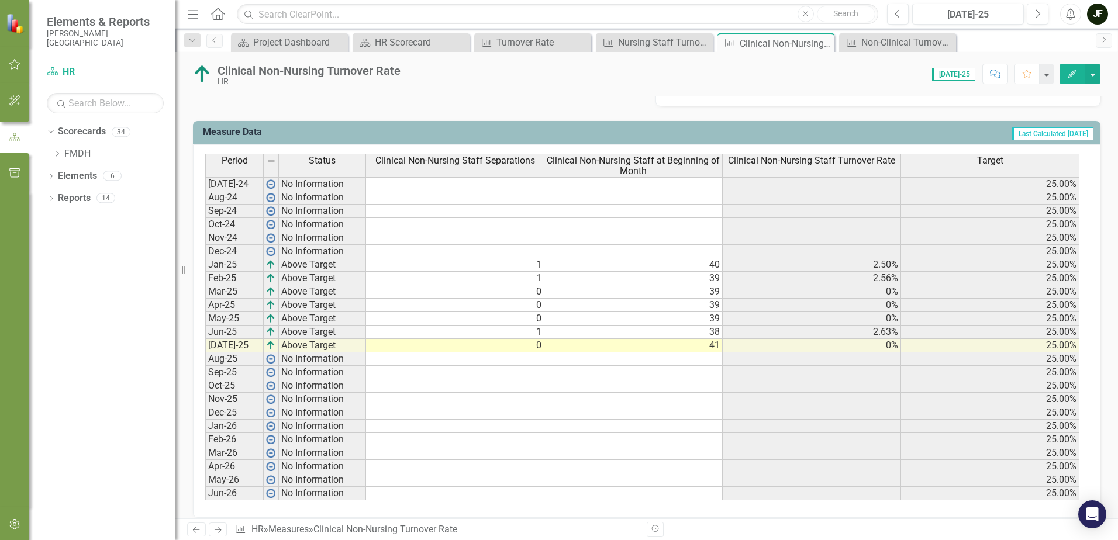
scroll to position [455, 0]
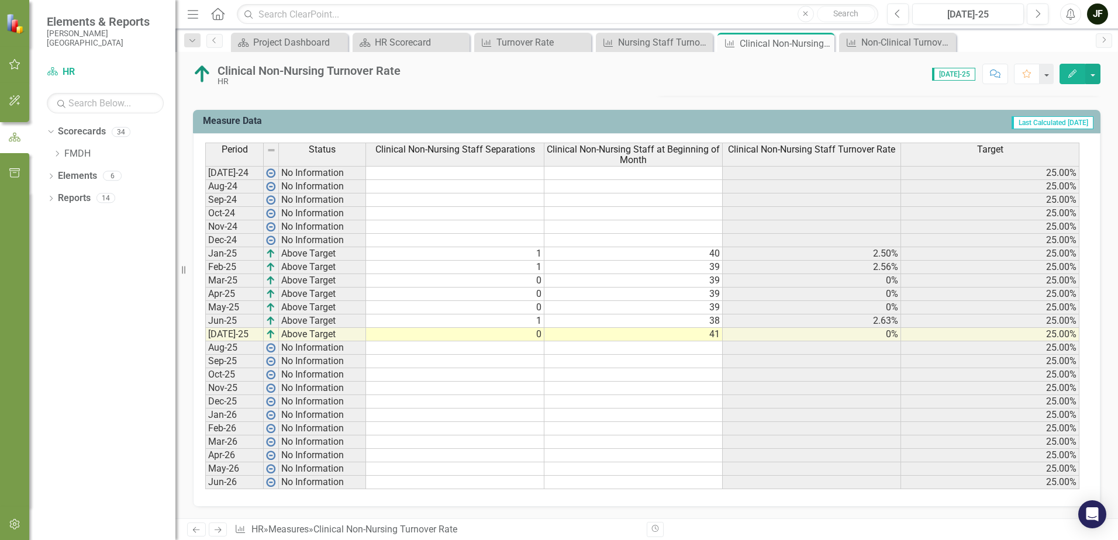
click at [192, 530] on icon "Previous" at bounding box center [196, 530] width 10 height 8
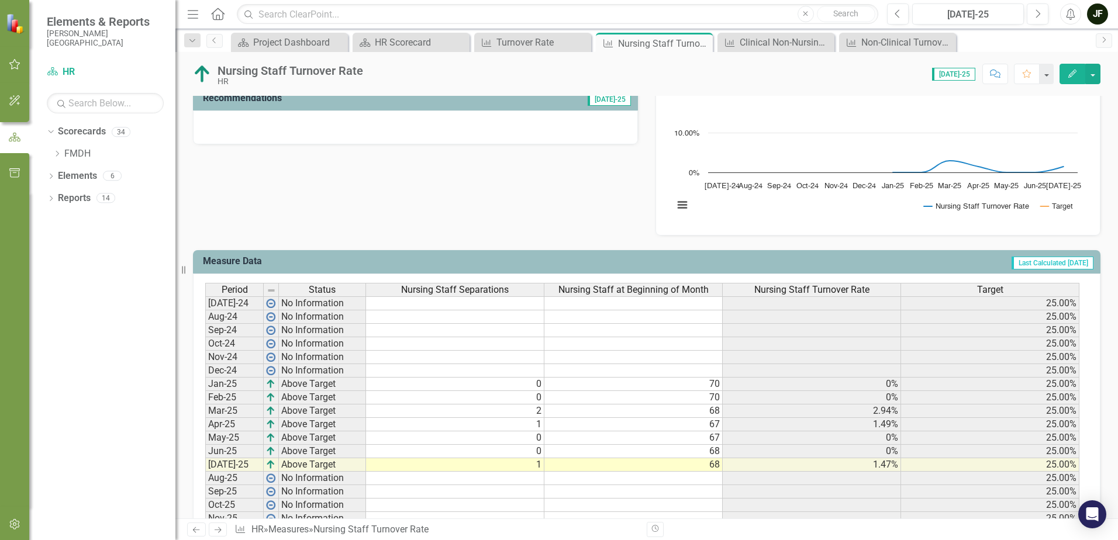
scroll to position [446, 0]
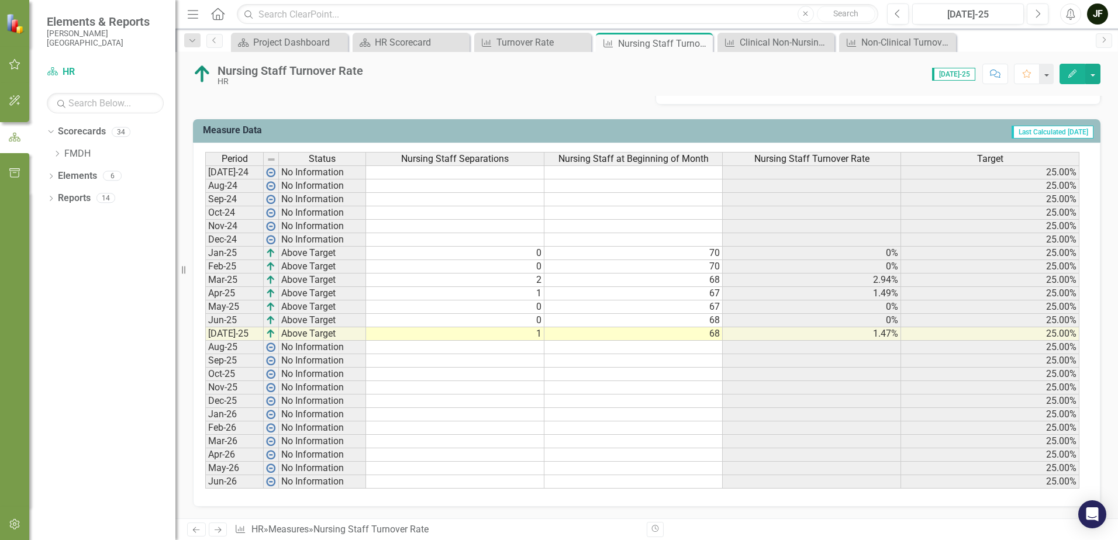
click at [220, 534] on link "Next" at bounding box center [218, 530] width 19 height 14
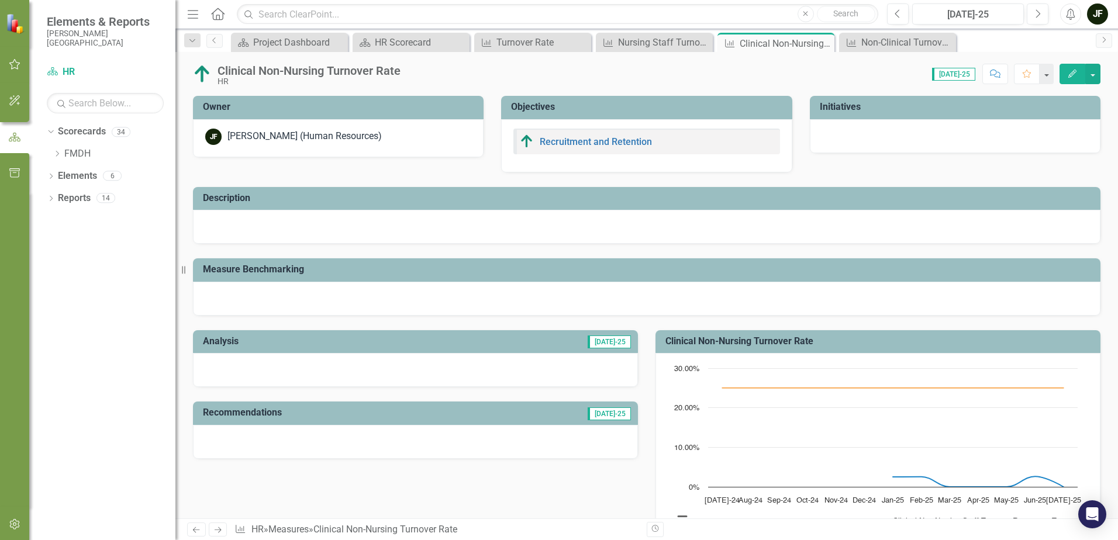
click at [220, 534] on icon "Next" at bounding box center [218, 530] width 10 height 8
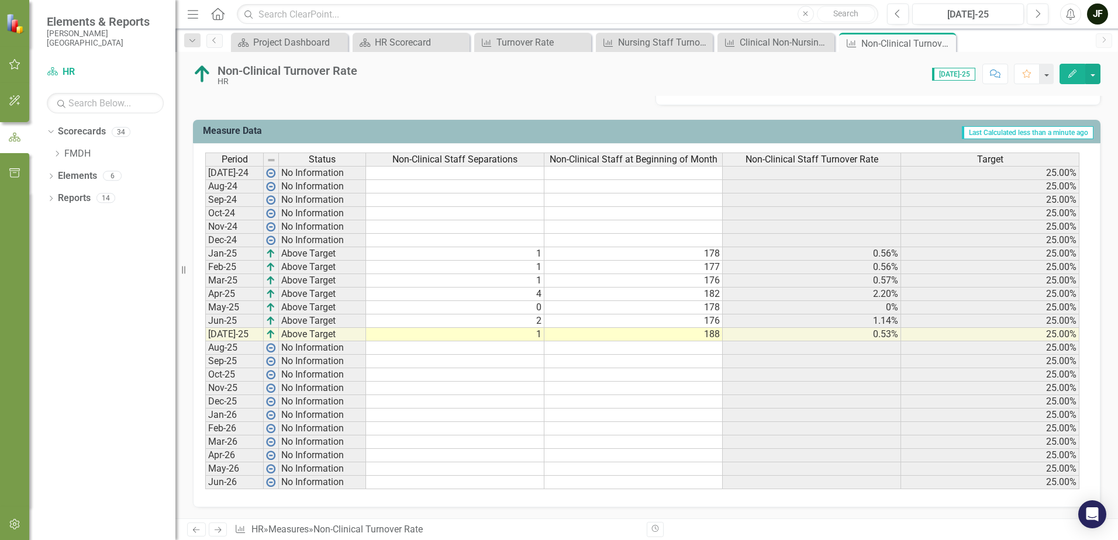
scroll to position [446, 0]
click at [533, 321] on td "2" at bounding box center [455, 320] width 178 height 13
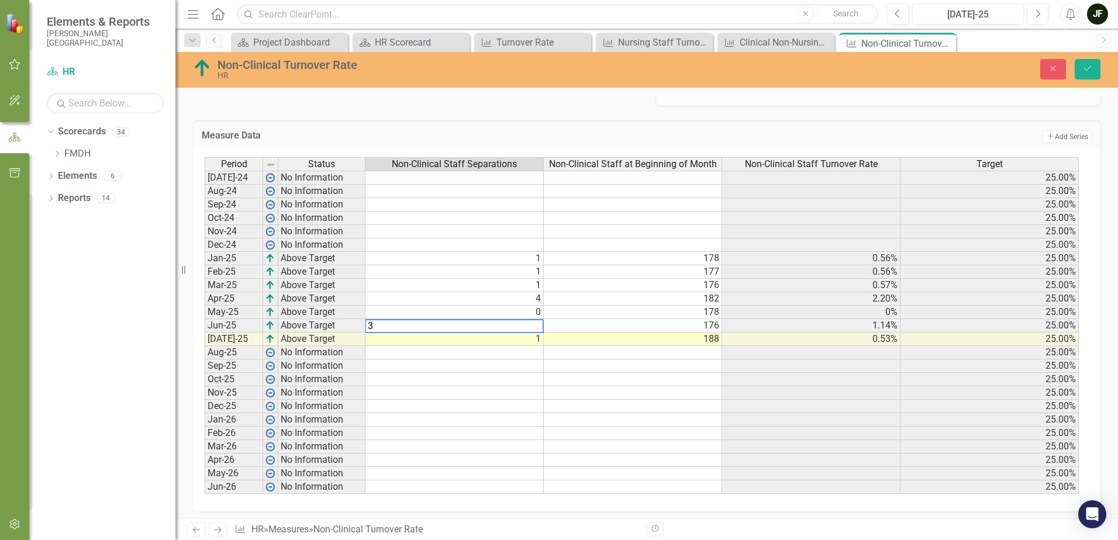
type textarea "3"
click at [526, 406] on td at bounding box center [455, 406] width 178 height 13
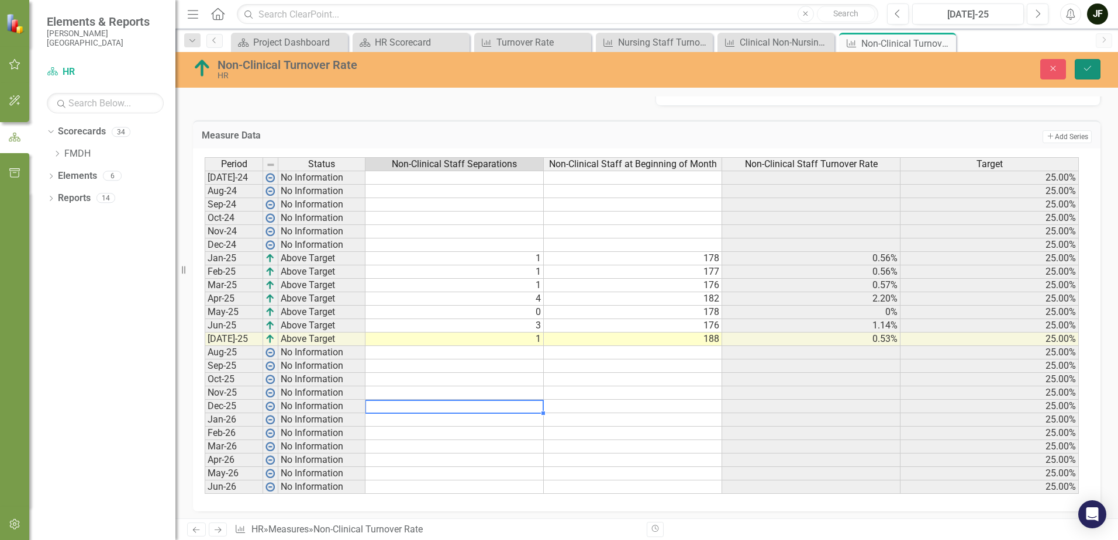
click at [1095, 67] on button "Save" at bounding box center [1088, 69] width 26 height 20
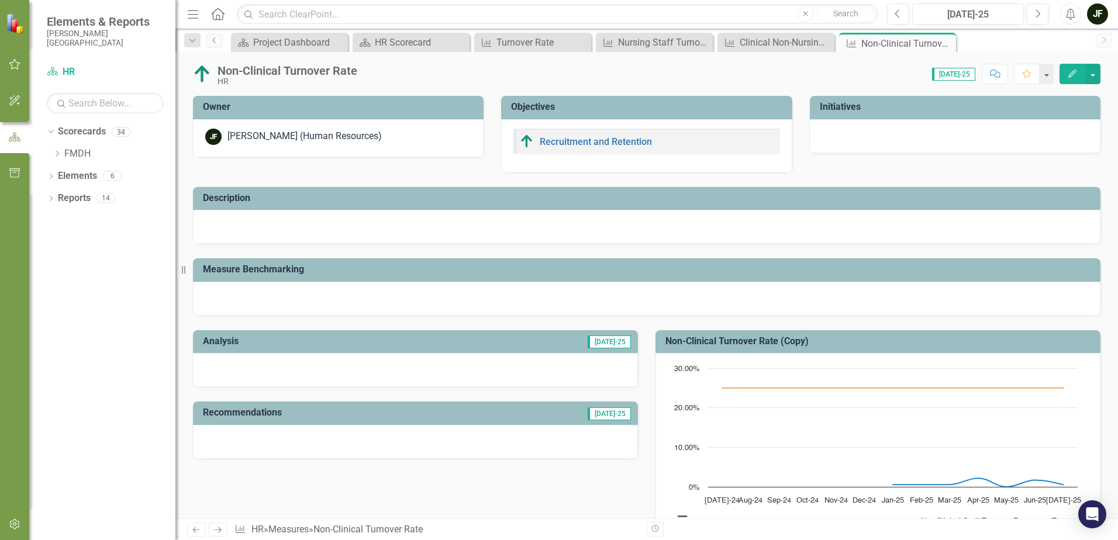
scroll to position [117, 0]
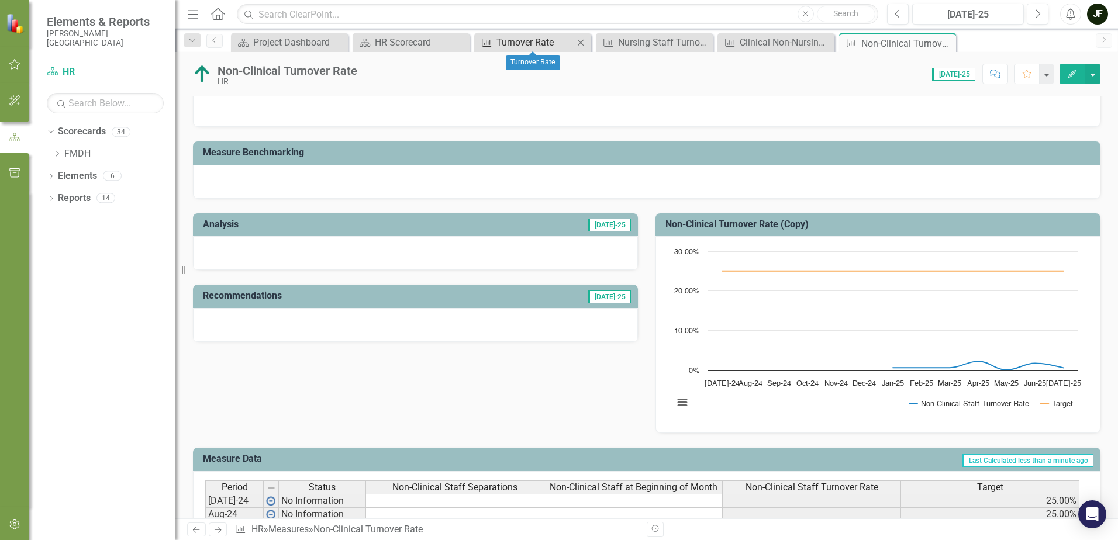
click at [528, 42] on div "Turnover Rate" at bounding box center [535, 42] width 77 height 15
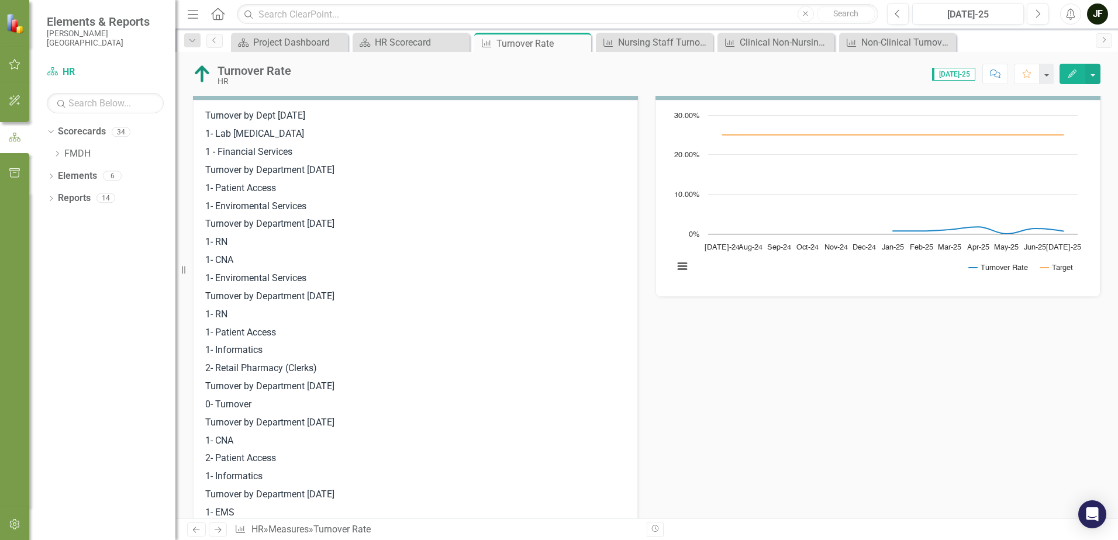
scroll to position [234, 0]
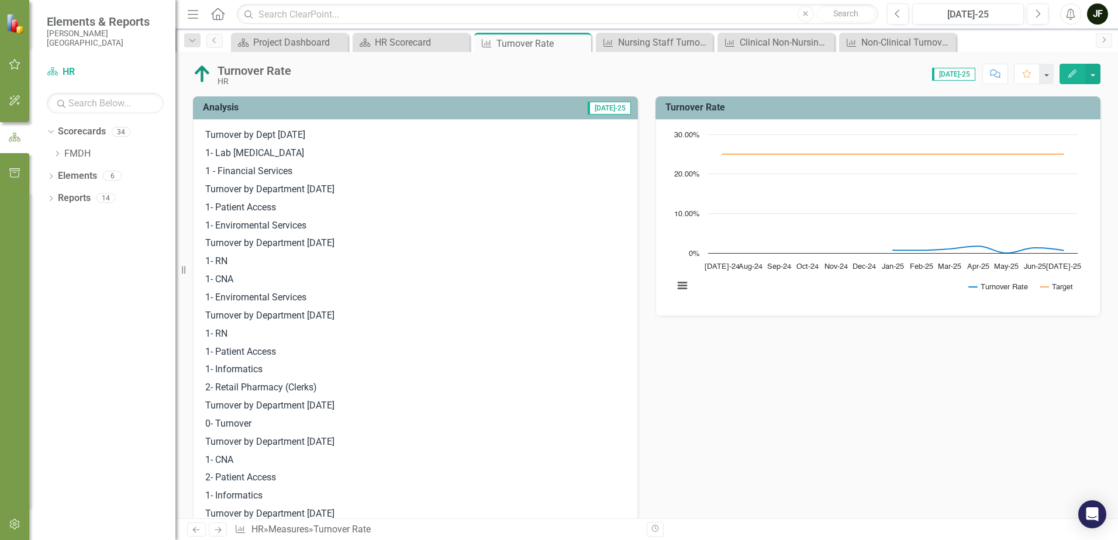
click at [617, 107] on span "[DATE]-25" at bounding box center [609, 108] width 43 height 13
click at [613, 111] on span "[DATE]-25" at bounding box center [609, 108] width 43 height 13
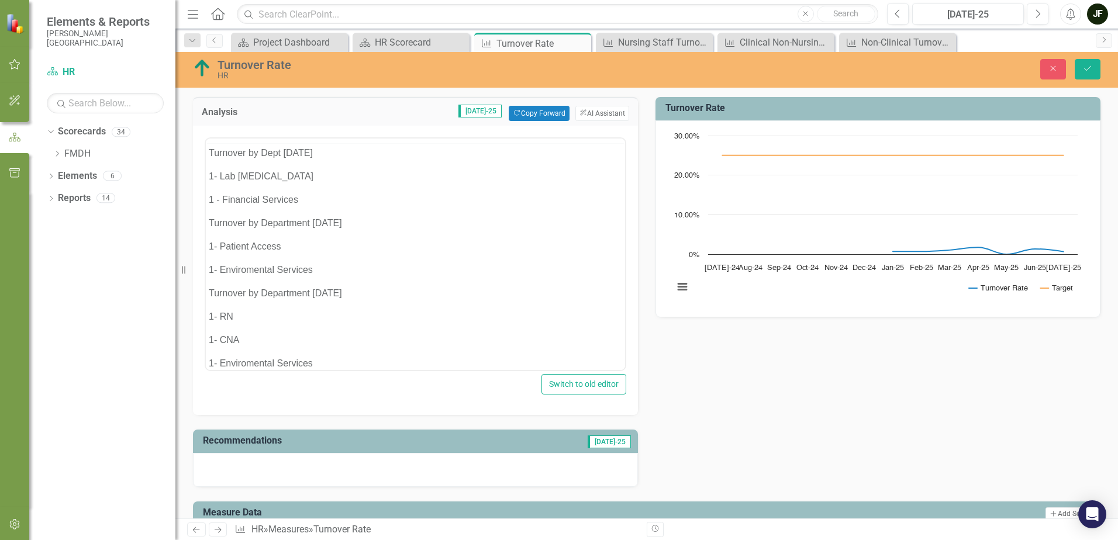
scroll to position [0, 0]
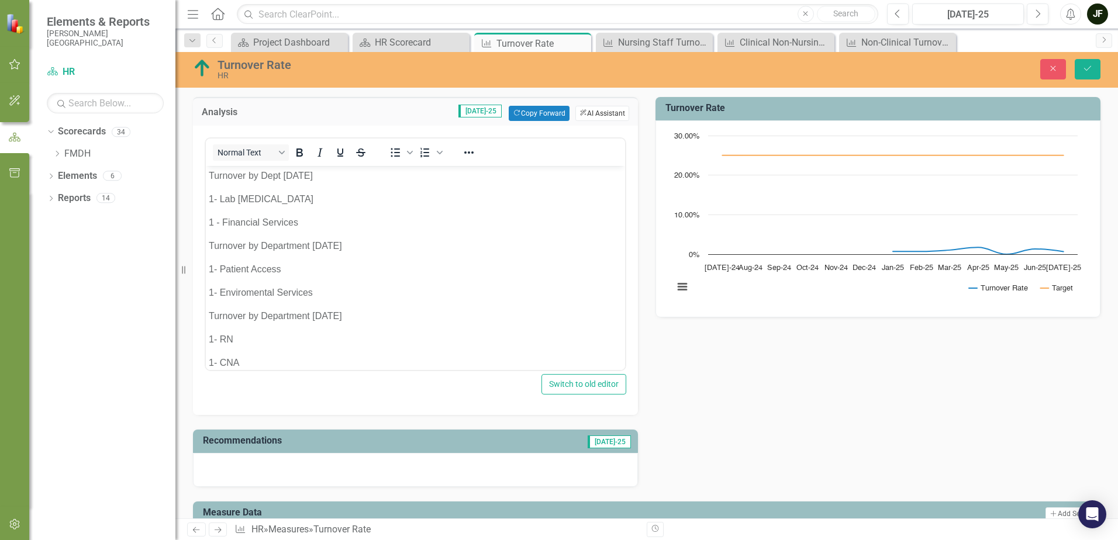
click at [592, 111] on button "ClearPoint AI AI Assistant" at bounding box center [602, 113] width 54 height 15
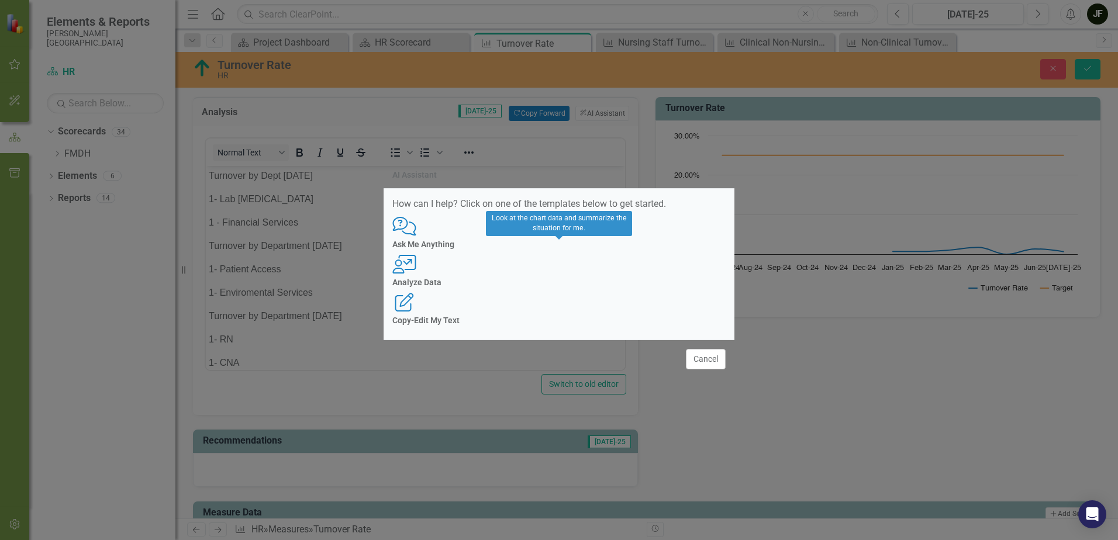
click at [570, 284] on h4 "Analyze Data" at bounding box center [558, 282] width 333 height 9
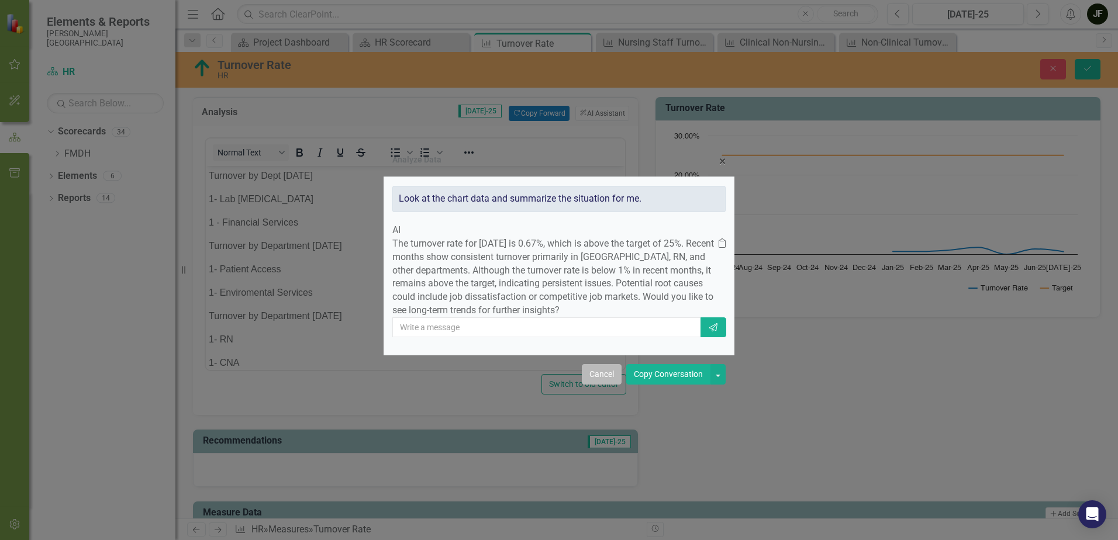
click at [605, 385] on button "Cancel" at bounding box center [602, 374] width 40 height 20
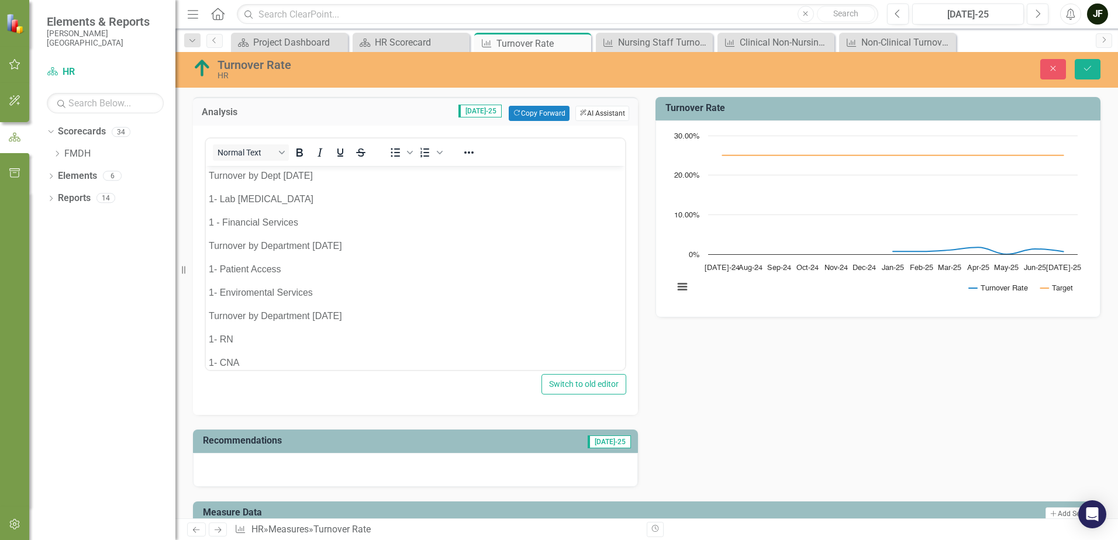
click at [583, 111] on button "ClearPoint AI AI Assistant" at bounding box center [602, 113] width 54 height 15
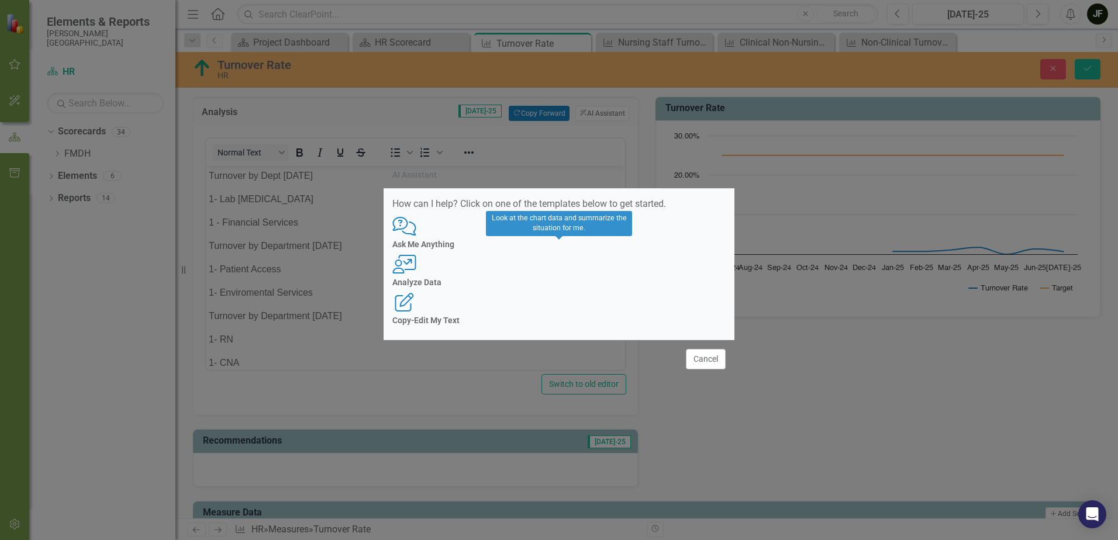
click at [550, 284] on h4 "Analyze Data" at bounding box center [558, 282] width 333 height 9
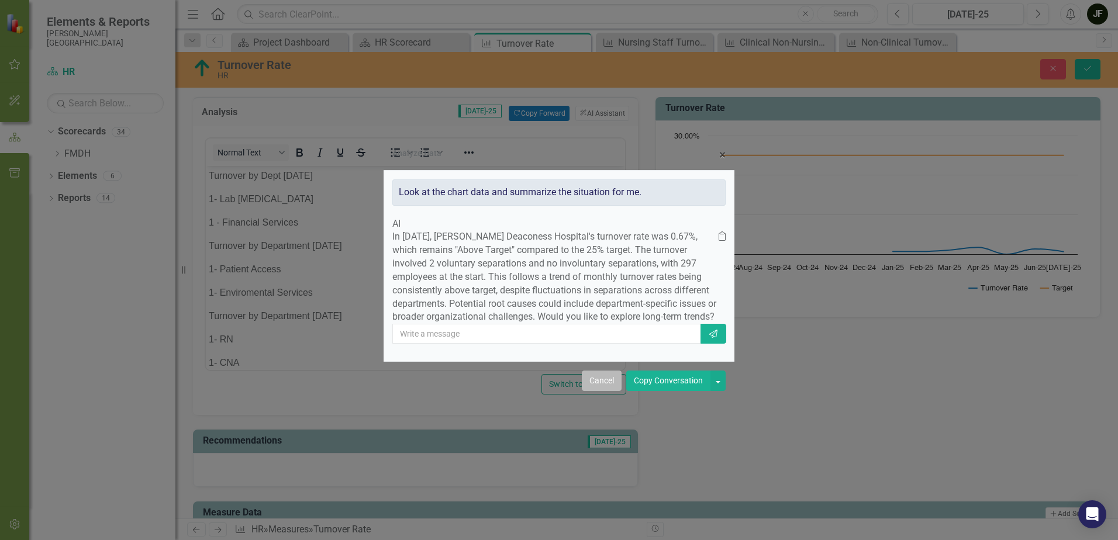
click at [609, 391] on button "Cancel" at bounding box center [602, 381] width 40 height 20
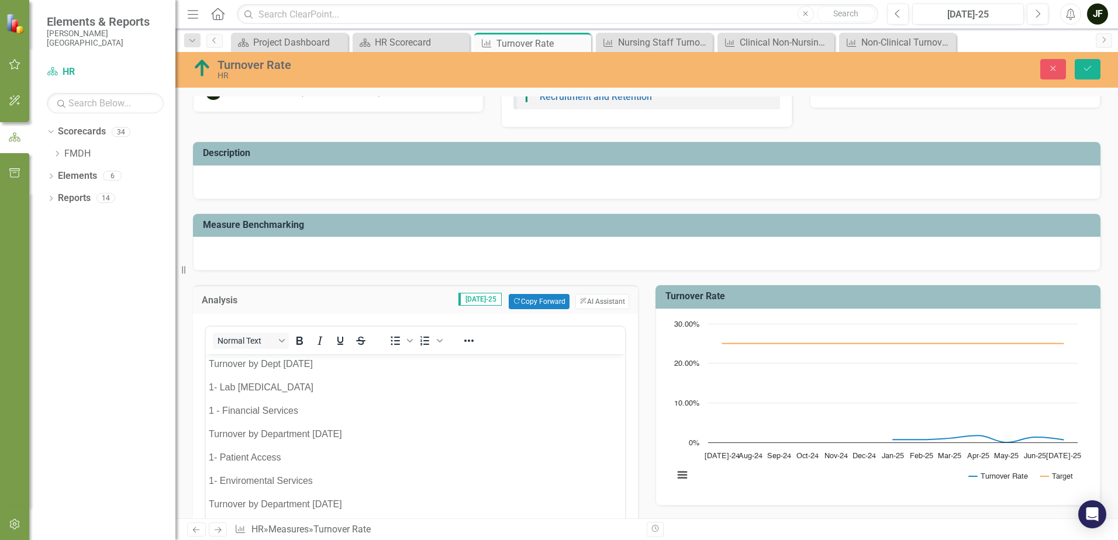
scroll to position [175, 0]
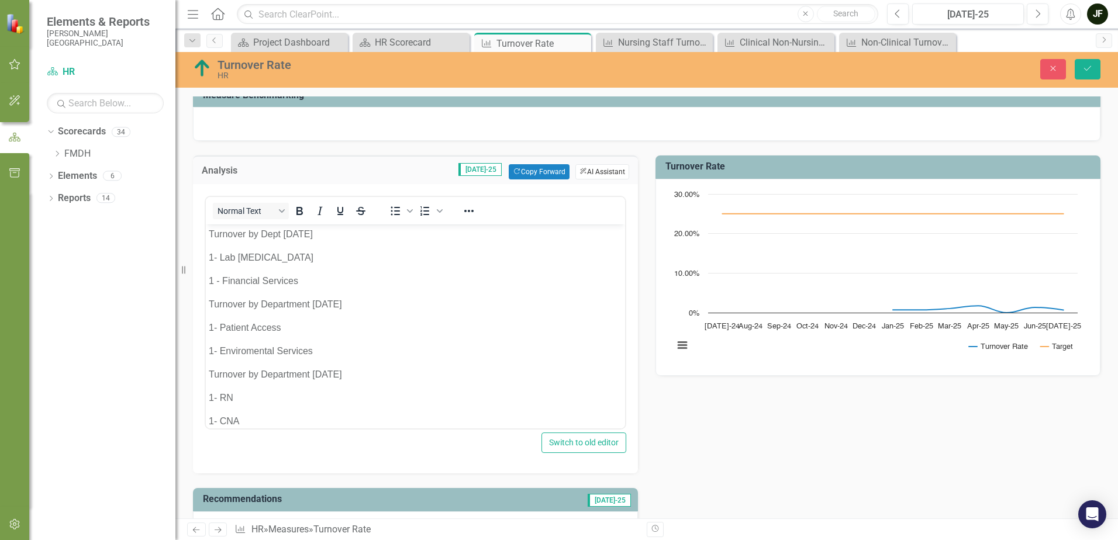
click at [595, 171] on button "ClearPoint AI AI Assistant" at bounding box center [602, 171] width 54 height 15
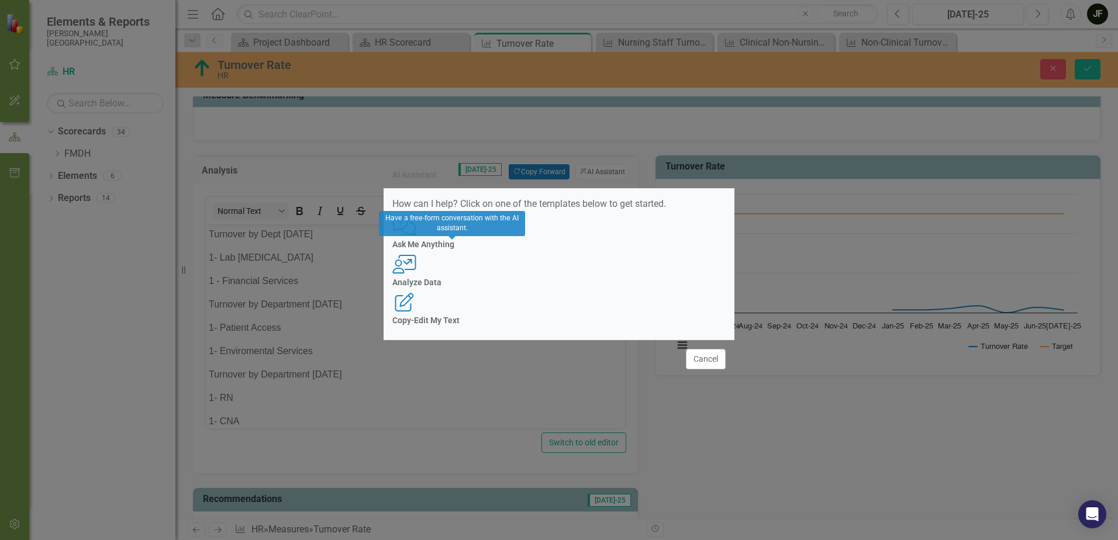
click at [463, 249] on h4 "Ask Me Anything" at bounding box center [558, 244] width 333 height 9
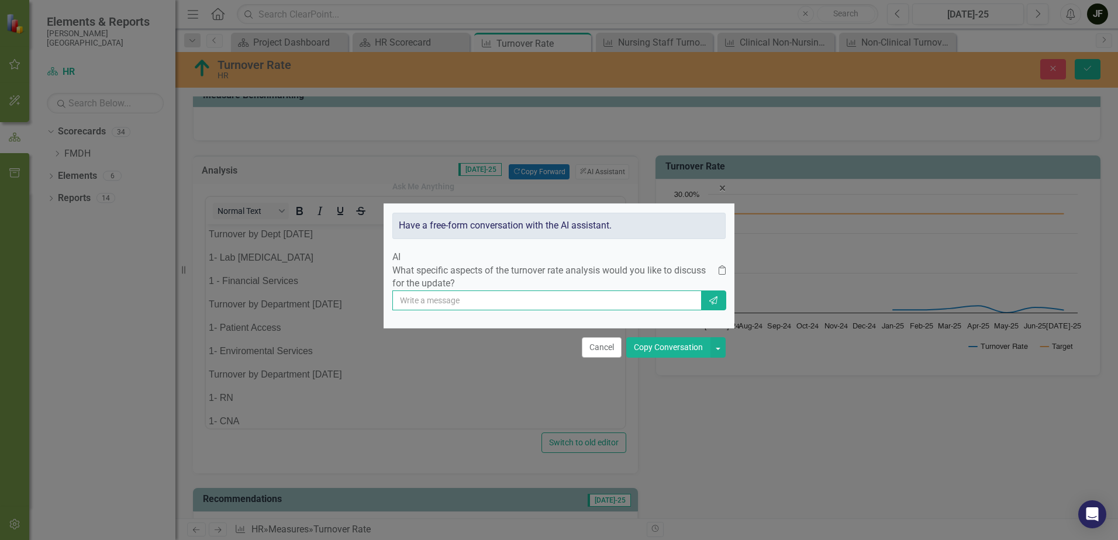
click at [450, 308] on input "text" at bounding box center [546, 301] width 309 height 20
type input "Analysis the YTD data in turnover"
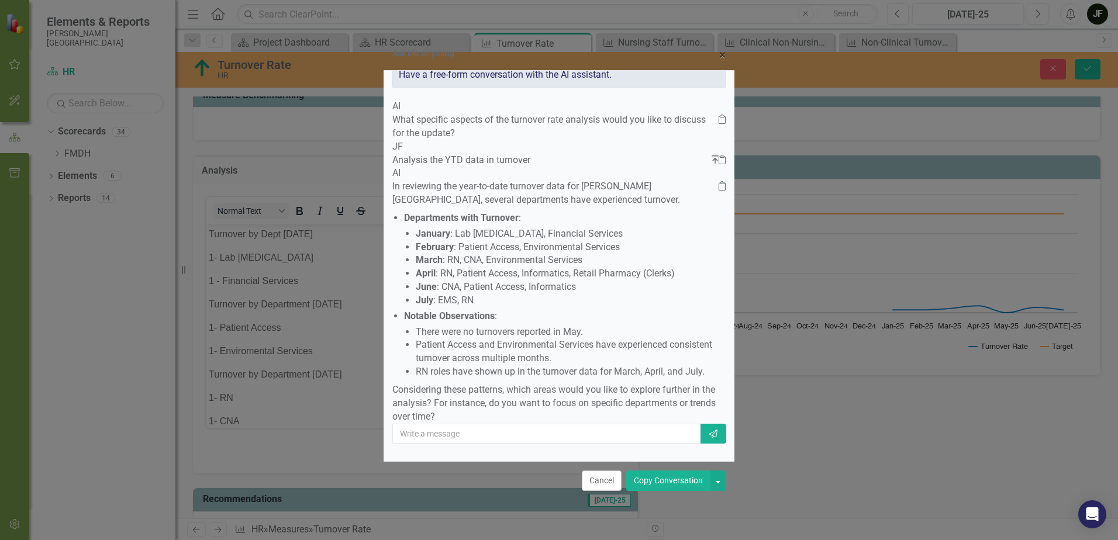
scroll to position [78, 0]
click at [450, 437] on input "text" at bounding box center [546, 434] width 309 height 20
type input "what is the percent of turnover YTD"
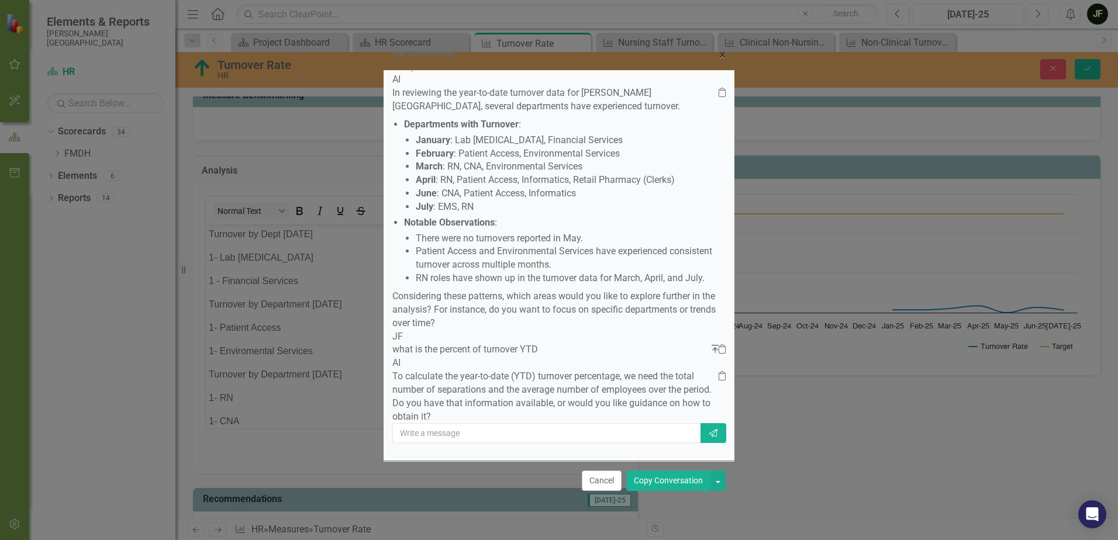
scroll to position [182, 0]
click at [475, 439] on input "text" at bounding box center [546, 433] width 309 height 20
type input "20 separations average employees 297"
click at [708, 437] on icon "Send" at bounding box center [713, 433] width 11 height 8
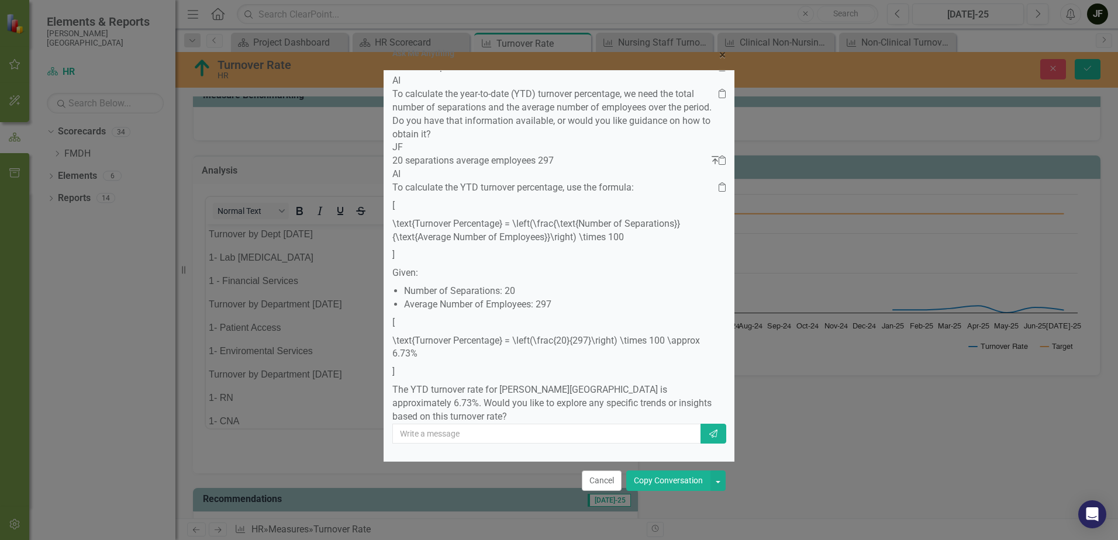
scroll to position [488, 0]
click at [604, 477] on button "Cancel" at bounding box center [602, 481] width 40 height 20
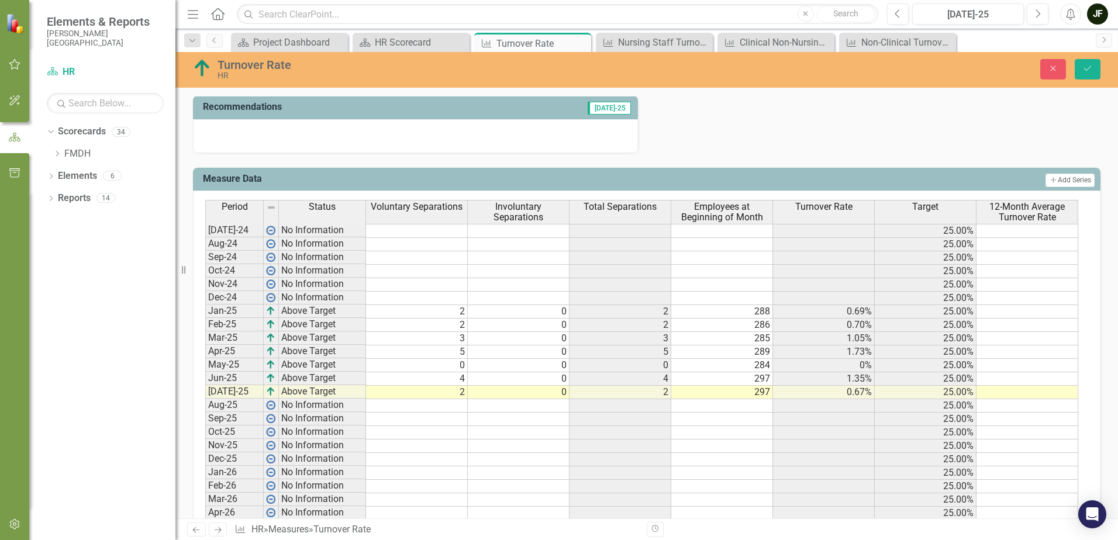
scroll to position [585, 0]
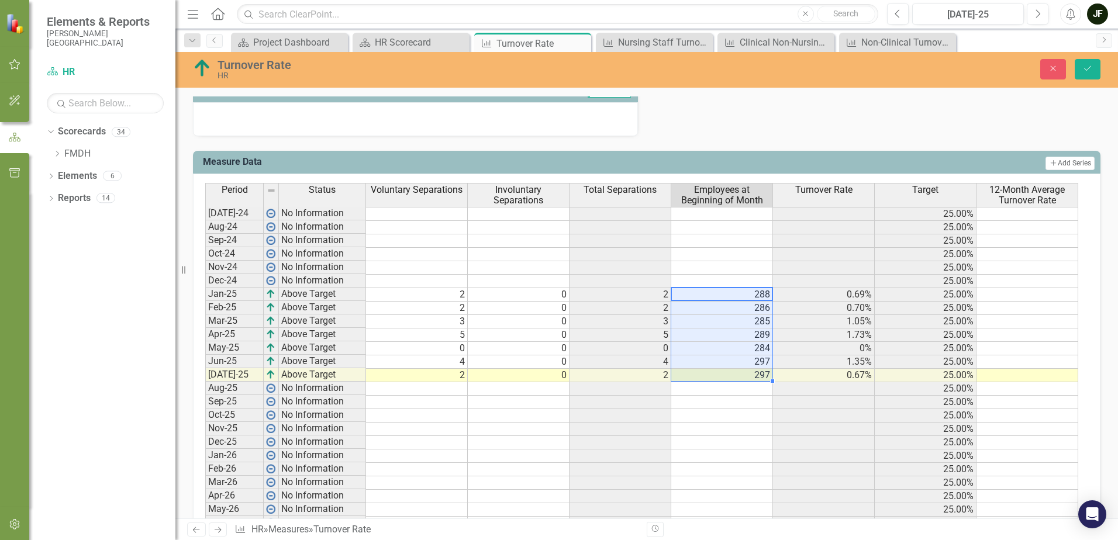
drag, startPoint x: 745, startPoint y: 291, endPoint x: 753, endPoint y: 374, distance: 83.4
click at [753, 374] on tbody "[DATE]-24 No Information 25.00% Aug-24 No Information 25.00% Sep-24 No Informat…" at bounding box center [641, 368] width 873 height 323
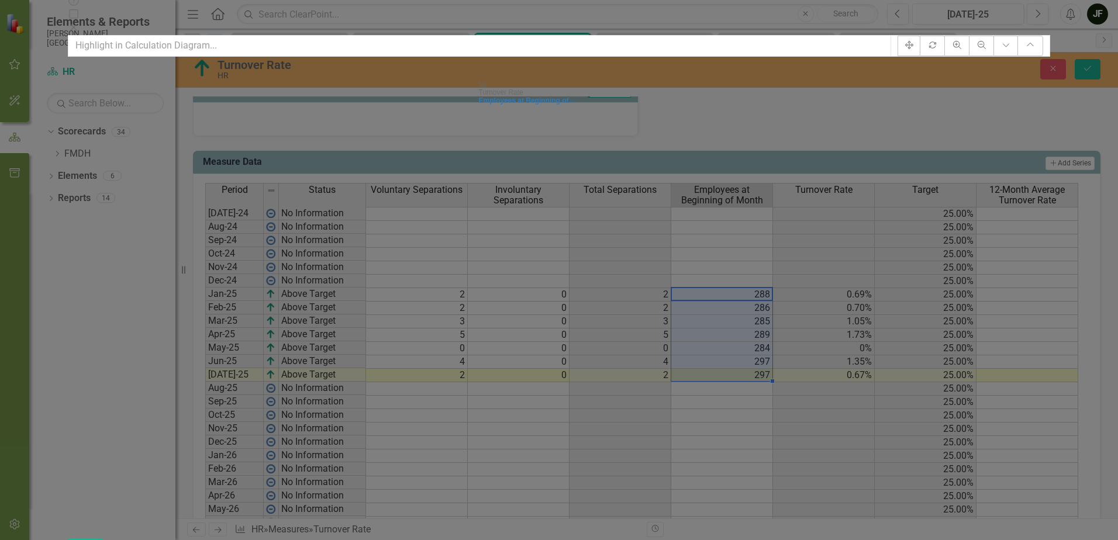
click at [620, 105] on div "Employees at Beginning of..." at bounding box center [559, 100] width 161 height 8
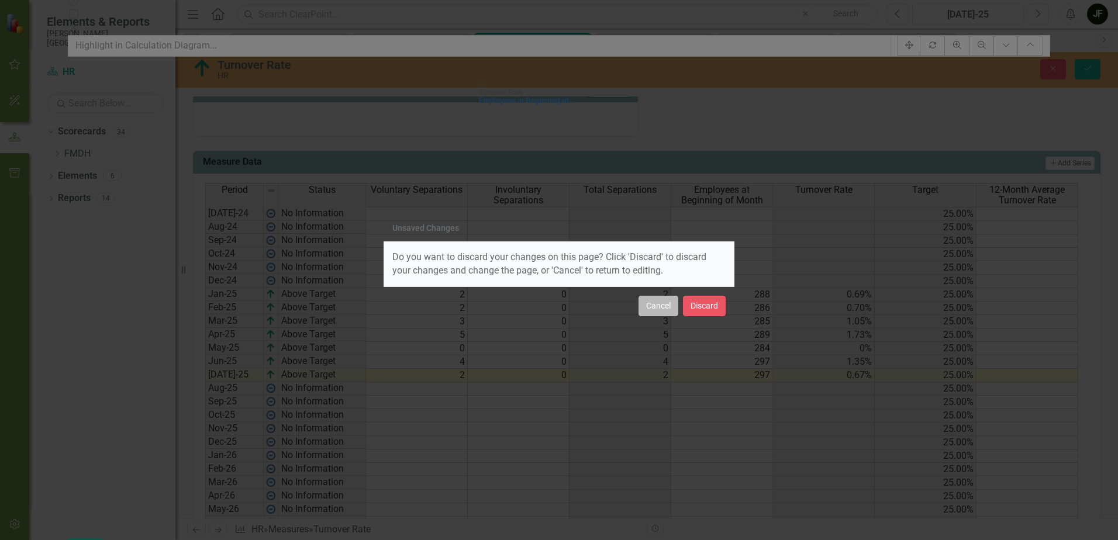
click at [657, 311] on button "Cancel" at bounding box center [659, 306] width 40 height 20
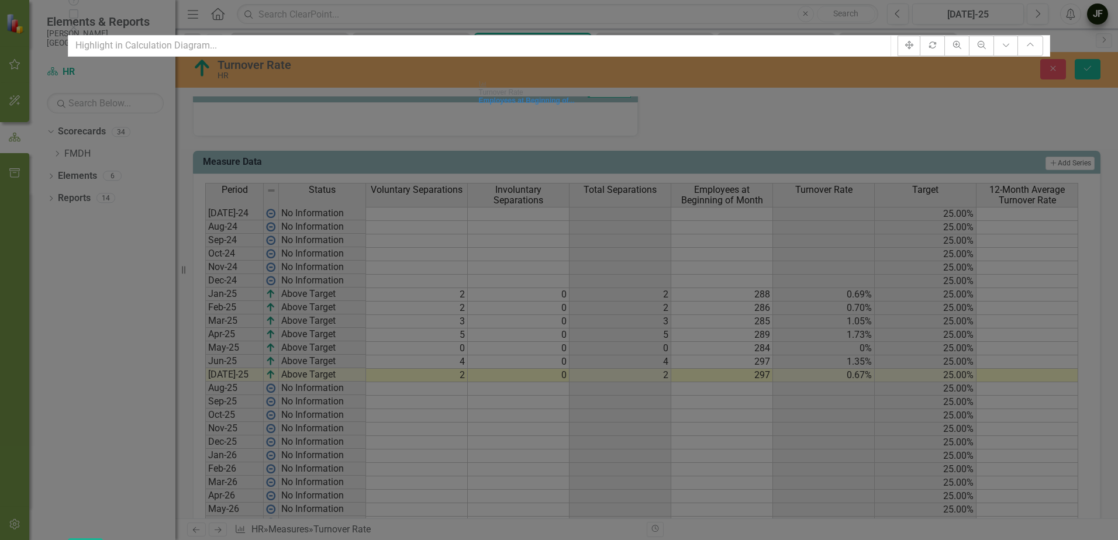
click at [80, 23] on icon "Close" at bounding box center [74, 27] width 12 height 9
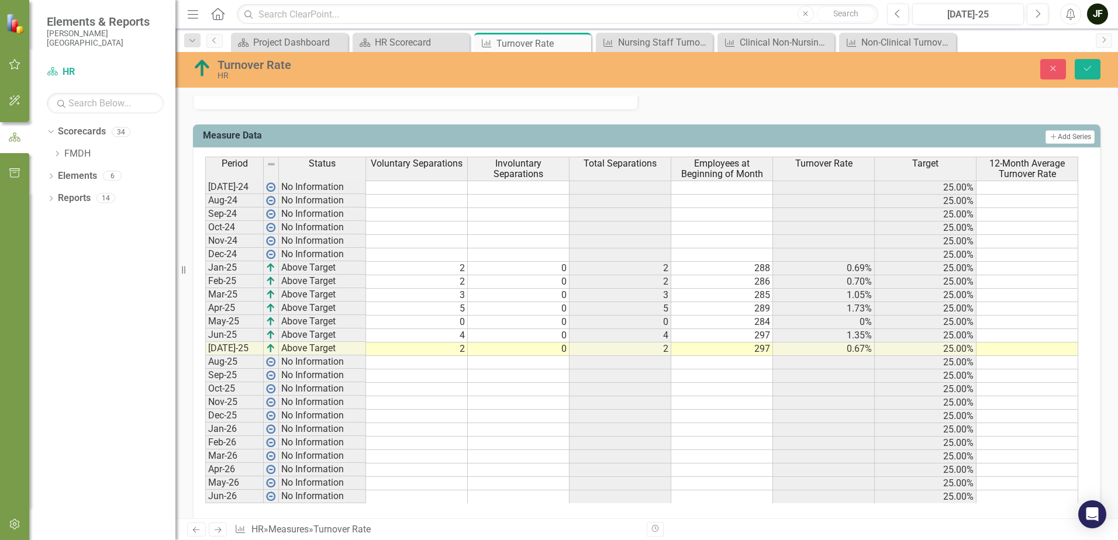
scroll to position [625, 0]
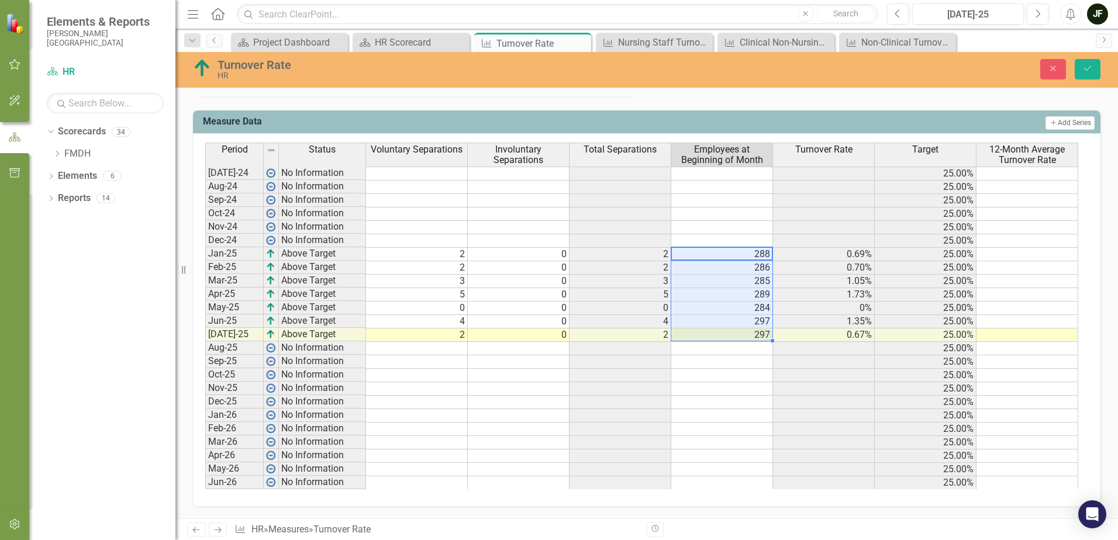
drag, startPoint x: 753, startPoint y: 252, endPoint x: 751, endPoint y: 332, distance: 80.2
click at [751, 332] on tbody "[DATE]-24 No Information 25.00% Aug-24 No Information 25.00% Sep-24 No Informat…" at bounding box center [641, 328] width 873 height 323
click at [999, 252] on td at bounding box center [1028, 254] width 102 height 13
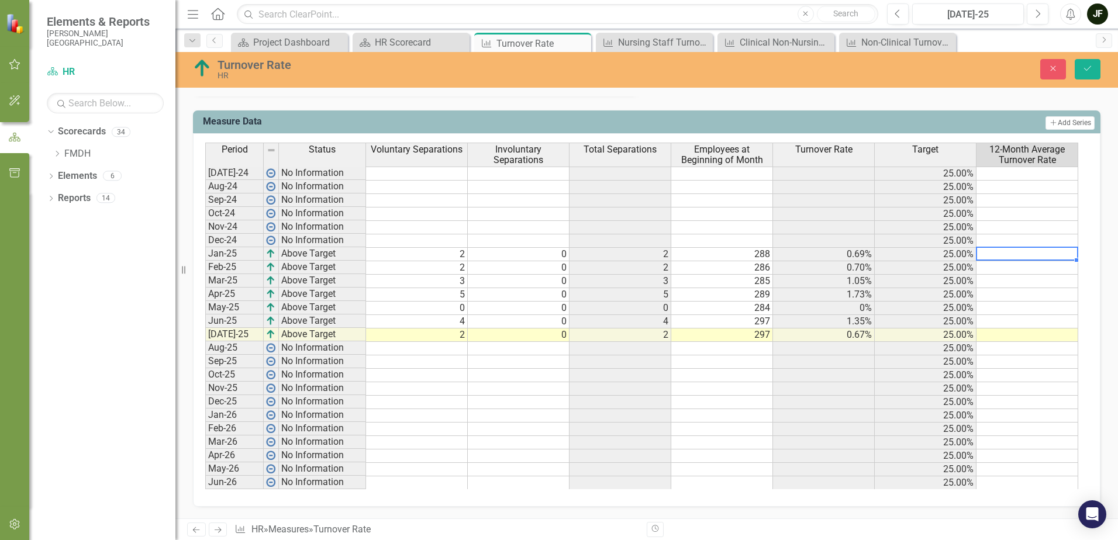
click at [999, 252] on td at bounding box center [1028, 254] width 102 height 13
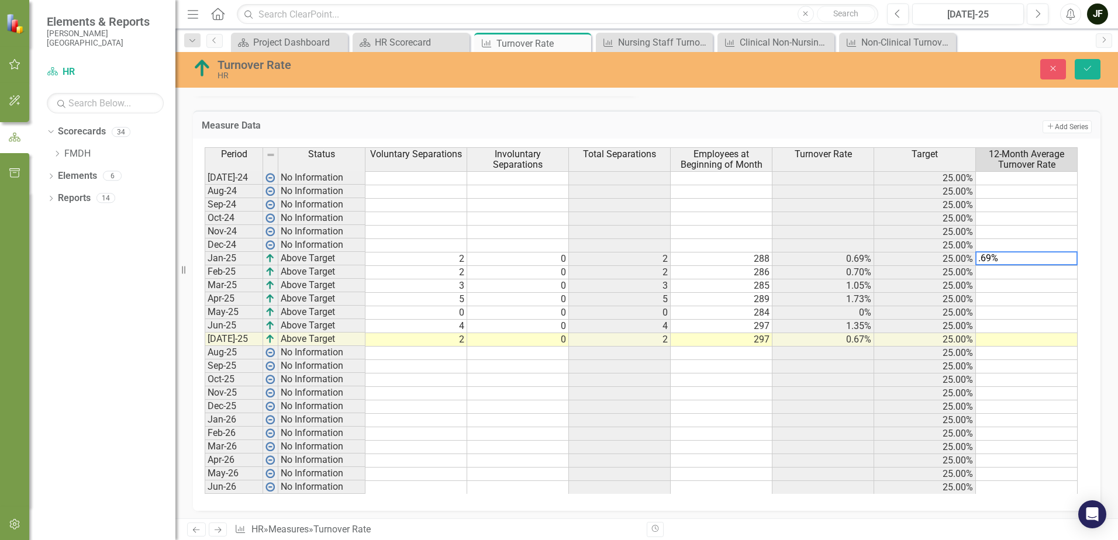
type textarea ".69%"
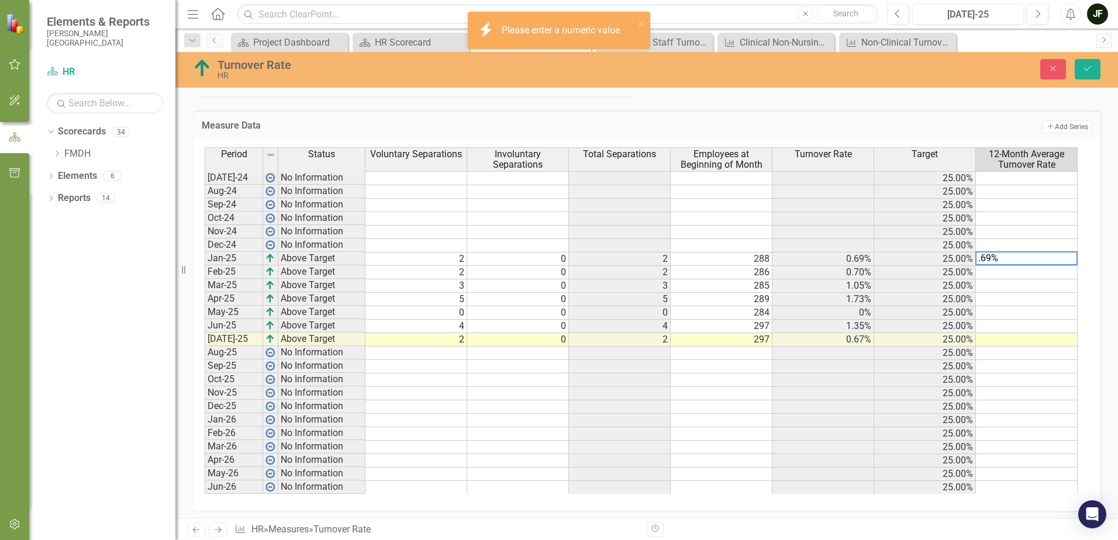
click at [1043, 306] on td at bounding box center [1027, 312] width 102 height 13
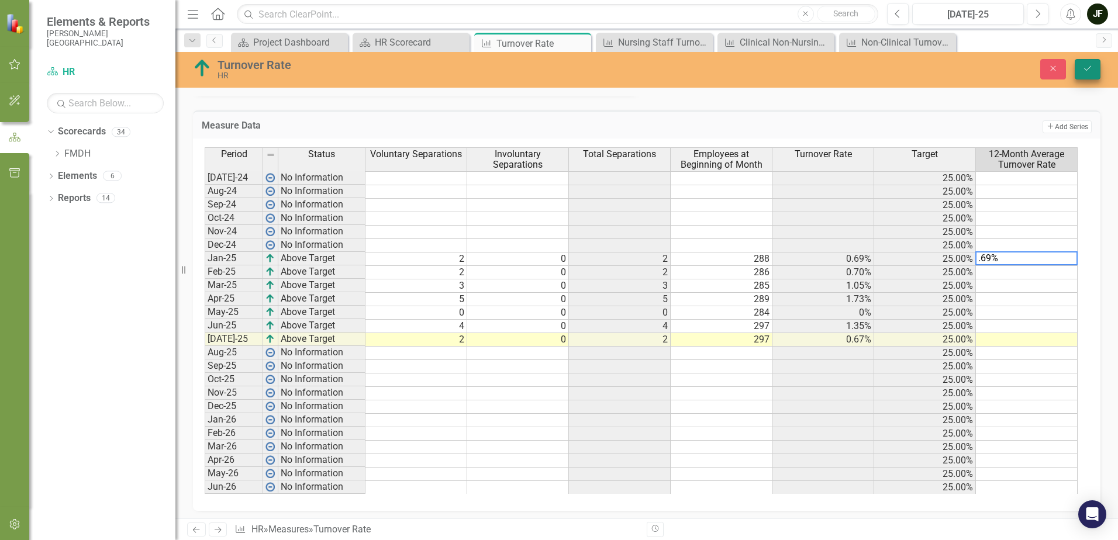
click at [1090, 72] on icon "Save" at bounding box center [1088, 68] width 11 height 8
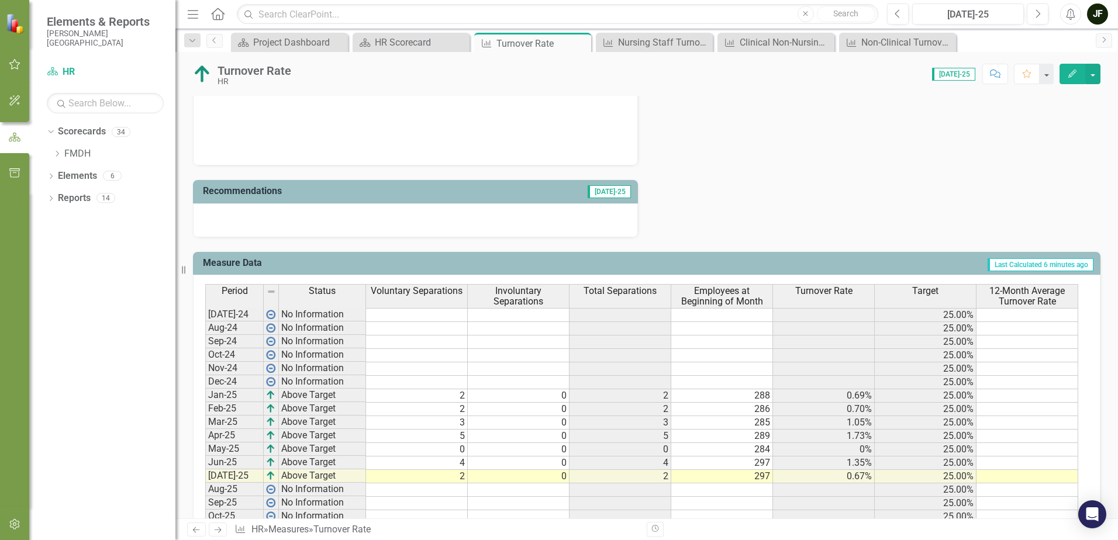
scroll to position [760, 0]
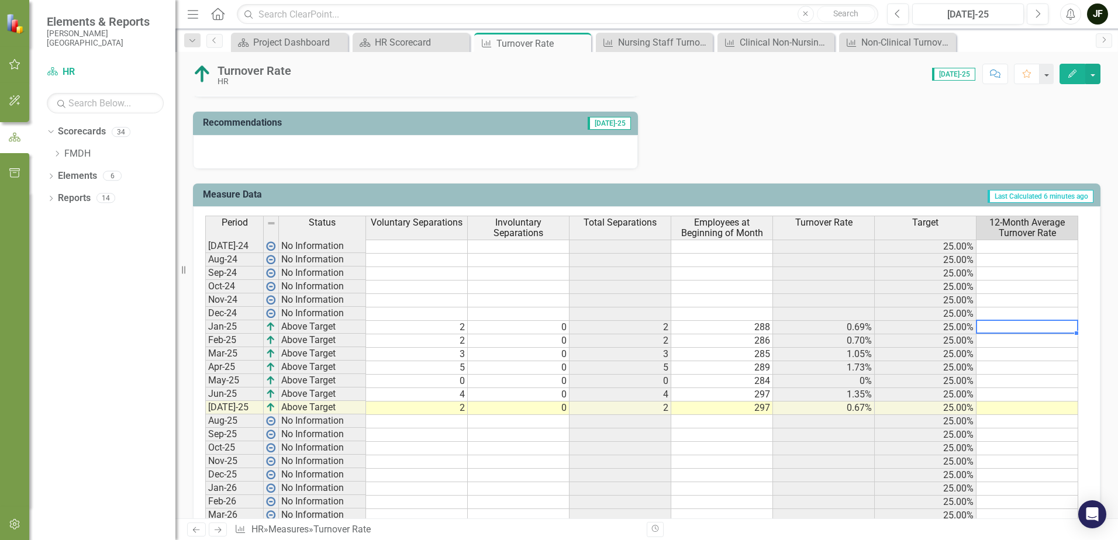
click at [1004, 323] on td at bounding box center [1028, 327] width 102 height 13
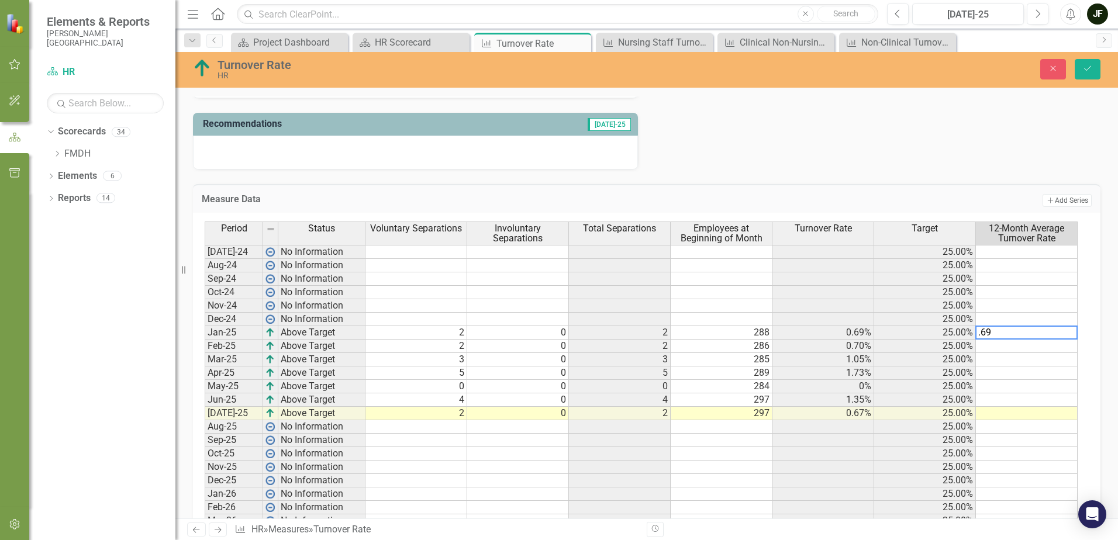
type textarea ".69"
click at [1101, 69] on div "Close Save" at bounding box center [921, 69] width 375 height 20
click at [1092, 67] on icon "Save" at bounding box center [1088, 68] width 11 height 8
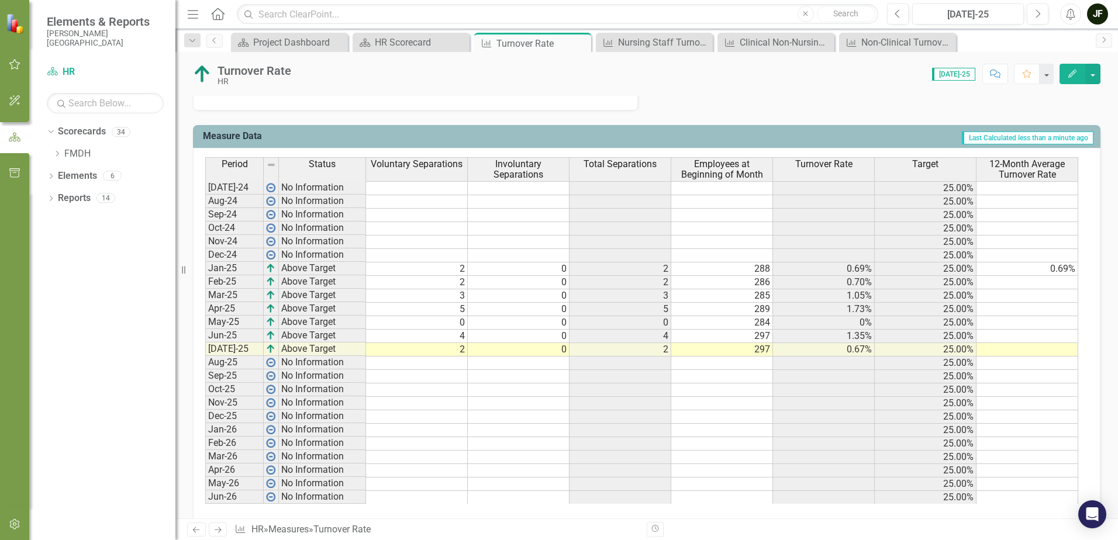
scroll to position [833, 0]
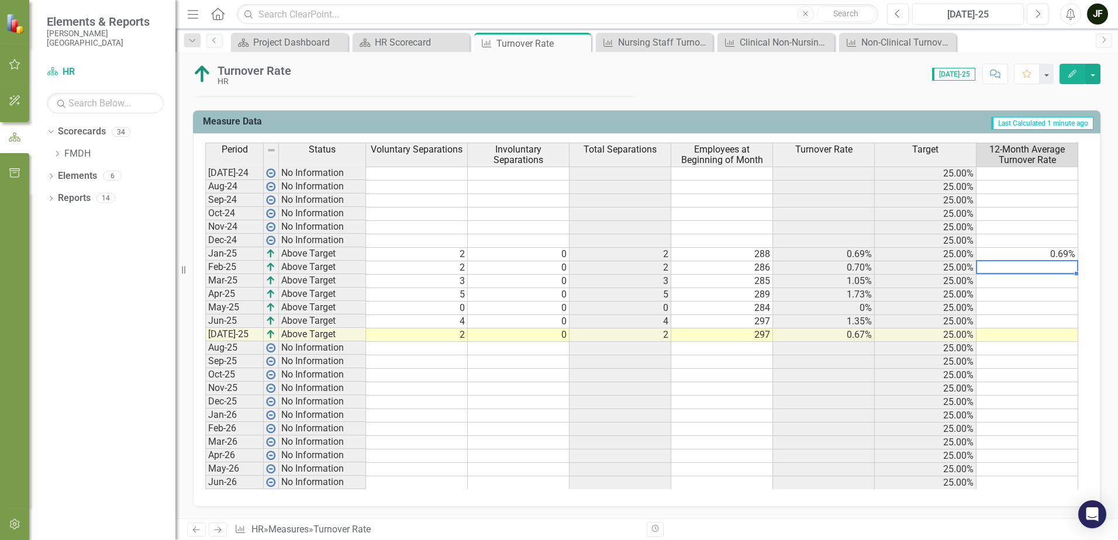
click at [1059, 270] on td at bounding box center [1028, 267] width 102 height 13
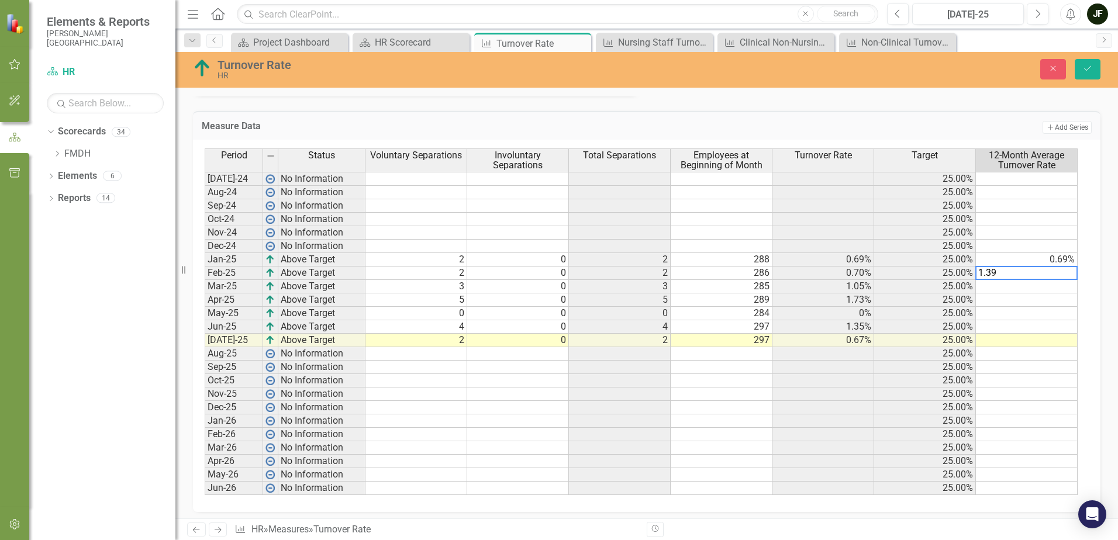
click at [205, 306] on div "Period Status Voluntary Separations Involuntary Separations Total Separations E…" at bounding box center [205, 322] width 0 height 347
click at [1038, 288] on td at bounding box center [1027, 286] width 102 height 13
click at [205, 320] on div "Period Status Voluntary Separations Involuntary Separations Total Separations E…" at bounding box center [205, 322] width 0 height 347
click at [1064, 301] on td at bounding box center [1027, 300] width 102 height 13
type textarea "4.18"
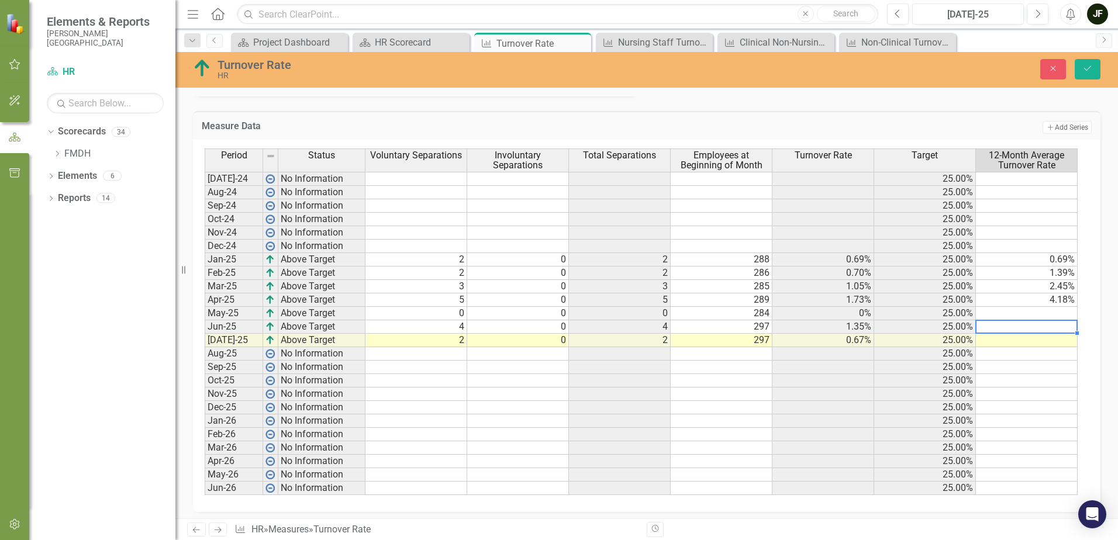
click at [1053, 328] on td at bounding box center [1027, 326] width 102 height 13
click at [1094, 64] on button "Save" at bounding box center [1088, 69] width 26 height 20
